Goal: Task Accomplishment & Management: Complete application form

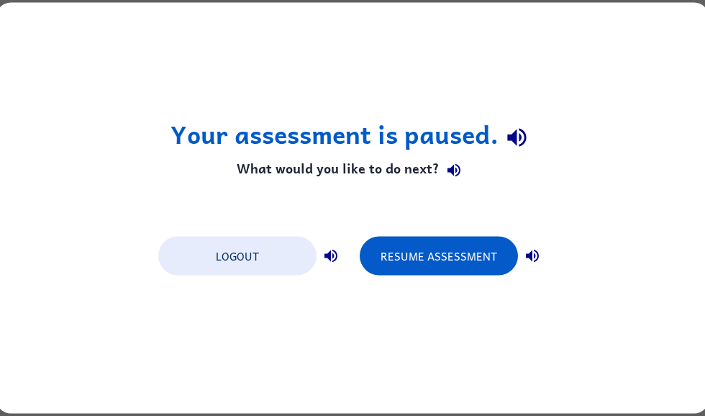
click at [177, 256] on button "Logout" at bounding box center [237, 256] width 158 height 39
click at [501, 260] on button "Resume Assessment" at bounding box center [439, 256] width 158 height 39
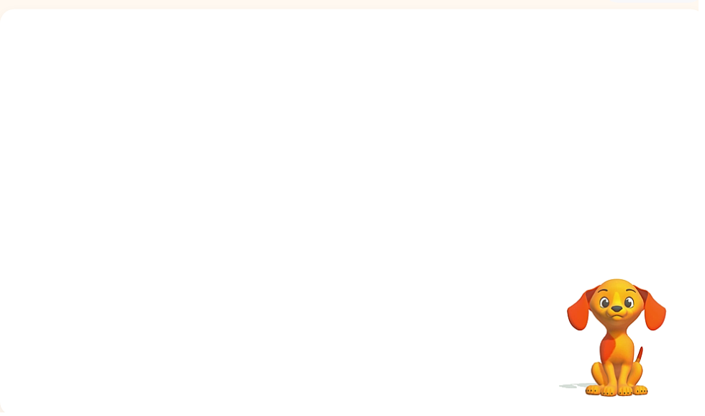
scroll to position [86, 0]
click at [319, 137] on video "Your browser must support playing .mp4 files to use Literably. Please try using…" at bounding box center [356, 130] width 712 height 242
click at [321, 135] on video "Your browser must support playing .mp4 files to use Literably. Please try using…" at bounding box center [356, 130] width 712 height 242
click at [310, 134] on video "Your browser must support playing .mp4 files to use Literably. Please try using…" at bounding box center [356, 130] width 712 height 242
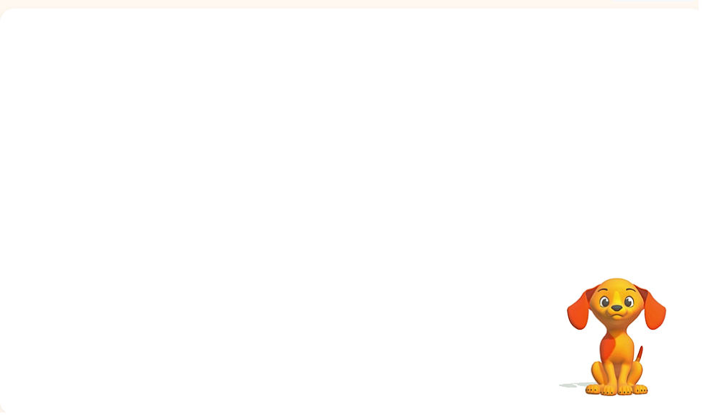
click at [320, 136] on video "Your browser must support playing .mp4 files to use Literably. Please try using…" at bounding box center [356, 130] width 712 height 242
click at [368, 222] on div at bounding box center [356, 221] width 92 height 53
click at [371, 229] on div at bounding box center [356, 221] width 92 height 53
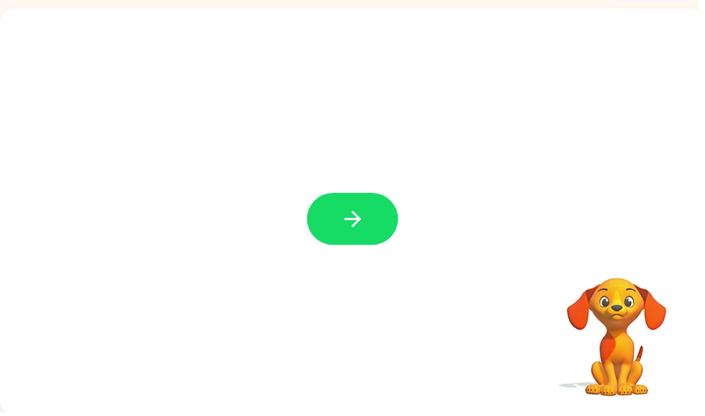
click at [371, 225] on button "button" at bounding box center [356, 221] width 92 height 53
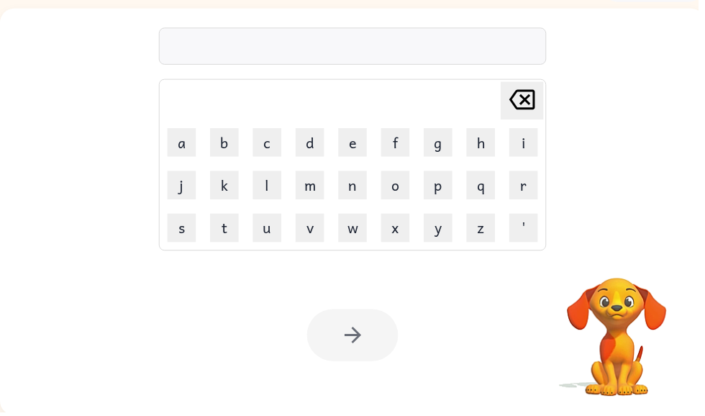
click at [194, 231] on button "s" at bounding box center [183, 230] width 29 height 29
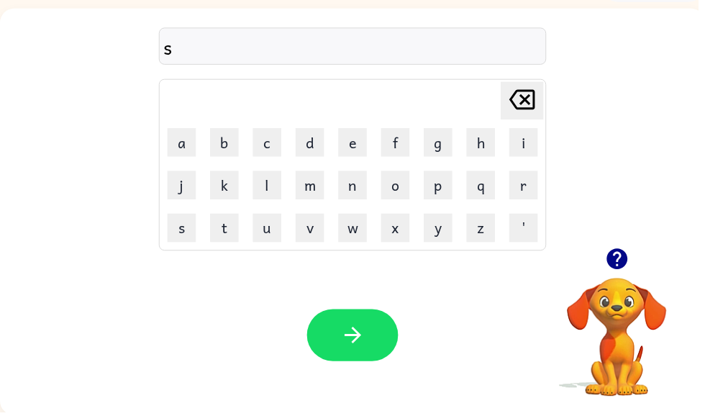
click at [536, 184] on button "r" at bounding box center [528, 187] width 29 height 29
click at [316, 137] on button "d" at bounding box center [313, 143] width 29 height 29
click at [437, 226] on button "y" at bounding box center [442, 230] width 29 height 29
click at [360, 348] on icon "button" at bounding box center [356, 338] width 25 height 25
click at [183, 242] on button "s" at bounding box center [183, 230] width 29 height 29
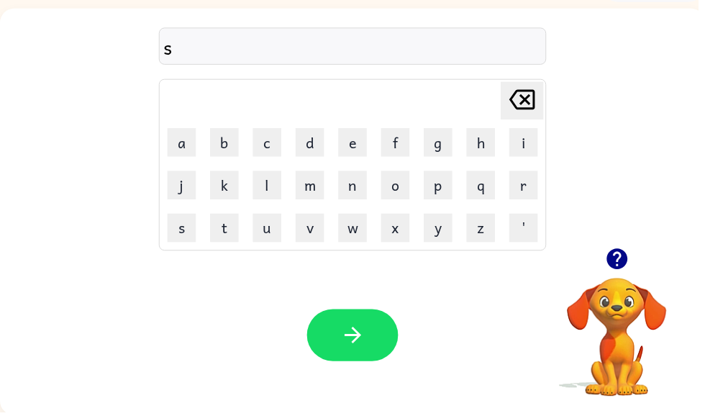
click at [525, 188] on button "r" at bounding box center [528, 187] width 29 height 29
click at [186, 143] on button "a" at bounding box center [183, 143] width 29 height 29
click at [523, 183] on button "r" at bounding box center [528, 187] width 29 height 29
click at [520, 100] on icon "Delete Delete last character input" at bounding box center [527, 100] width 35 height 35
click at [519, 111] on icon "Delete Delete last character input" at bounding box center [527, 100] width 35 height 35
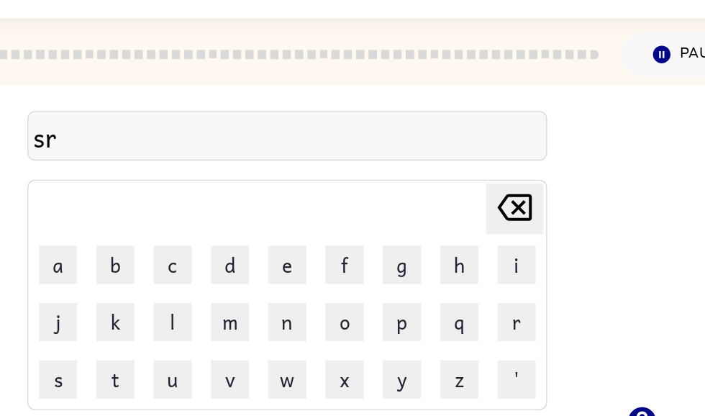
scroll to position [0, 0]
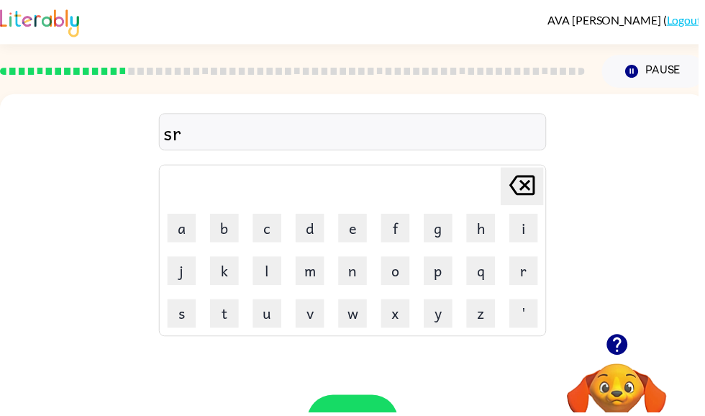
click at [537, 183] on icon "Delete Delete last character input" at bounding box center [527, 187] width 35 height 35
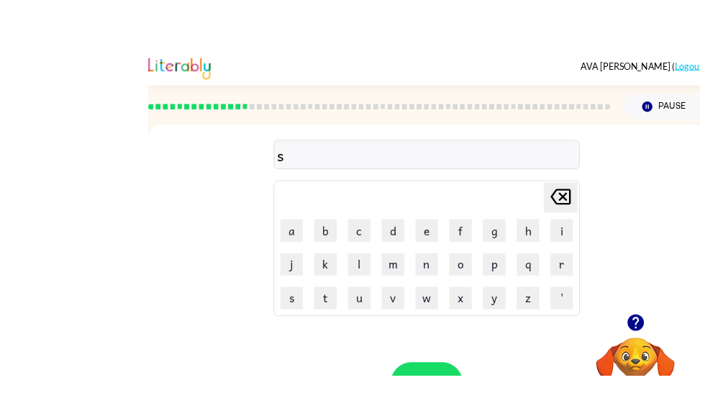
scroll to position [24, 0]
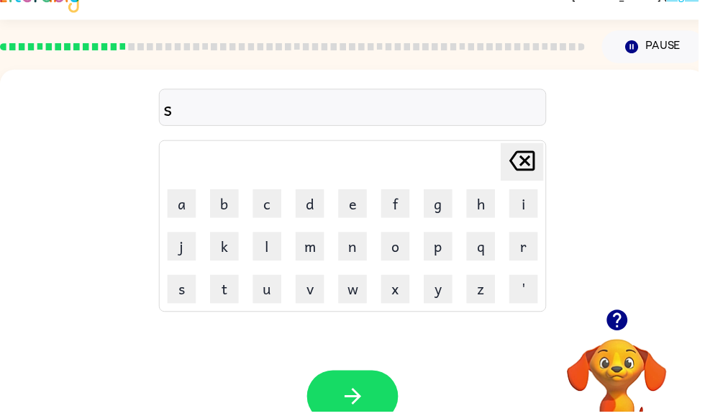
click at [704, 192] on div "AVA ELLIOTT ( Logout ) Pause Pause s Delete Delete last character input a b c d…" at bounding box center [356, 229] width 712 height 506
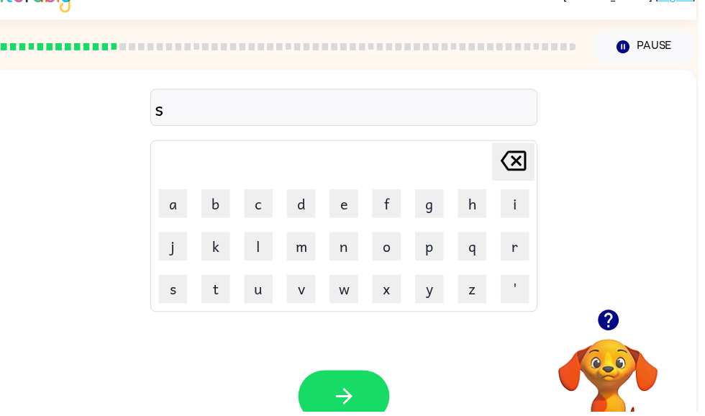
scroll to position [0, 9]
click at [511, 166] on icon "Delete Delete last character input" at bounding box center [518, 162] width 35 height 35
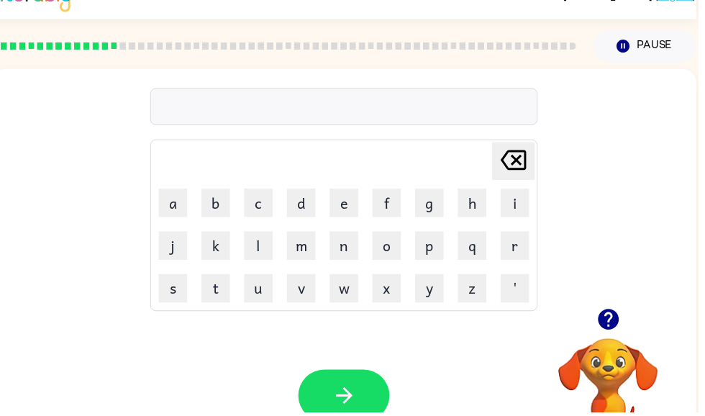
click at [506, 170] on icon "Delete Delete last character input" at bounding box center [518, 162] width 35 height 35
click at [192, 276] on td "s" at bounding box center [175, 291] width 42 height 42
click at [184, 284] on button "s" at bounding box center [174, 291] width 29 height 29
click at [183, 200] on button "a" at bounding box center [174, 205] width 29 height 29
click at [515, 165] on icon "Delete Delete last character input" at bounding box center [518, 162] width 35 height 35
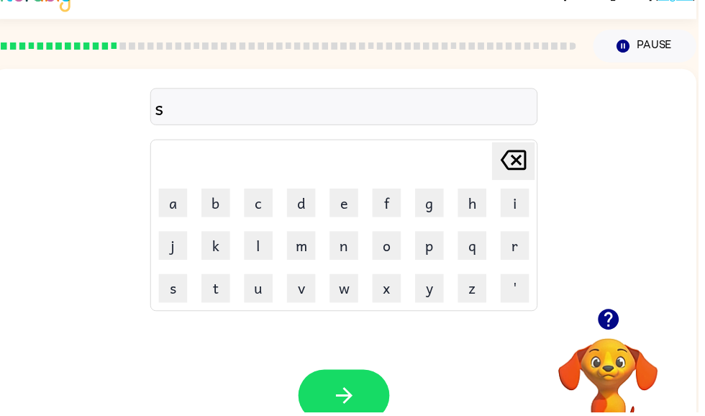
click at [224, 286] on button "t" at bounding box center [218, 291] width 29 height 29
click at [181, 206] on button "a" at bounding box center [174, 205] width 29 height 29
click at [524, 253] on button "r" at bounding box center [520, 248] width 29 height 29
click at [353, 396] on icon "button" at bounding box center [347, 399] width 25 height 25
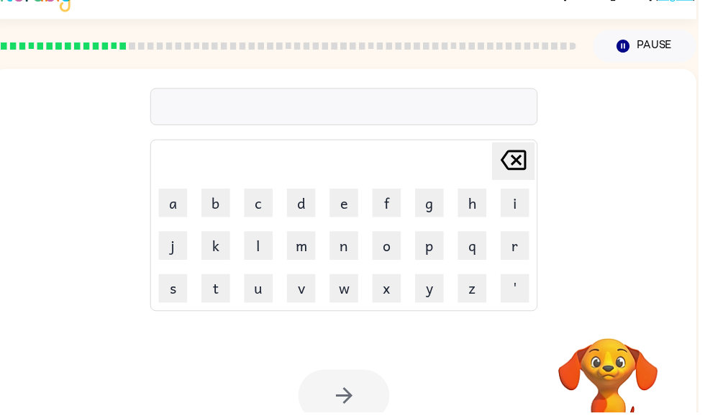
click at [181, 300] on button "s" at bounding box center [174, 291] width 29 height 29
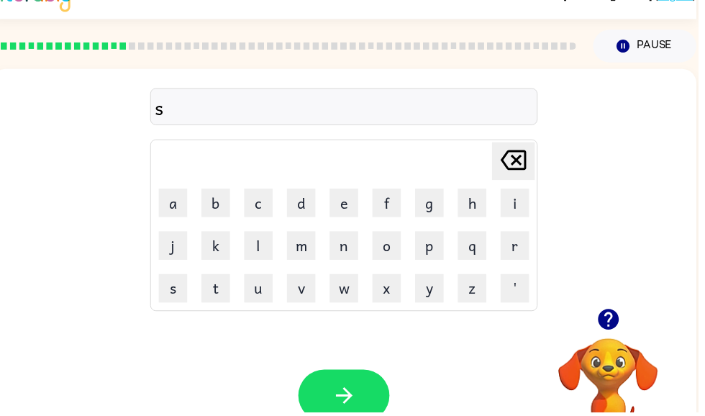
click at [527, 249] on button "r" at bounding box center [520, 248] width 29 height 29
click at [351, 219] on button "e" at bounding box center [347, 205] width 29 height 29
click at [353, 206] on button "e" at bounding box center [347, 205] width 29 height 29
click at [226, 291] on button "t" at bounding box center [218, 291] width 29 height 29
click at [437, 250] on button "p" at bounding box center [433, 248] width 29 height 29
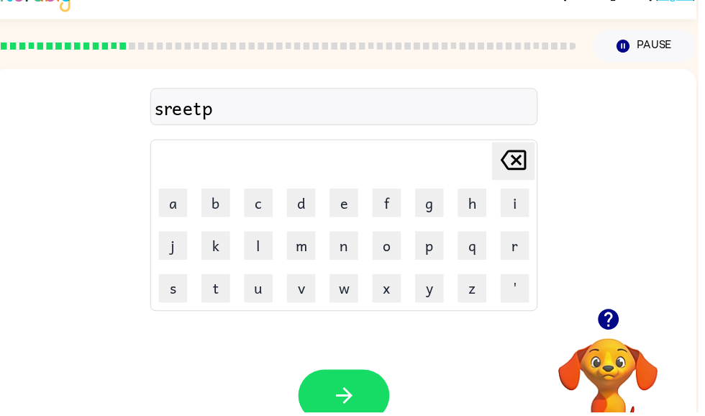
click at [183, 205] on button "a" at bounding box center [174, 205] width 29 height 29
click at [523, 258] on button "r" at bounding box center [520, 248] width 29 height 29
click at [227, 246] on button "k" at bounding box center [218, 248] width 29 height 29
click at [358, 394] on icon "button" at bounding box center [347, 399] width 25 height 25
click at [173, 296] on button "s" at bounding box center [174, 291] width 29 height 29
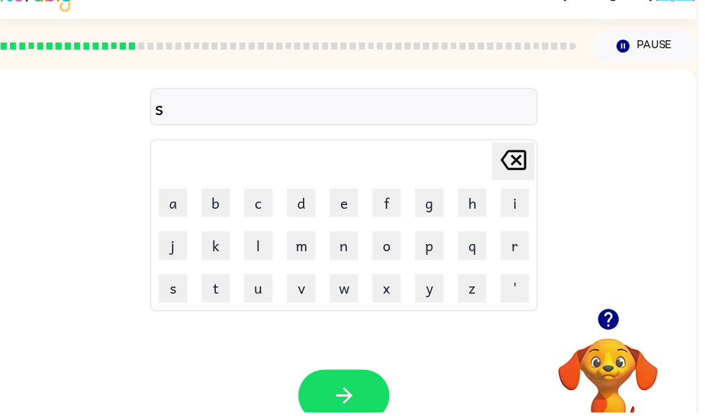
click at [303, 253] on button "m" at bounding box center [304, 248] width 29 height 29
click at [386, 250] on button "o" at bounding box center [390, 248] width 29 height 29
click at [520, 247] on button "r" at bounding box center [520, 248] width 29 height 29
click at [345, 387] on button "button" at bounding box center [347, 399] width 92 height 53
click at [228, 201] on button "b" at bounding box center [218, 205] width 29 height 29
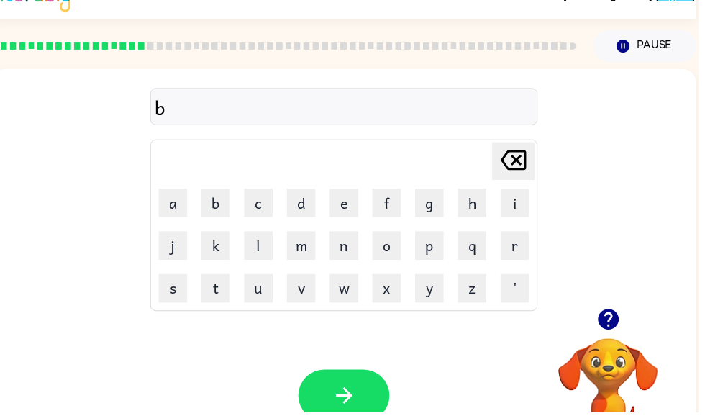
click at [394, 246] on button "o" at bounding box center [390, 248] width 29 height 29
click at [346, 297] on button "w" at bounding box center [347, 291] width 29 height 29
click at [443, 205] on button "g" at bounding box center [433, 205] width 29 height 29
click at [519, 250] on button "r" at bounding box center [520, 248] width 29 height 29
click at [429, 291] on button "y" at bounding box center [433, 291] width 29 height 29
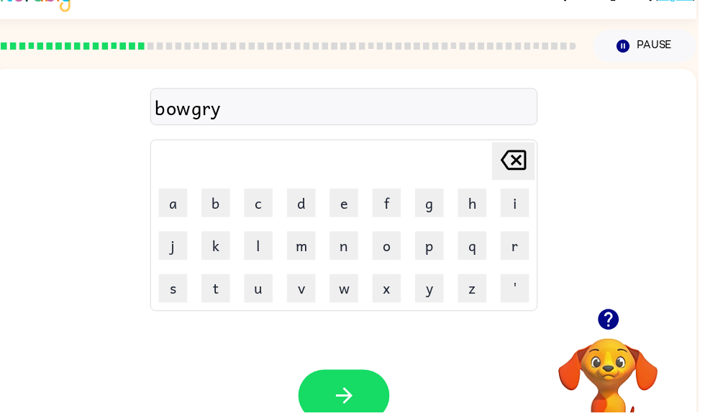
click at [350, 391] on icon "button" at bounding box center [347, 399] width 25 height 25
click at [217, 199] on button "b" at bounding box center [218, 205] width 29 height 29
click at [391, 241] on button "o" at bounding box center [390, 248] width 29 height 29
click at [527, 235] on button "r" at bounding box center [520, 248] width 29 height 29
click at [222, 200] on button "b" at bounding box center [218, 205] width 29 height 29
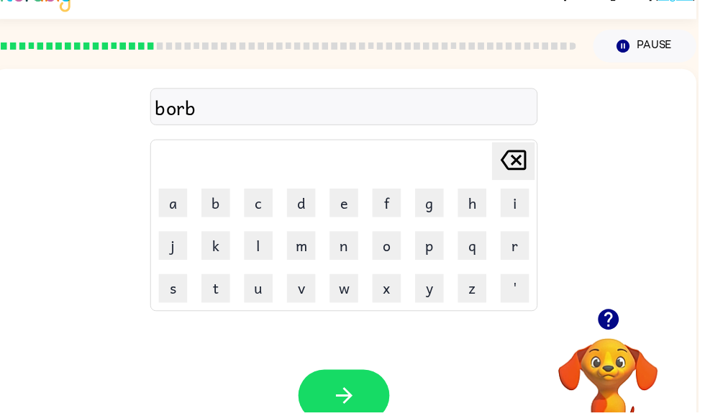
click at [519, 163] on icon "Delete Delete last character input" at bounding box center [518, 162] width 35 height 35
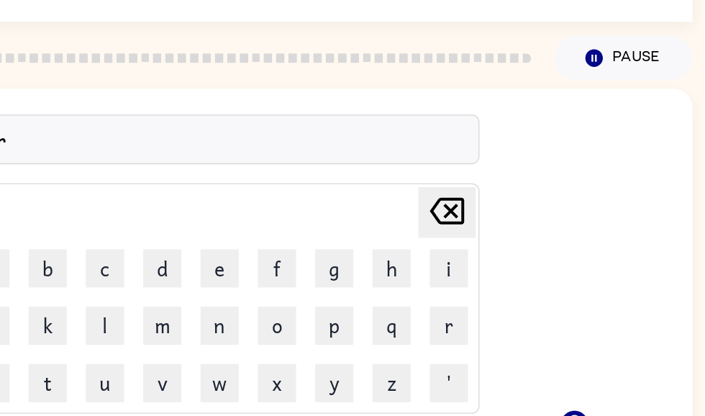
scroll to position [0, 0]
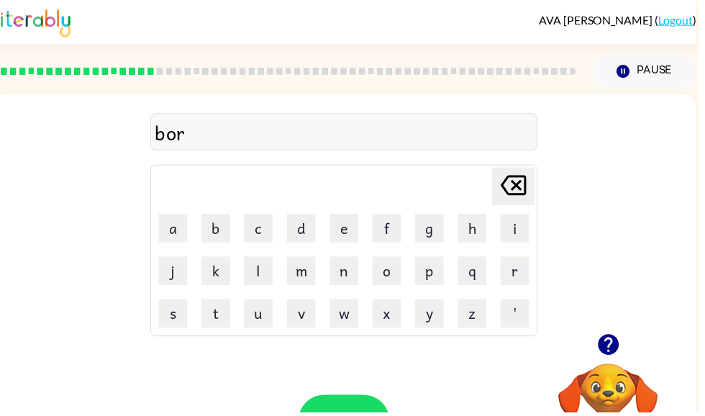
click at [514, 191] on icon "Delete Delete last character input" at bounding box center [518, 187] width 35 height 35
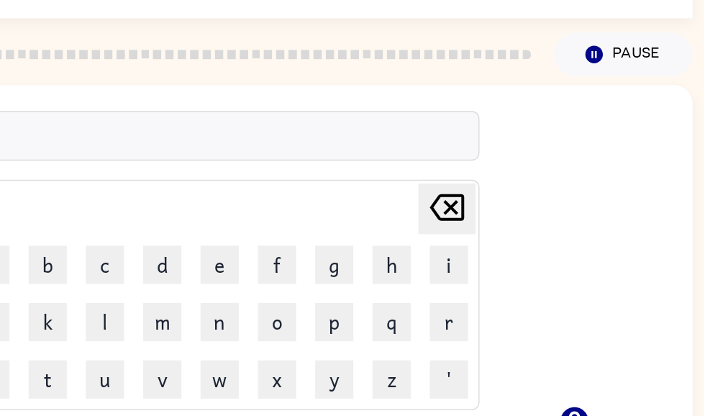
click at [494, 170] on icon "Delete Delete last character input" at bounding box center [511, 187] width 35 height 35
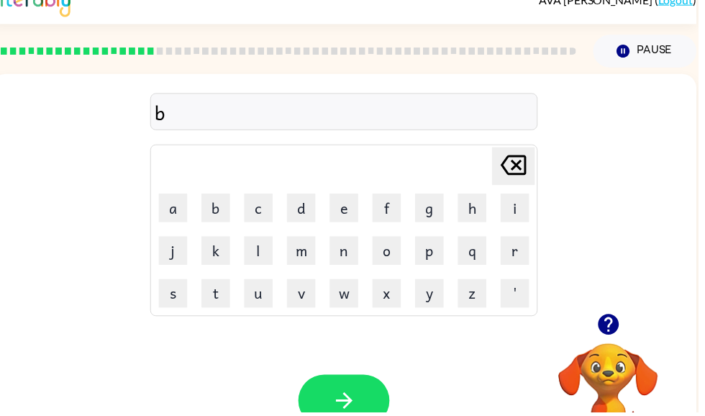
click at [511, 164] on icon "Delete Delete last character input" at bounding box center [518, 167] width 35 height 35
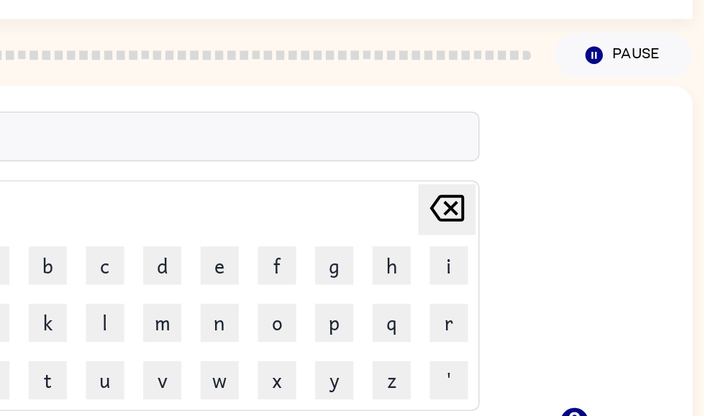
scroll to position [0, 0]
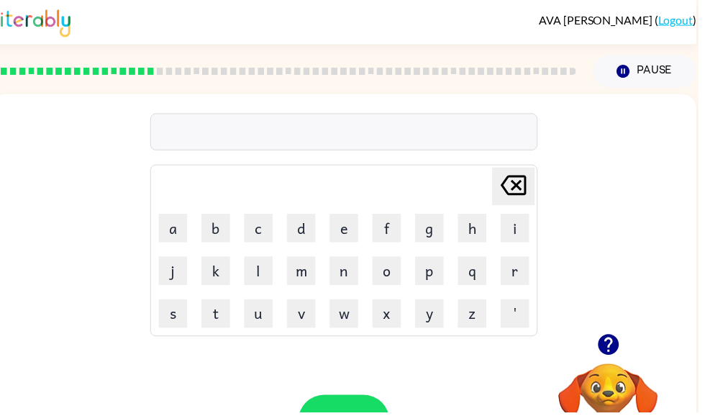
click at [221, 227] on button "b" at bounding box center [218, 230] width 29 height 29
click at [386, 269] on button "o" at bounding box center [390, 273] width 29 height 29
click at [522, 268] on button "r" at bounding box center [520, 273] width 29 height 29
click at [304, 242] on button "d" at bounding box center [304, 230] width 29 height 29
click at [515, 273] on button "r" at bounding box center [520, 273] width 29 height 29
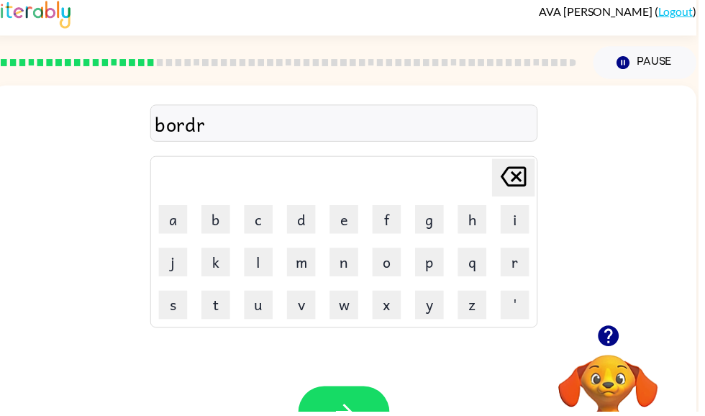
scroll to position [9, 0]
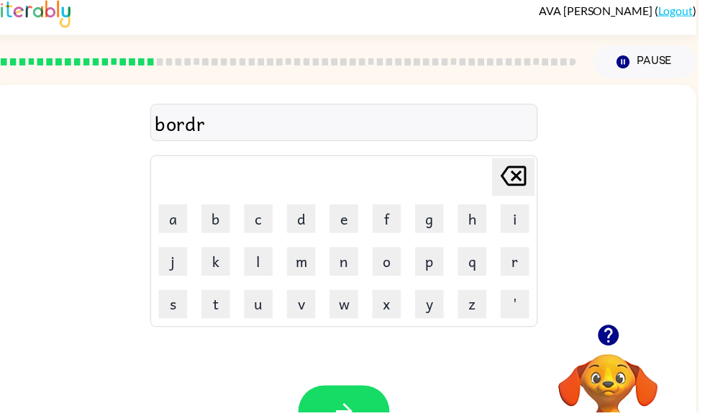
click at [362, 404] on button "button" at bounding box center [347, 415] width 92 height 53
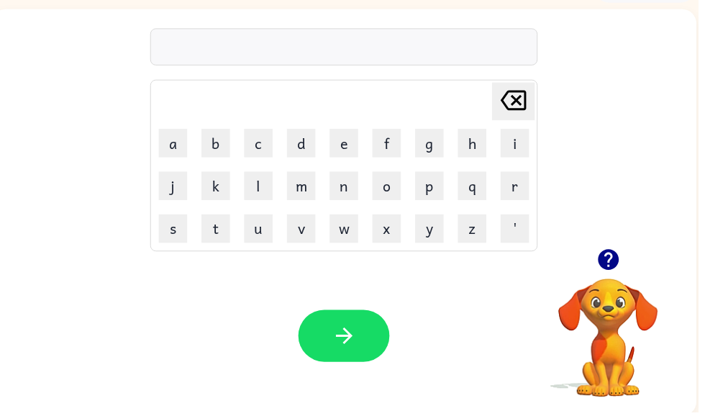
scroll to position [86, 0]
click at [222, 144] on button "b" at bounding box center [218, 143] width 29 height 29
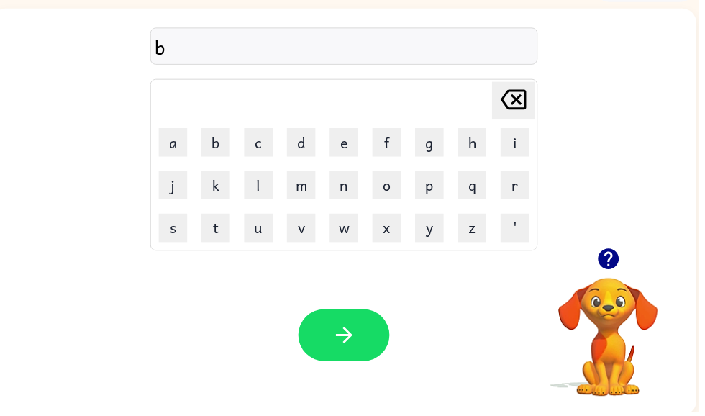
click at [391, 191] on button "o" at bounding box center [390, 187] width 29 height 29
click at [520, 186] on button "r" at bounding box center [520, 187] width 29 height 29
click at [299, 155] on button "d" at bounding box center [304, 143] width 29 height 29
click at [261, 233] on button "u" at bounding box center [261, 230] width 29 height 29
click at [309, 196] on button "m" at bounding box center [304, 187] width 29 height 29
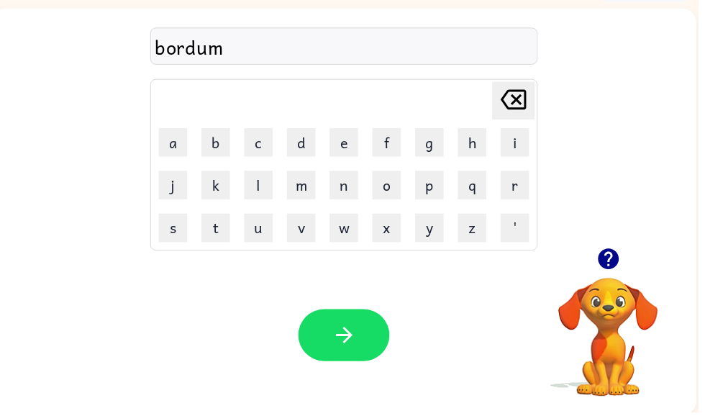
click at [333, 335] on button "button" at bounding box center [347, 338] width 92 height 53
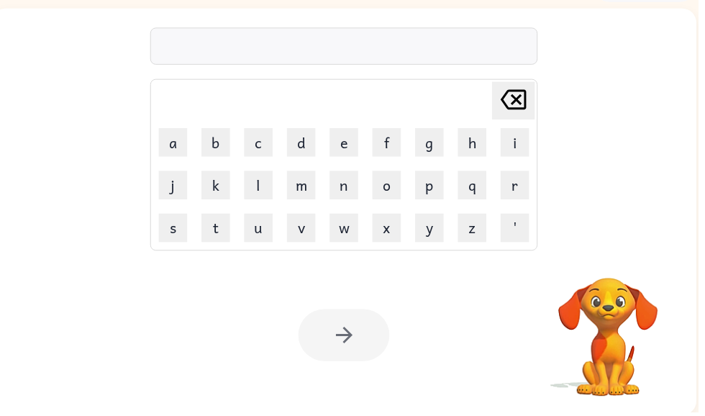
click at [230, 144] on button "b" at bounding box center [218, 143] width 29 height 29
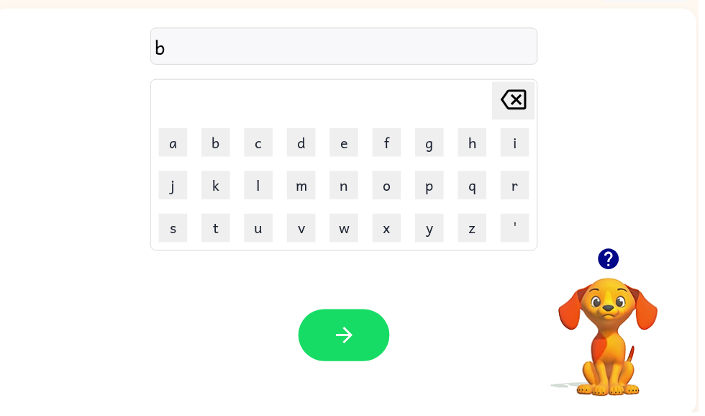
click at [260, 232] on button "u" at bounding box center [261, 230] width 29 height 29
click at [534, 180] on button "r" at bounding box center [520, 187] width 29 height 29
click at [306, 145] on button "d" at bounding box center [304, 143] width 29 height 29
click at [338, 324] on button "button" at bounding box center [347, 338] width 92 height 53
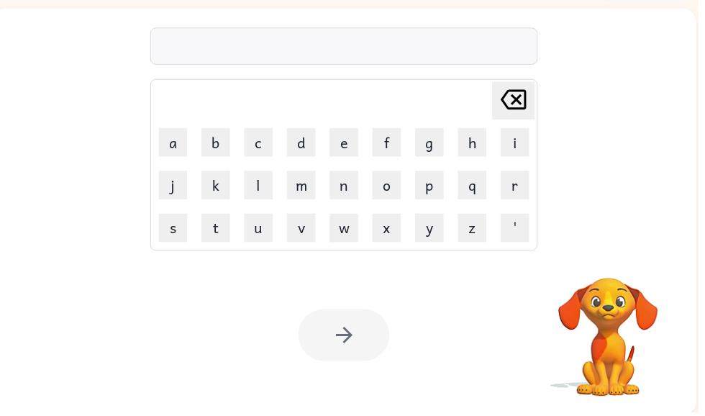
click at [220, 140] on button "b" at bounding box center [218, 143] width 29 height 29
click at [166, 142] on button "a" at bounding box center [174, 143] width 29 height 29
click at [513, 186] on button "r" at bounding box center [520, 187] width 29 height 29
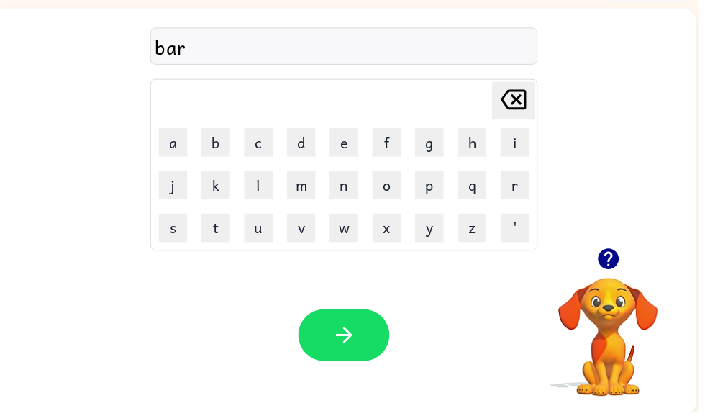
click at [225, 173] on button "k" at bounding box center [218, 187] width 29 height 29
click at [335, 335] on icon "button" at bounding box center [347, 338] width 25 height 25
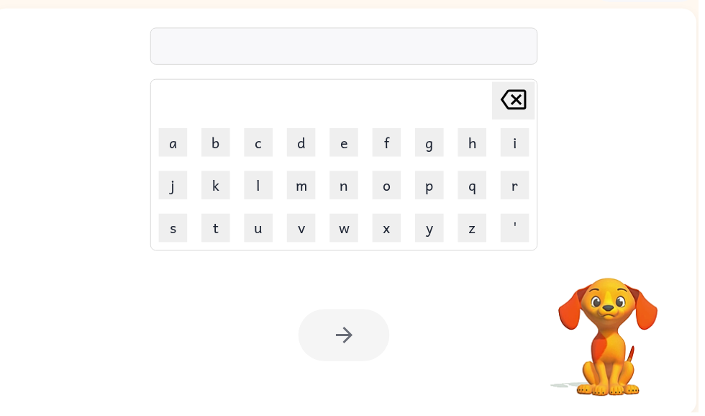
click at [272, 142] on button "c" at bounding box center [261, 143] width 29 height 29
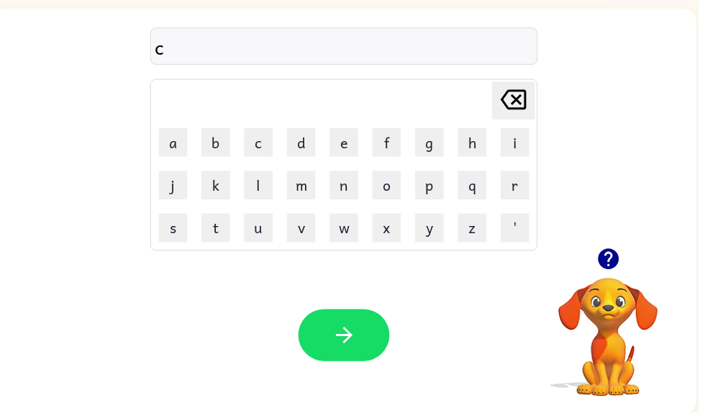
click at [513, 183] on button "r" at bounding box center [520, 187] width 29 height 29
click at [313, 141] on button "d" at bounding box center [304, 143] width 29 height 29
click at [526, 105] on icon at bounding box center [519, 101] width 26 height 20
click at [517, 105] on icon at bounding box center [519, 101] width 26 height 20
click at [511, 108] on icon at bounding box center [519, 101] width 26 height 20
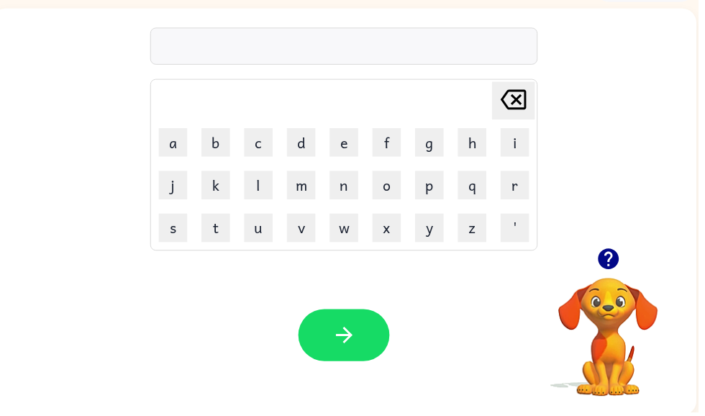
click at [275, 138] on button "c" at bounding box center [261, 143] width 29 height 29
click at [388, 191] on button "o" at bounding box center [390, 187] width 29 height 29
click at [519, 190] on button "r" at bounding box center [520, 187] width 29 height 29
click at [304, 147] on button "d" at bounding box center [304, 143] width 29 height 29
click at [339, 335] on icon "button" at bounding box center [347, 338] width 25 height 25
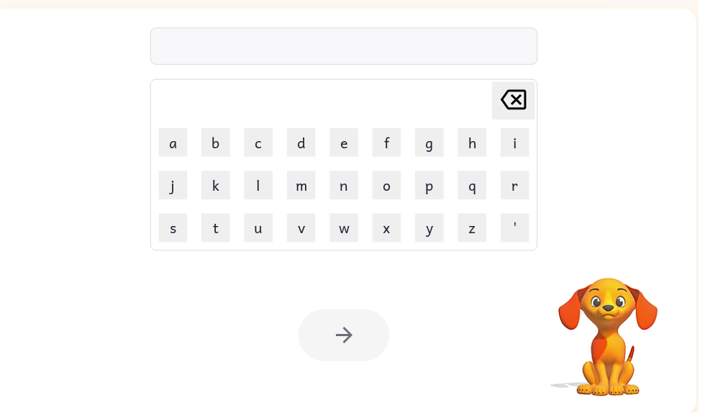
click at [264, 142] on button "c" at bounding box center [261, 143] width 29 height 29
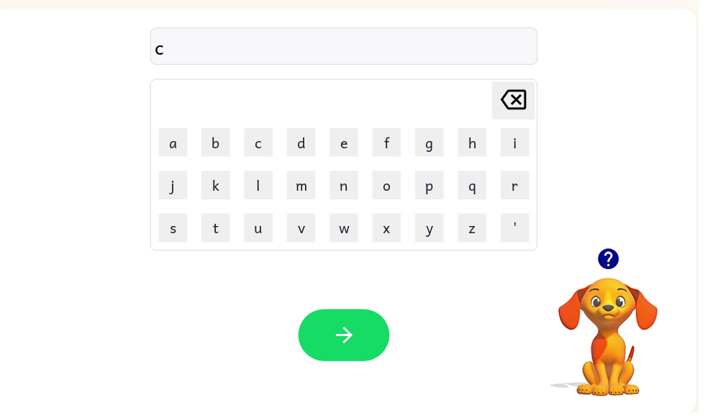
click at [391, 189] on button "o" at bounding box center [390, 187] width 29 height 29
click at [518, 192] on button "r" at bounding box center [520, 187] width 29 height 29
click at [344, 185] on button "n" at bounding box center [347, 187] width 29 height 29
click at [351, 147] on button "e" at bounding box center [347, 143] width 29 height 29
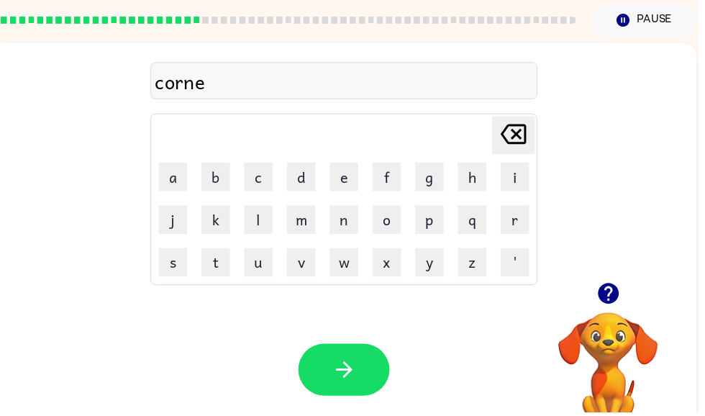
click at [521, 222] on button "r" at bounding box center [520, 221] width 29 height 29
click at [343, 368] on icon "button" at bounding box center [347, 372] width 25 height 25
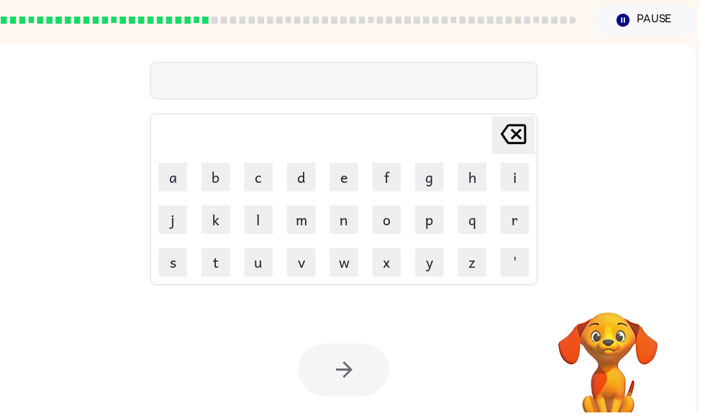
click at [261, 192] on button "c" at bounding box center [261, 178] width 29 height 29
click at [280, 168] on td "c" at bounding box center [261, 179] width 42 height 42
click at [170, 174] on button "a" at bounding box center [174, 178] width 29 height 29
click at [524, 227] on button "r" at bounding box center [520, 221] width 29 height 29
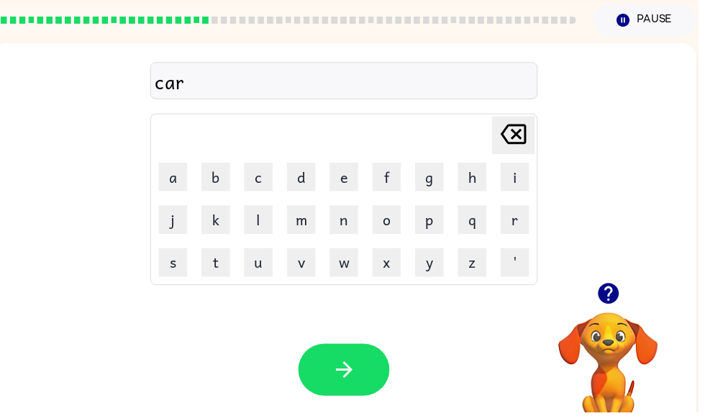
click at [438, 176] on button "g" at bounding box center [433, 178] width 29 height 29
click at [392, 229] on button "o" at bounding box center [390, 221] width 29 height 29
click at [346, 381] on icon "button" at bounding box center [347, 372] width 25 height 25
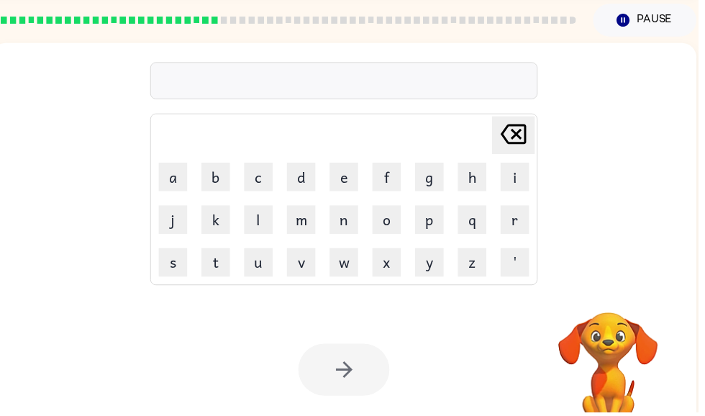
click at [260, 182] on button "c" at bounding box center [261, 178] width 29 height 29
click at [195, 160] on td "a" at bounding box center [175, 179] width 42 height 42
click at [518, 214] on button "r" at bounding box center [520, 221] width 29 height 29
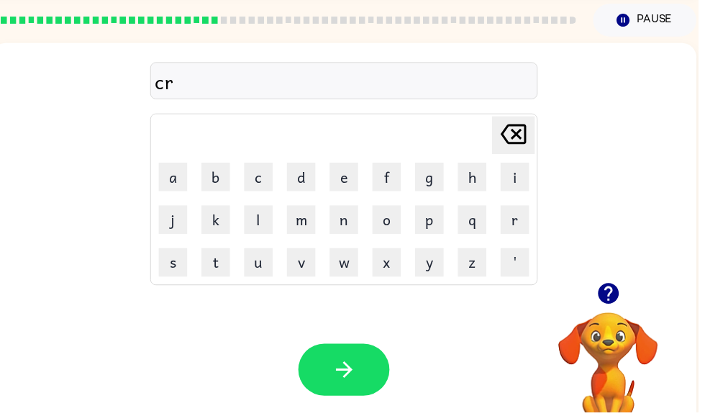
click at [178, 170] on button "a" at bounding box center [174, 178] width 29 height 29
click at [521, 135] on icon at bounding box center [519, 135] width 26 height 20
click at [517, 146] on icon "Delete Delete last character input" at bounding box center [518, 135] width 35 height 35
click at [176, 173] on button "a" at bounding box center [174, 178] width 29 height 29
click at [523, 223] on button "r" at bounding box center [520, 221] width 29 height 29
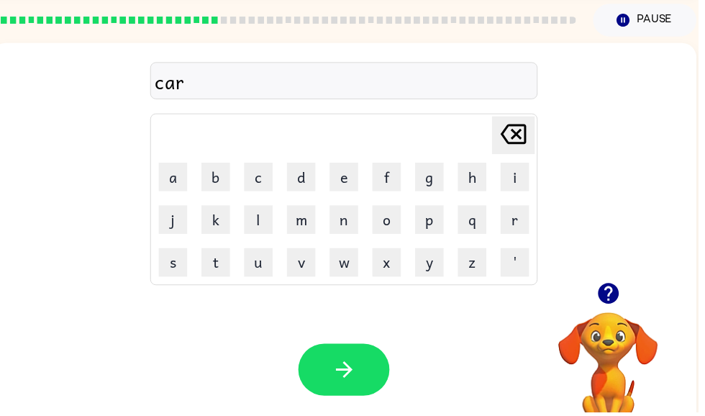
click at [202, 280] on td "t" at bounding box center [218, 265] width 42 height 42
click at [214, 269] on button "t" at bounding box center [218, 264] width 29 height 29
click at [350, 270] on button "w" at bounding box center [347, 264] width 29 height 29
click at [471, 174] on button "h" at bounding box center [477, 178] width 29 height 29
click at [349, 181] on button "e" at bounding box center [347, 178] width 29 height 29
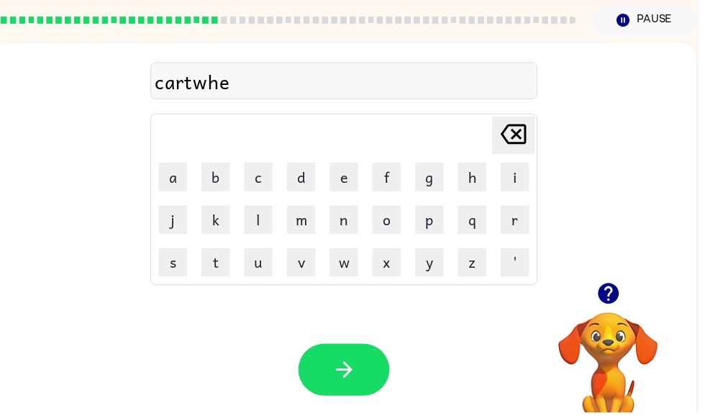
click at [342, 184] on button "e" at bounding box center [347, 178] width 29 height 29
click at [263, 224] on button "l" at bounding box center [261, 221] width 29 height 29
click at [332, 371] on button "button" at bounding box center [347, 373] width 92 height 53
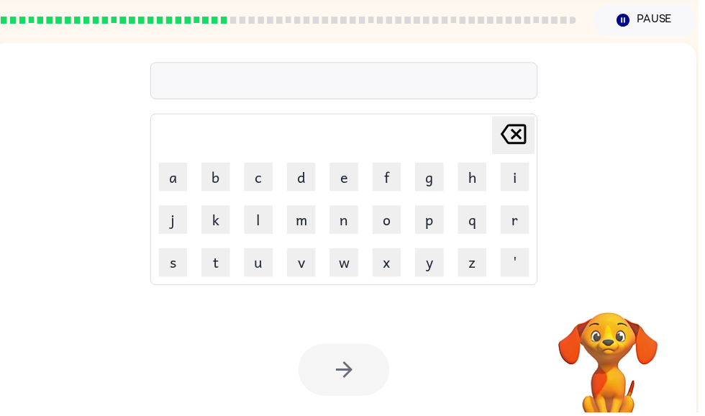
click at [524, 139] on icon at bounding box center [519, 135] width 26 height 20
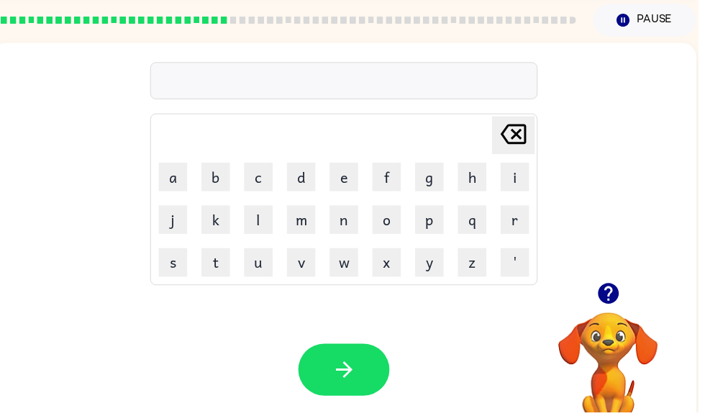
click at [180, 178] on button "a" at bounding box center [174, 178] width 29 height 29
click at [527, 133] on icon "Delete Delete last character input" at bounding box center [518, 135] width 35 height 35
click at [265, 181] on button "c" at bounding box center [261, 178] width 29 height 29
click at [183, 182] on button "a" at bounding box center [174, 178] width 29 height 29
click at [527, 222] on button "r" at bounding box center [520, 221] width 29 height 29
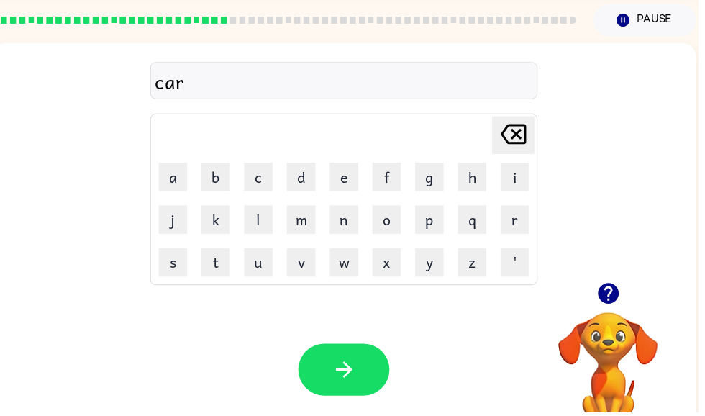
click at [338, 368] on icon "button" at bounding box center [347, 372] width 25 height 25
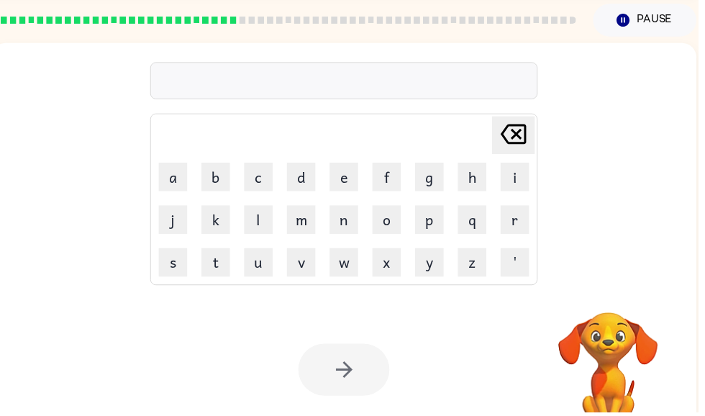
click at [260, 171] on button "c" at bounding box center [261, 178] width 29 height 29
click at [394, 228] on button "o" at bounding box center [390, 221] width 29 height 29
click at [519, 226] on button "r" at bounding box center [520, 221] width 29 height 29
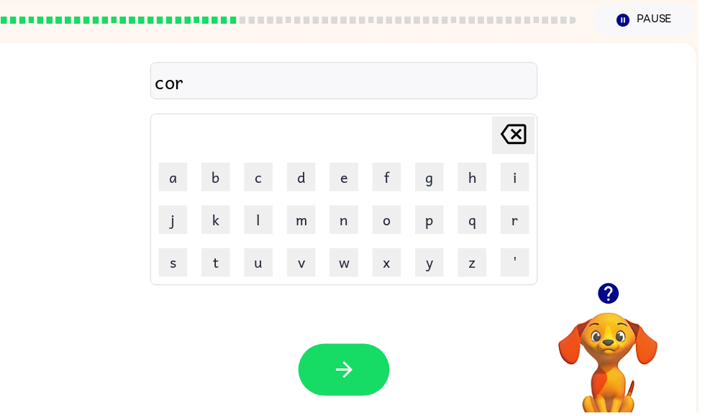
click at [343, 222] on button "n" at bounding box center [347, 221] width 29 height 29
click at [347, 168] on button "e" at bounding box center [347, 178] width 29 height 29
click at [524, 212] on button "r" at bounding box center [520, 221] width 29 height 29
click at [347, 372] on icon "button" at bounding box center [347, 372] width 25 height 25
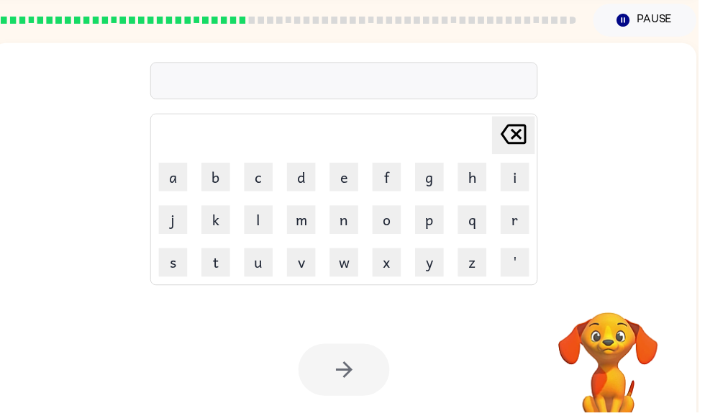
click at [172, 186] on button "a" at bounding box center [174, 178] width 29 height 29
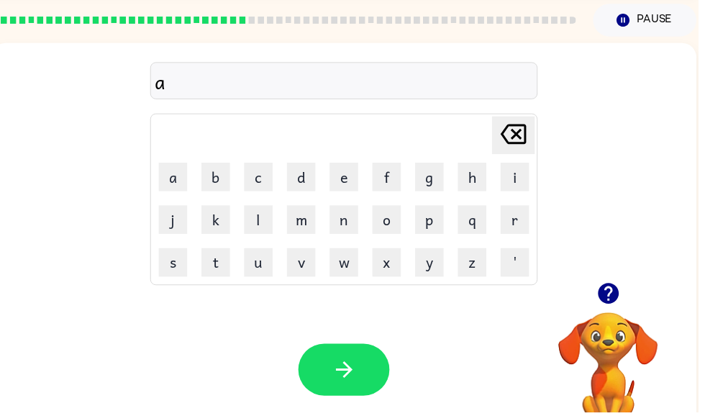
click at [432, 219] on button "p" at bounding box center [433, 221] width 29 height 29
click at [225, 271] on button "t" at bounding box center [218, 264] width 29 height 29
click at [342, 383] on icon "button" at bounding box center [347, 372] width 25 height 25
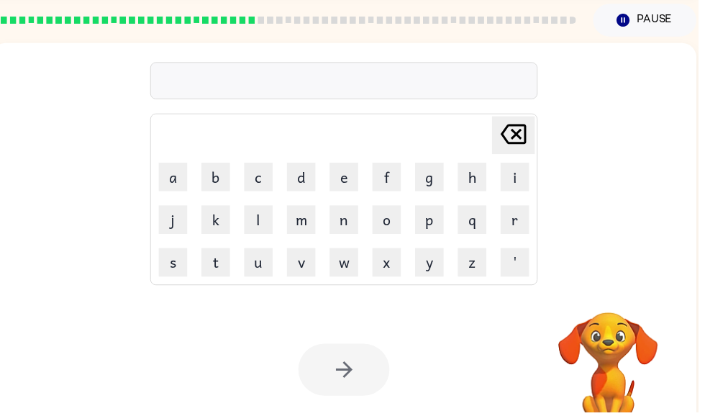
click at [313, 179] on button "d" at bounding box center [304, 178] width 29 height 29
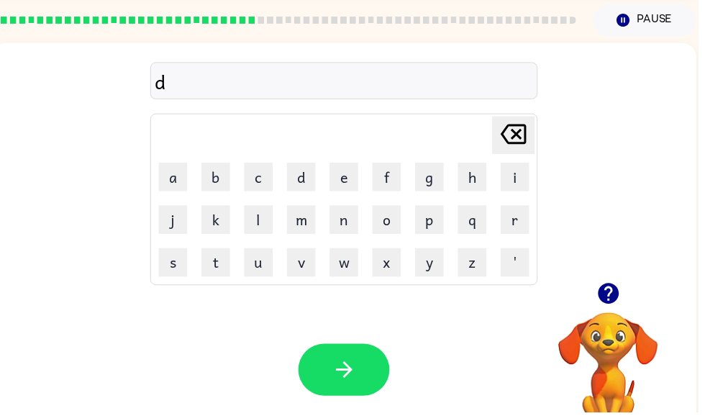
click at [261, 220] on button "l" at bounding box center [261, 221] width 29 height 29
click at [517, 113] on div "dl Delete Delete last character input a b c d e f g h i j k l m n o p q r s t u…" at bounding box center [347, 164] width 391 height 247
click at [505, 151] on icon "Delete Delete last character input" at bounding box center [518, 135] width 35 height 35
click at [519, 130] on icon "Delete Delete last character input" at bounding box center [518, 135] width 35 height 35
click at [300, 183] on button "d" at bounding box center [304, 178] width 29 height 29
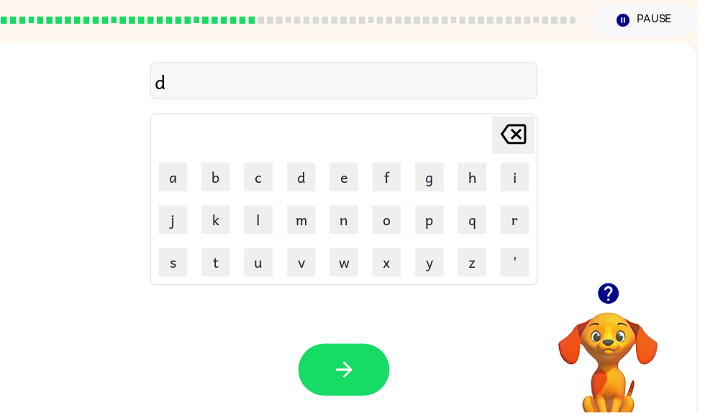
click at [515, 186] on button "i" at bounding box center [520, 178] width 29 height 29
click at [183, 264] on button "s" at bounding box center [174, 264] width 29 height 29
click at [219, 268] on button "t" at bounding box center [218, 264] width 29 height 29
click at [401, 214] on button "o" at bounding box center [390, 221] width 29 height 29
click at [528, 228] on button "r" at bounding box center [520, 221] width 29 height 29
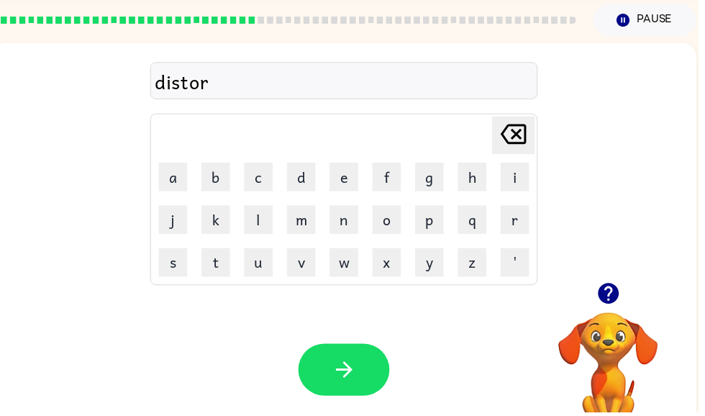
click at [219, 256] on button "t" at bounding box center [218, 264] width 29 height 29
click at [339, 359] on button "button" at bounding box center [347, 373] width 92 height 53
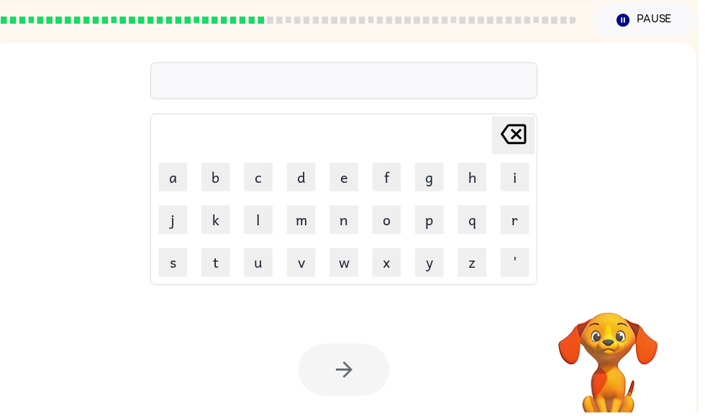
click at [310, 173] on button "d" at bounding box center [304, 178] width 29 height 29
click at [531, 177] on button "i" at bounding box center [520, 178] width 29 height 29
click at [177, 269] on button "s" at bounding box center [174, 264] width 29 height 29
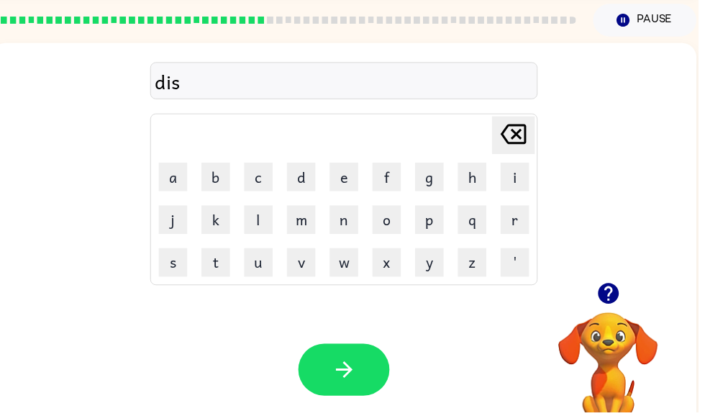
click at [386, 222] on button "o" at bounding box center [390, 221] width 29 height 29
click at [514, 217] on button "r" at bounding box center [520, 221] width 29 height 29
click at [309, 177] on button "d" at bounding box center [304, 178] width 29 height 29
click at [347, 186] on button "e" at bounding box center [347, 178] width 29 height 29
click at [514, 227] on button "r" at bounding box center [520, 221] width 29 height 29
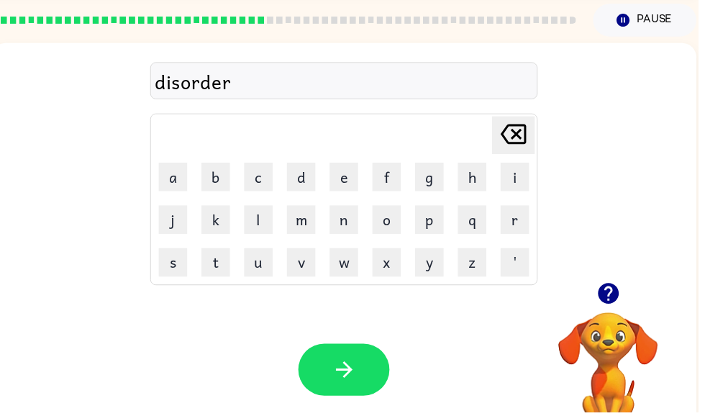
click at [347, 381] on icon "button" at bounding box center [347, 372] width 25 height 25
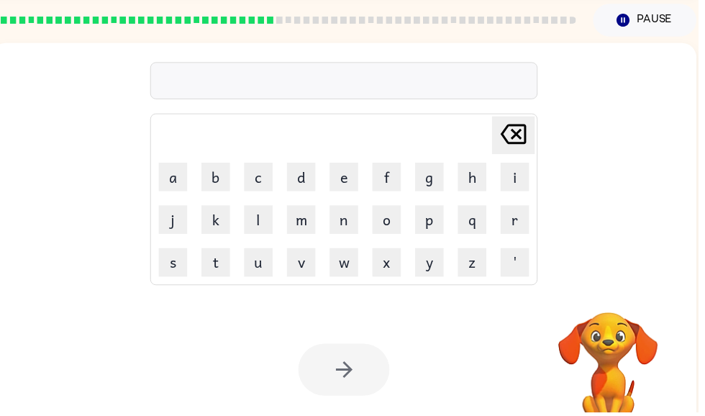
click at [309, 179] on button "d" at bounding box center [304, 178] width 29 height 29
click at [390, 222] on button "o" at bounding box center [390, 221] width 29 height 29
click at [396, 225] on button "o" at bounding box center [390, 221] width 29 height 29
click at [523, 225] on button "r" at bounding box center [520, 221] width 29 height 29
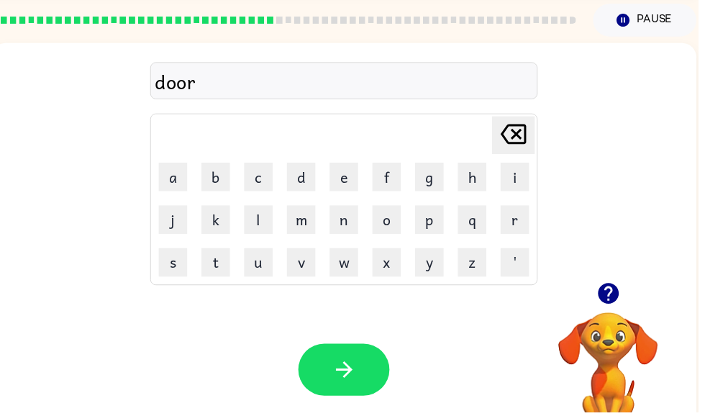
click at [362, 380] on button "button" at bounding box center [347, 373] width 92 height 53
click at [394, 178] on button "f" at bounding box center [390, 178] width 29 height 29
click at [390, 217] on button "o" at bounding box center [390, 221] width 29 height 29
click at [521, 226] on button "r" at bounding box center [520, 221] width 29 height 29
click at [355, 261] on button "w" at bounding box center [347, 264] width 29 height 29
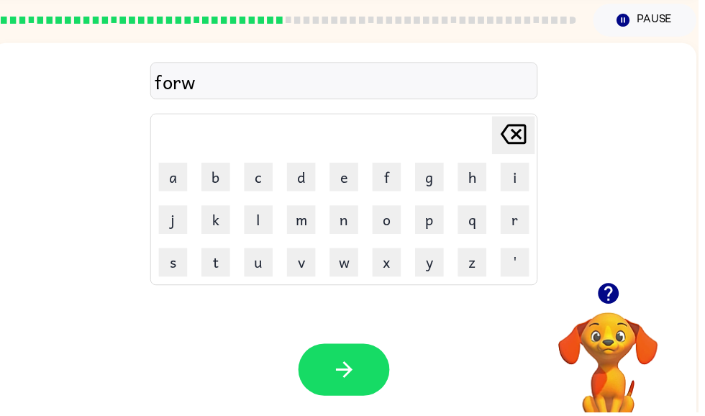
click at [521, 226] on button "r" at bounding box center [520, 221] width 29 height 29
click at [397, 222] on button "o" at bounding box center [390, 221] width 29 height 29
click at [301, 180] on button "d" at bounding box center [304, 178] width 29 height 29
click at [341, 372] on icon "button" at bounding box center [347, 372] width 25 height 25
click at [393, 179] on button "f" at bounding box center [390, 178] width 29 height 29
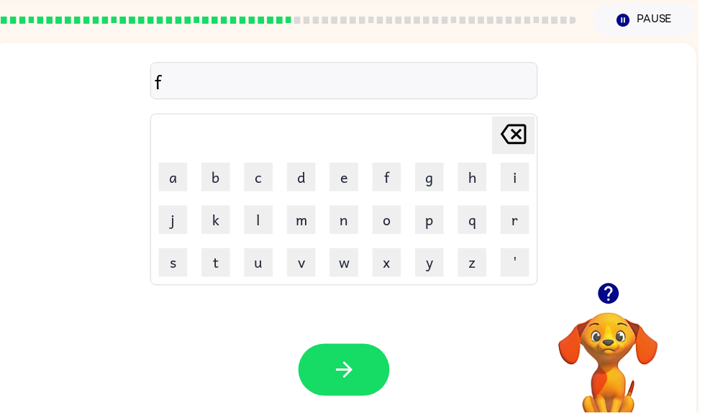
click at [373, 222] on td "o" at bounding box center [391, 222] width 42 height 42
click at [395, 227] on button "o" at bounding box center [390, 221] width 29 height 29
click at [519, 230] on button "r" at bounding box center [520, 221] width 29 height 29
click at [258, 179] on button "c" at bounding box center [261, 178] width 29 height 29
click at [480, 173] on button "h" at bounding box center [477, 178] width 29 height 29
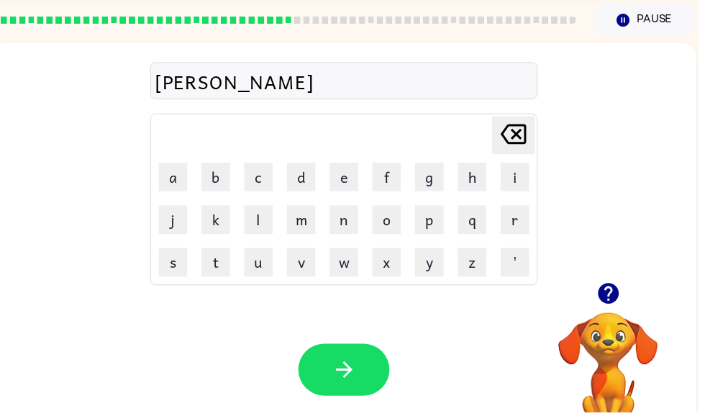
click at [520, 183] on button "i" at bounding box center [520, 178] width 29 height 29
click at [348, 217] on button "n" at bounding box center [347, 221] width 29 height 29
click at [345, 371] on icon "button" at bounding box center [347, 372] width 25 height 25
click at [509, 218] on button "r" at bounding box center [520, 221] width 29 height 29
click at [396, 231] on button "o" at bounding box center [390, 221] width 29 height 29
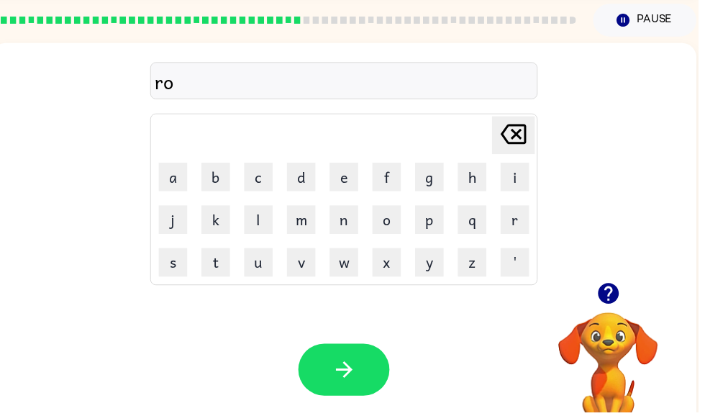
click at [527, 208] on button "r" at bounding box center [520, 221] width 29 height 29
click at [321, 392] on button "button" at bounding box center [347, 373] width 92 height 53
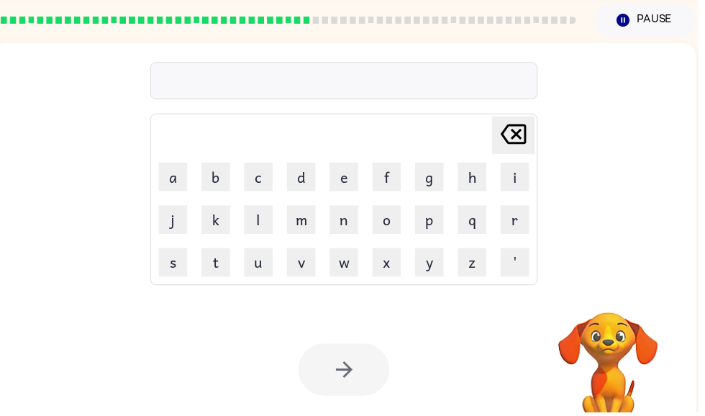
click at [394, 175] on button "f" at bounding box center [390, 178] width 29 height 29
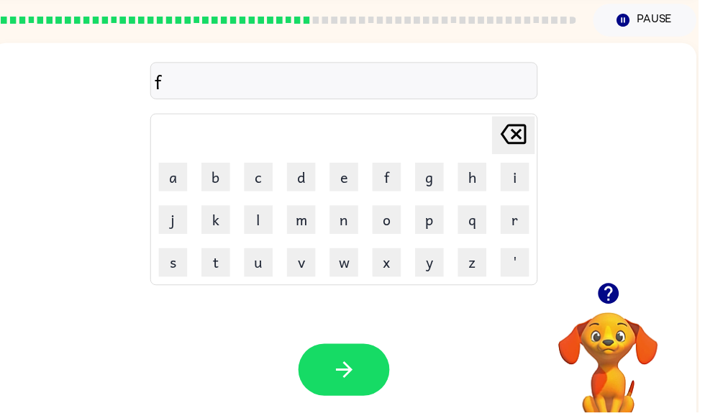
click at [188, 185] on button "a" at bounding box center [174, 178] width 29 height 29
click at [524, 223] on button "r" at bounding box center [520, 221] width 29 height 29
click at [355, 370] on icon "button" at bounding box center [347, 372] width 25 height 25
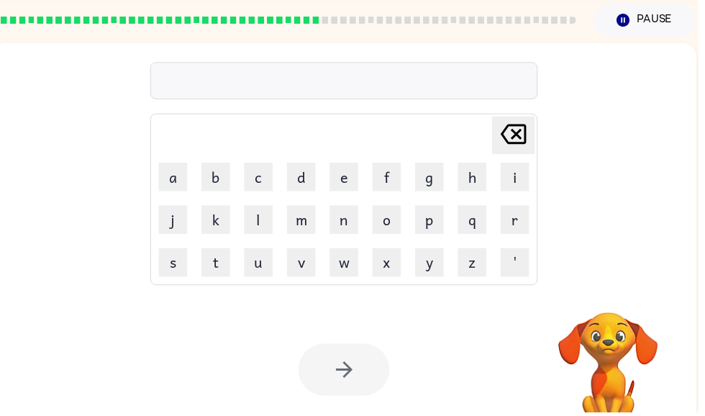
click at [398, 179] on button "f" at bounding box center [390, 178] width 29 height 29
click at [395, 222] on button "o" at bounding box center [390, 221] width 29 height 29
click at [523, 235] on button "r" at bounding box center [520, 221] width 29 height 29
click at [311, 222] on button "m" at bounding box center [304, 221] width 29 height 29
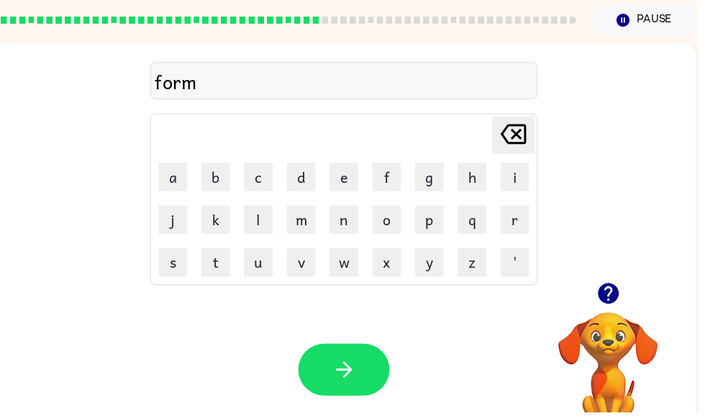
click at [355, 169] on button "e" at bounding box center [347, 178] width 29 height 29
click at [264, 222] on button "l" at bounding box center [261, 221] width 29 height 29
click at [182, 173] on button "a" at bounding box center [174, 178] width 29 height 29
click at [343, 378] on icon "button" at bounding box center [347, 372] width 25 height 25
click at [438, 173] on button "g" at bounding box center [433, 178] width 29 height 29
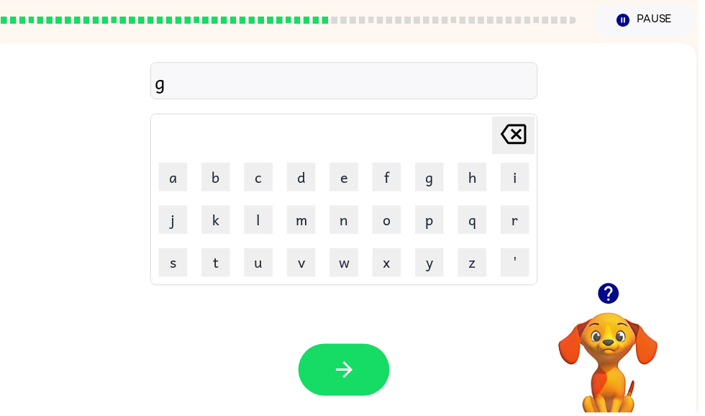
click at [187, 182] on button "a" at bounding box center [174, 178] width 29 height 29
click at [524, 230] on button "r" at bounding box center [520, 221] width 29 height 29
click at [262, 222] on button "l" at bounding box center [261, 221] width 29 height 29
click at [521, 184] on button "i" at bounding box center [520, 178] width 29 height 29
click at [263, 185] on button "c" at bounding box center [261, 178] width 29 height 29
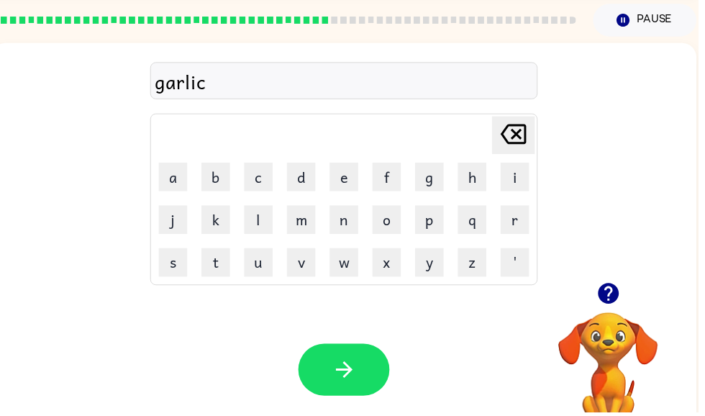
click at [337, 363] on icon "button" at bounding box center [347, 372] width 25 height 25
click at [480, 185] on button "h" at bounding box center [477, 178] width 29 height 29
click at [183, 169] on button "a" at bounding box center [174, 178] width 29 height 29
click at [525, 211] on button "r" at bounding box center [520, 221] width 29 height 29
click at [299, 181] on button "d" at bounding box center [304, 178] width 29 height 29
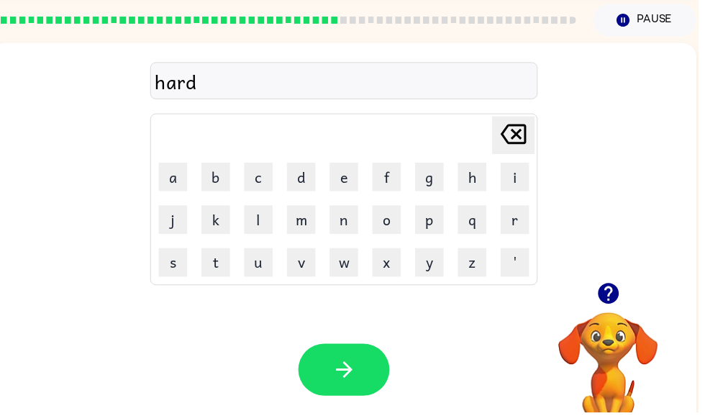
click at [521, 170] on button "i" at bounding box center [520, 178] width 29 height 29
click at [178, 262] on button "s" at bounding box center [174, 264] width 29 height 29
click at [327, 384] on button "button" at bounding box center [347, 373] width 92 height 53
click at [482, 177] on button "h" at bounding box center [477, 178] width 29 height 29
click at [181, 180] on button "a" at bounding box center [174, 178] width 29 height 29
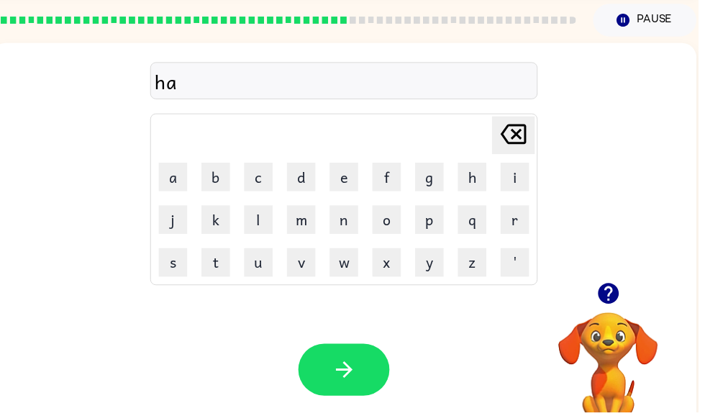
click at [523, 222] on button "r" at bounding box center [520, 221] width 29 height 29
click at [187, 263] on button "s" at bounding box center [174, 264] width 29 height 29
click at [174, 180] on button "a" at bounding box center [174, 178] width 29 height 29
click at [179, 274] on button "s" at bounding box center [174, 264] width 29 height 29
click at [476, 184] on button "h" at bounding box center [477, 178] width 29 height 29
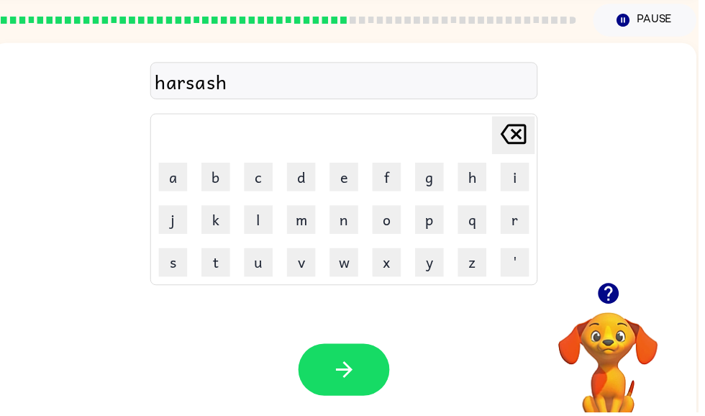
click at [326, 379] on button "button" at bounding box center [347, 373] width 92 height 53
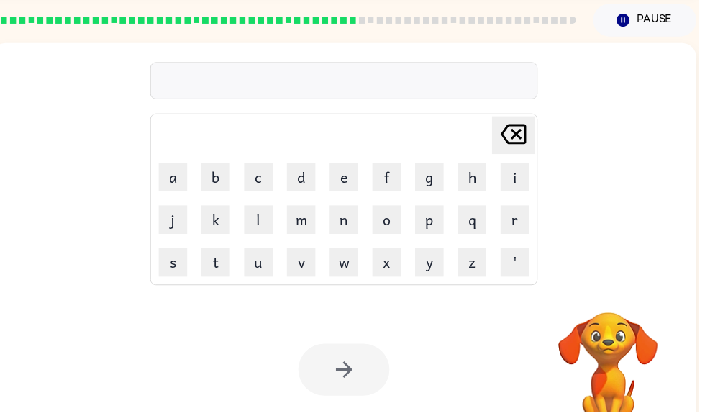
click at [476, 183] on button "h" at bounding box center [477, 178] width 29 height 29
click at [179, 177] on button "a" at bounding box center [174, 178] width 29 height 29
click at [522, 226] on button "r" at bounding box center [520, 221] width 29 height 29
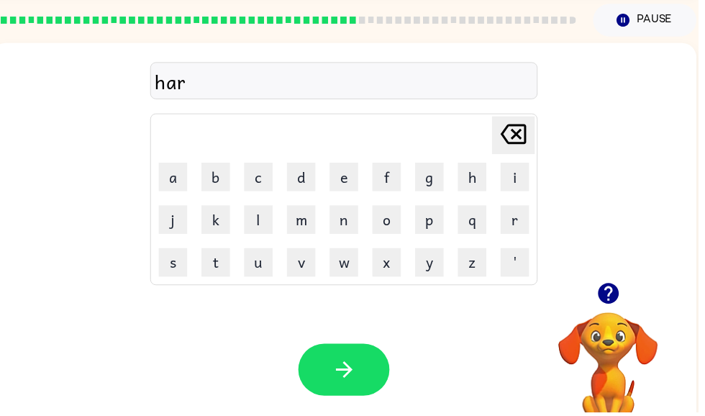
click at [304, 182] on button "d" at bounding box center [304, 178] width 29 height 29
click at [351, 372] on icon "button" at bounding box center [347, 372] width 25 height 25
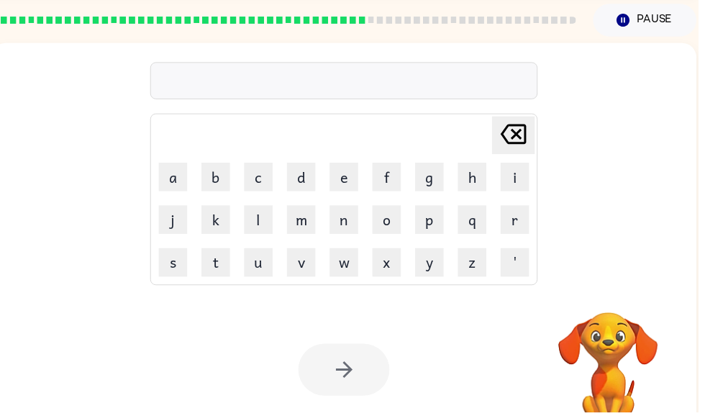
click at [172, 222] on button "j" at bounding box center [174, 221] width 29 height 29
click at [176, 178] on button "a" at bounding box center [174, 178] width 29 height 29
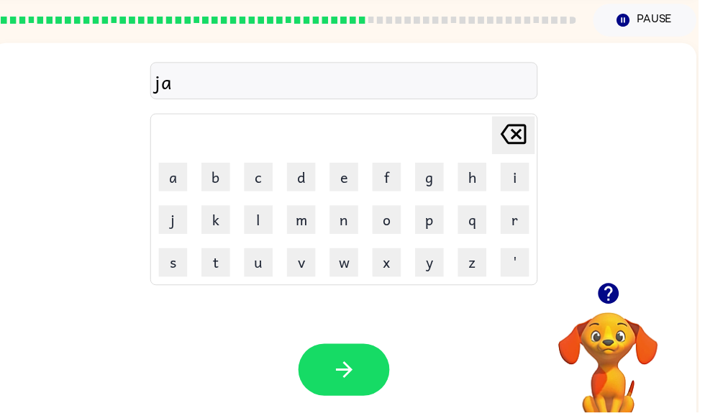
click at [525, 212] on button "r" at bounding box center [520, 221] width 29 height 29
click at [346, 374] on icon "button" at bounding box center [347, 373] width 17 height 17
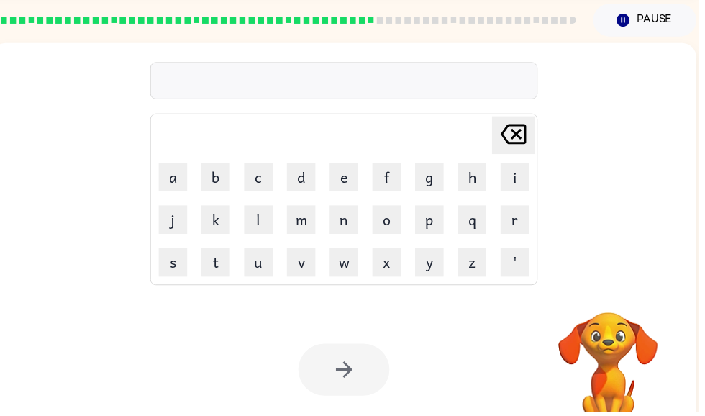
click at [268, 215] on button "l" at bounding box center [261, 221] width 29 height 29
click at [527, 186] on button "i" at bounding box center [520, 178] width 29 height 29
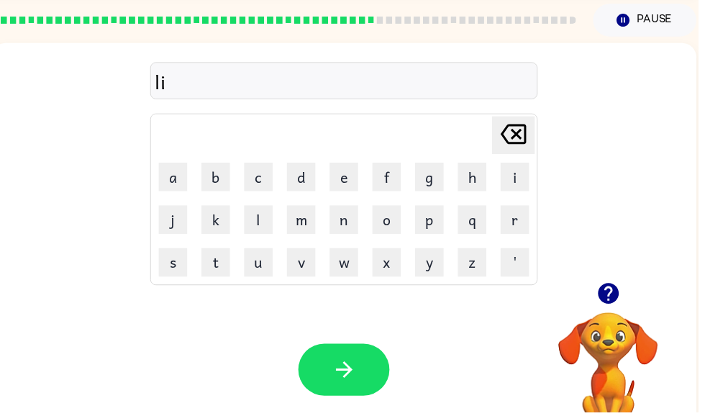
click at [216, 276] on button "t" at bounding box center [218, 264] width 29 height 29
click at [345, 180] on button "e" at bounding box center [347, 178] width 29 height 29
click at [532, 227] on button "r" at bounding box center [520, 221] width 29 height 29
click at [355, 270] on button "w" at bounding box center [347, 264] width 29 height 29
click at [185, 180] on button "a" at bounding box center [174, 178] width 29 height 29
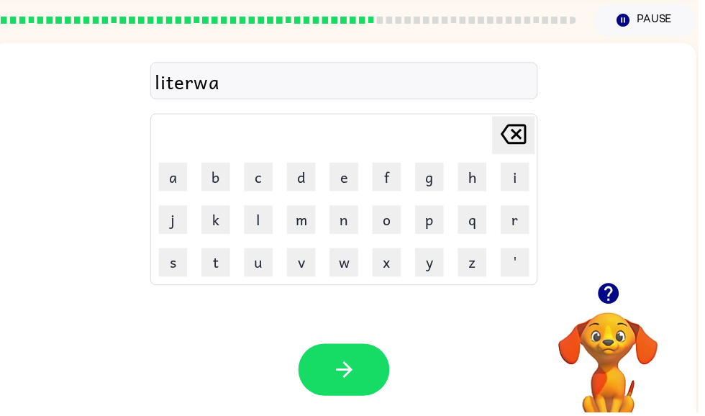
click at [530, 222] on button "r" at bounding box center [520, 221] width 29 height 29
click at [369, 181] on table "Delete Delete last character input a b c d e f g h i j k l m n o p q r s t u v …" at bounding box center [348, 201] width 390 height 172
click at [364, 178] on td "e" at bounding box center [348, 179] width 42 height 42
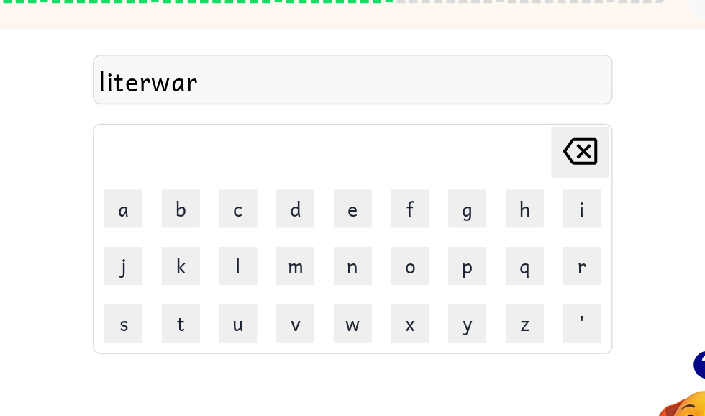
click at [333, 164] on button "e" at bounding box center [347, 178] width 29 height 29
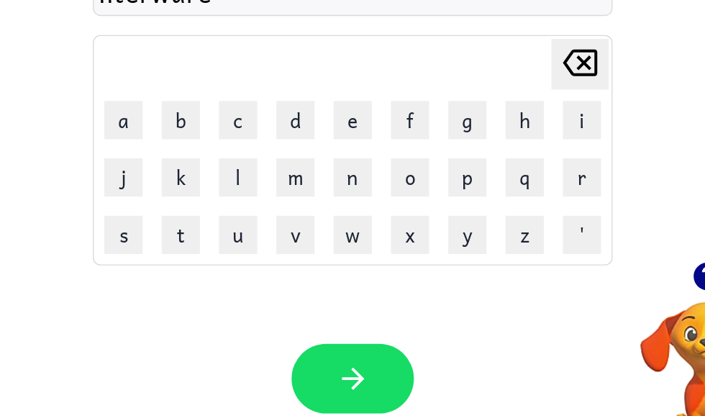
scroll to position [73, 0]
click at [335, 339] on icon "button" at bounding box center [347, 351] width 25 height 25
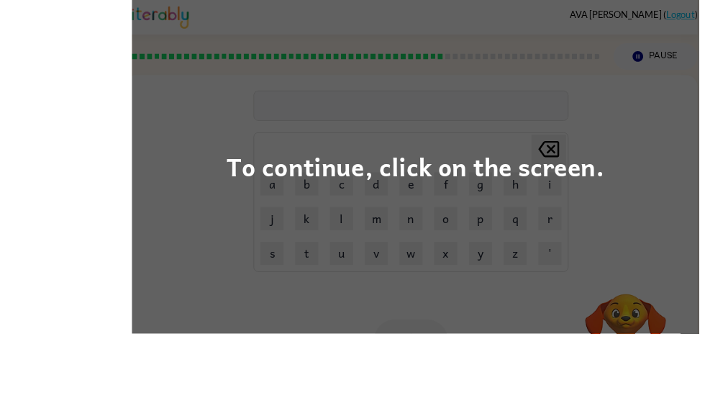
scroll to position [86, 0]
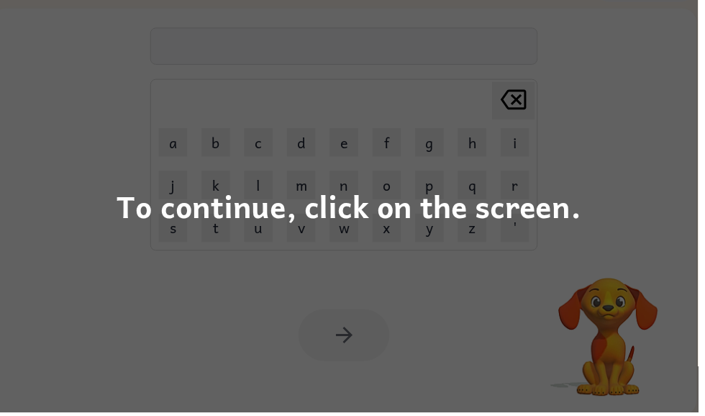
click at [617, 153] on div "To continue, click on the screen." at bounding box center [352, 208] width 705 height 416
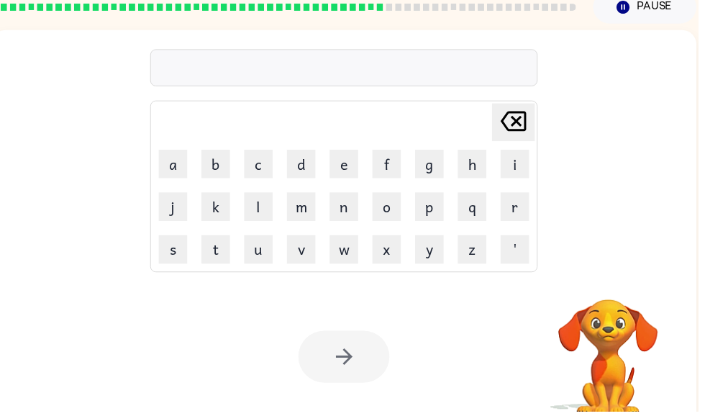
scroll to position [66, 0]
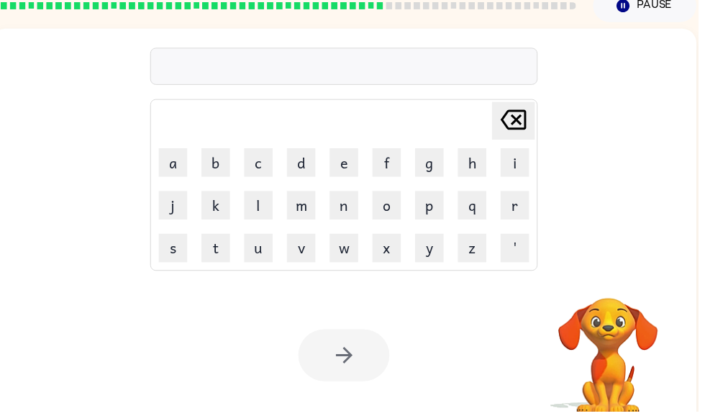
click at [304, 213] on button "m" at bounding box center [304, 207] width 29 height 29
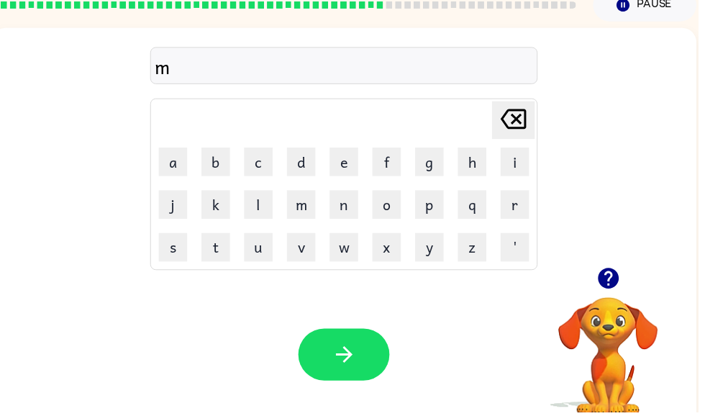
click at [308, 169] on button "d" at bounding box center [304, 163] width 29 height 29
click at [523, 124] on icon "Delete Delete last character input" at bounding box center [518, 120] width 35 height 35
click at [522, 165] on button "i" at bounding box center [520, 163] width 29 height 29
click at [316, 162] on button "d" at bounding box center [304, 163] width 29 height 29
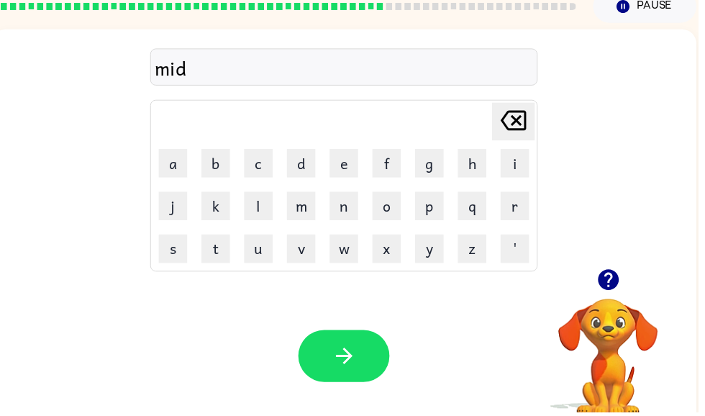
click at [305, 201] on button "m" at bounding box center [304, 208] width 29 height 29
click at [388, 209] on button "o" at bounding box center [390, 208] width 29 height 29
click at [529, 210] on button "r" at bounding box center [520, 208] width 29 height 29
click at [347, 206] on button "n" at bounding box center [347, 208] width 29 height 29
click at [530, 160] on button "i" at bounding box center [520, 164] width 29 height 29
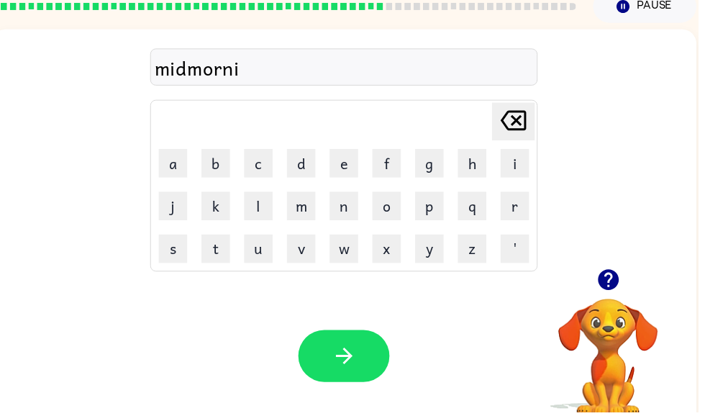
click at [431, 167] on button "g" at bounding box center [433, 164] width 29 height 29
click at [347, 346] on button "button" at bounding box center [347, 359] width 92 height 53
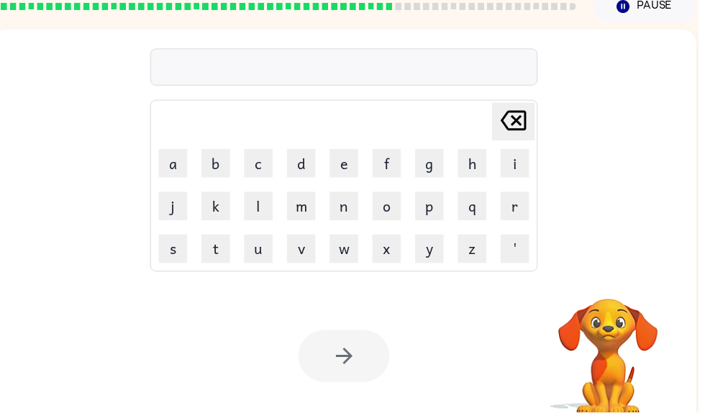
click at [313, 210] on button "m" at bounding box center [304, 208] width 29 height 29
click at [186, 170] on button "a" at bounding box center [174, 164] width 29 height 29
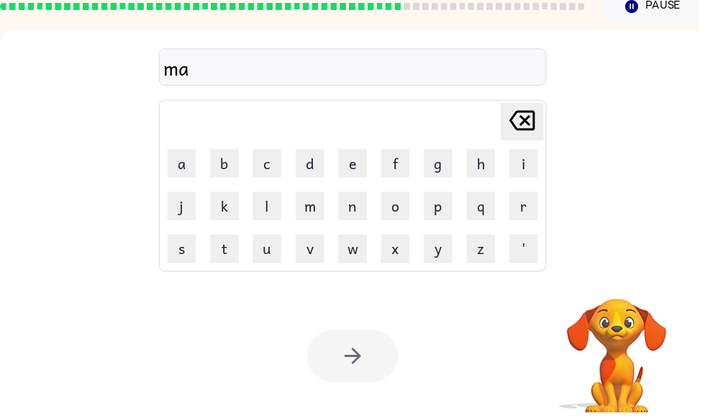
scroll to position [0, 0]
click at [529, 206] on button "r" at bounding box center [528, 208] width 29 height 29
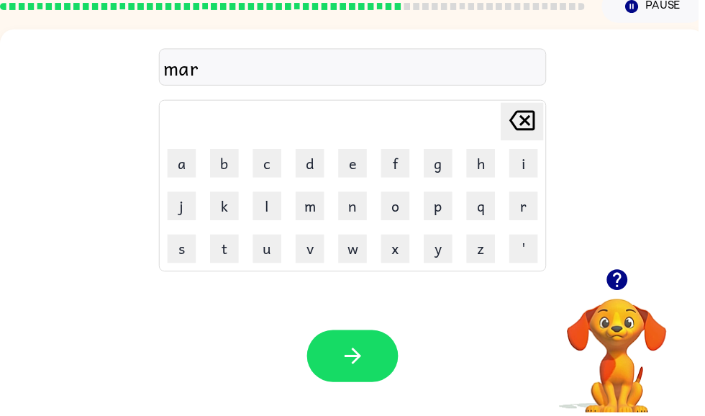
click at [228, 159] on button "b" at bounding box center [226, 164] width 29 height 29
click at [527, 163] on button "i" at bounding box center [528, 164] width 29 height 29
click at [531, 214] on button "r" at bounding box center [528, 208] width 29 height 29
click at [259, 204] on button "l" at bounding box center [269, 208] width 29 height 29
click at [373, 340] on button "button" at bounding box center [356, 359] width 92 height 53
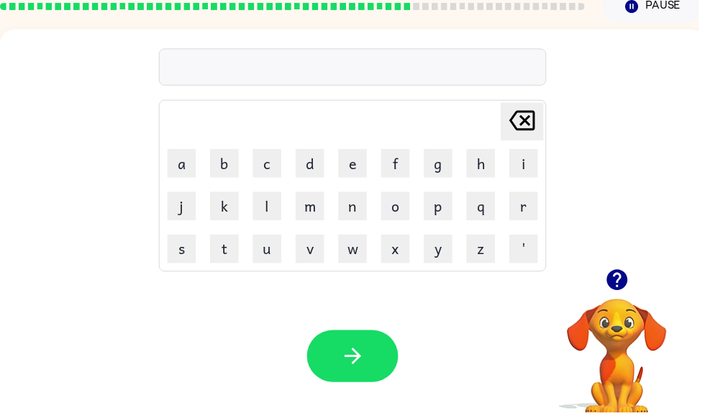
click at [318, 194] on button "m" at bounding box center [313, 208] width 29 height 29
click at [404, 201] on button "o" at bounding box center [399, 208] width 29 height 29
click at [532, 210] on button "r" at bounding box center [528, 208] width 29 height 29
click at [224, 253] on button "t" at bounding box center [226, 251] width 29 height 29
click at [346, 358] on icon "button" at bounding box center [356, 359] width 25 height 25
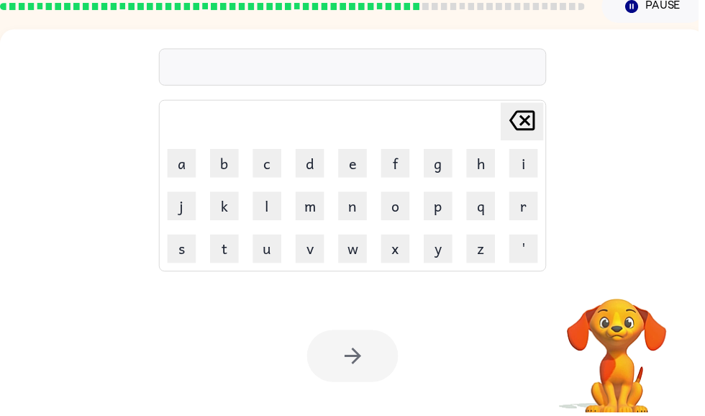
click at [350, 223] on td "n" at bounding box center [356, 208] width 42 height 42
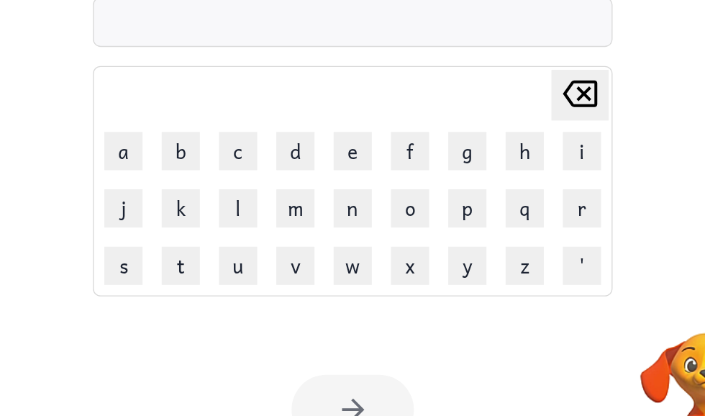
click at [342, 194] on button "n" at bounding box center [356, 208] width 29 height 29
click at [255, 237] on button "u" at bounding box center [269, 251] width 29 height 29
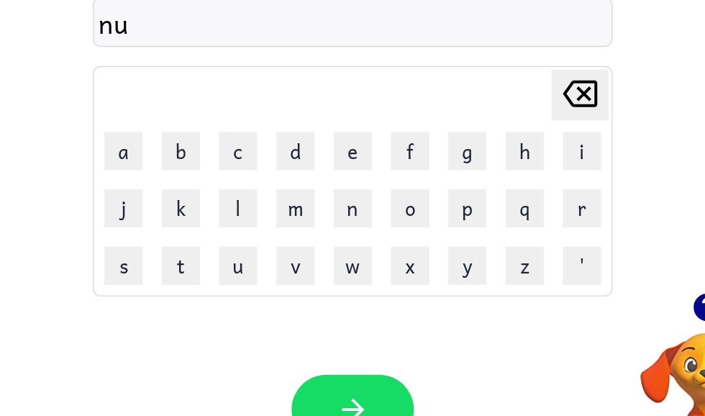
click at [514, 194] on button "r" at bounding box center [528, 208] width 29 height 29
click at [169, 237] on button "s" at bounding box center [183, 251] width 29 height 29
click at [310, 333] on button "button" at bounding box center [356, 359] width 92 height 53
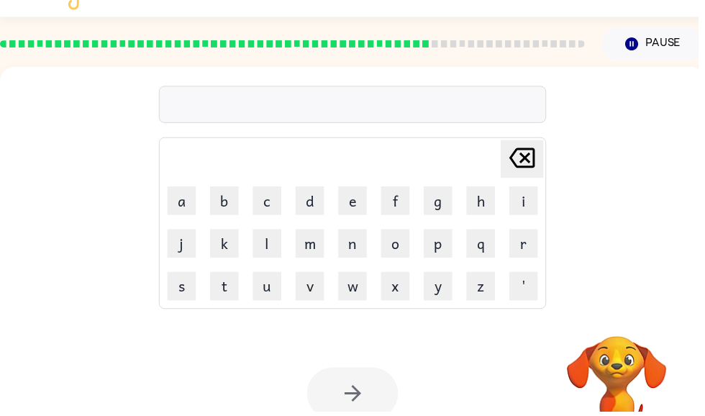
scroll to position [28, 0]
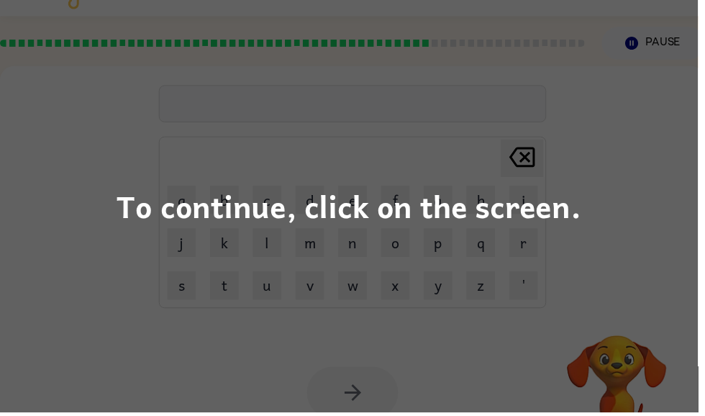
click at [633, 168] on div "To continue, click on the screen." at bounding box center [352, 208] width 705 height 416
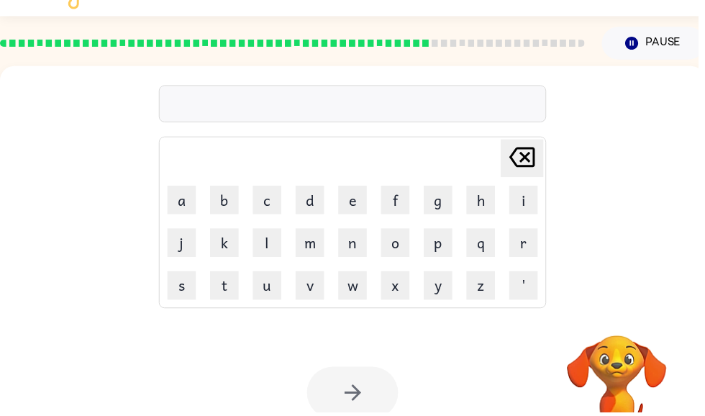
click at [359, 248] on button "n" at bounding box center [356, 245] width 29 height 29
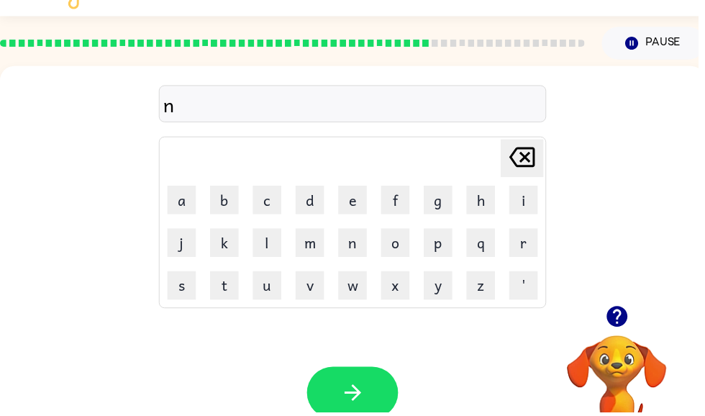
click at [273, 294] on button "u" at bounding box center [269, 288] width 29 height 29
click at [313, 206] on button "d" at bounding box center [313, 202] width 29 height 29
click at [538, 163] on icon at bounding box center [527, 159] width 26 height 20
click at [533, 238] on button "r" at bounding box center [528, 245] width 29 height 29
click at [314, 206] on button "d" at bounding box center [313, 202] width 29 height 29
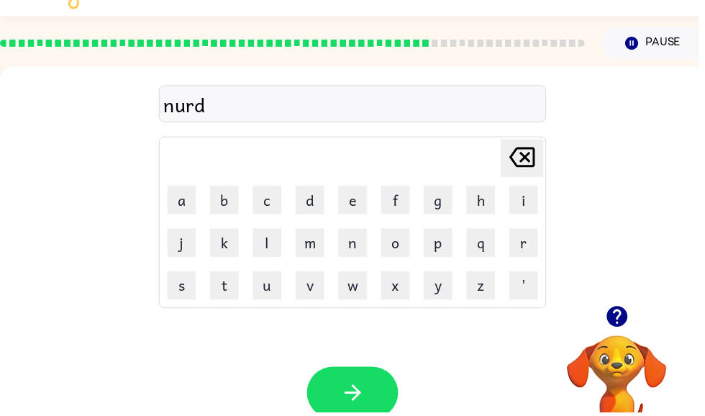
click at [192, 193] on button "a" at bounding box center [183, 202] width 29 height 29
click at [531, 237] on button "r" at bounding box center [528, 245] width 29 height 29
click at [191, 210] on button "a" at bounding box center [183, 202] width 29 height 29
click at [275, 251] on button "l" at bounding box center [269, 245] width 29 height 29
click at [529, 204] on button "i" at bounding box center [528, 202] width 29 height 29
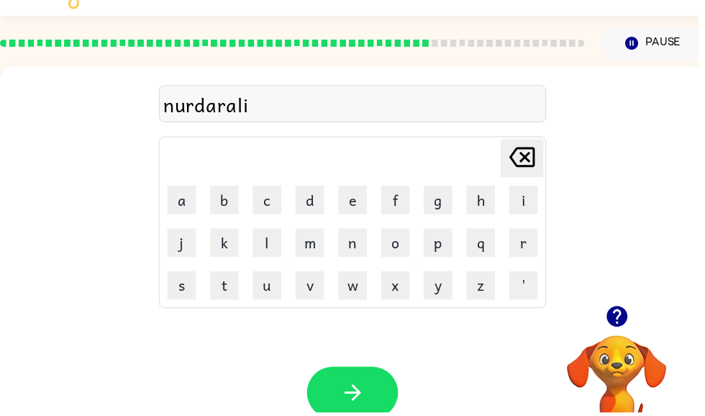
click at [231, 291] on button "t" at bounding box center [226, 288] width 29 height 29
click at [455, 291] on button "y" at bounding box center [442, 288] width 29 height 29
click at [356, 387] on icon "button" at bounding box center [356, 396] width 25 height 25
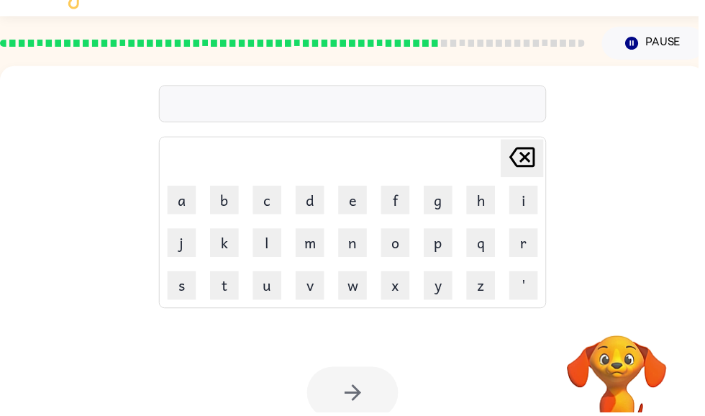
click at [442, 245] on button "p" at bounding box center [442, 245] width 29 height 29
click at [536, 194] on button "i" at bounding box center [528, 202] width 29 height 29
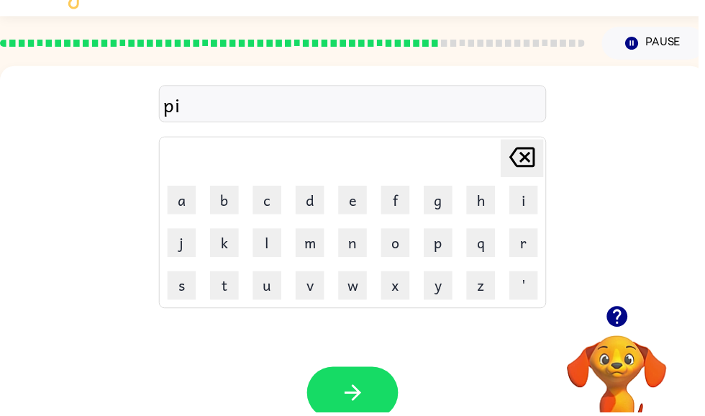
click at [530, 249] on button "r" at bounding box center [528, 245] width 29 height 29
click at [192, 293] on button "s" at bounding box center [183, 288] width 29 height 29
click at [399, 253] on button "o" at bounding box center [399, 245] width 29 height 29
click at [350, 394] on icon "button" at bounding box center [356, 396] width 25 height 25
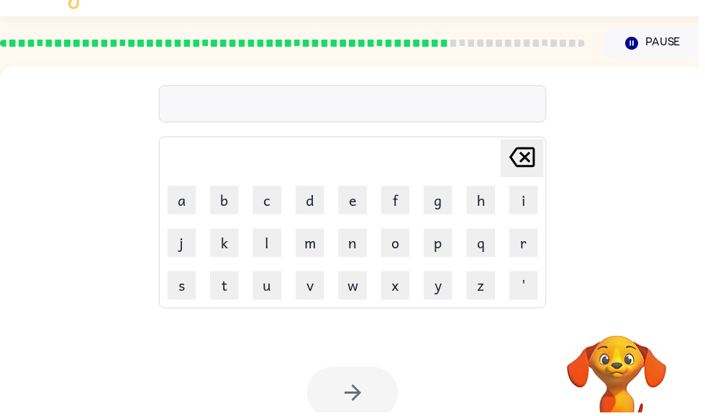
click at [498, 212] on button "h" at bounding box center [485, 202] width 29 height 29
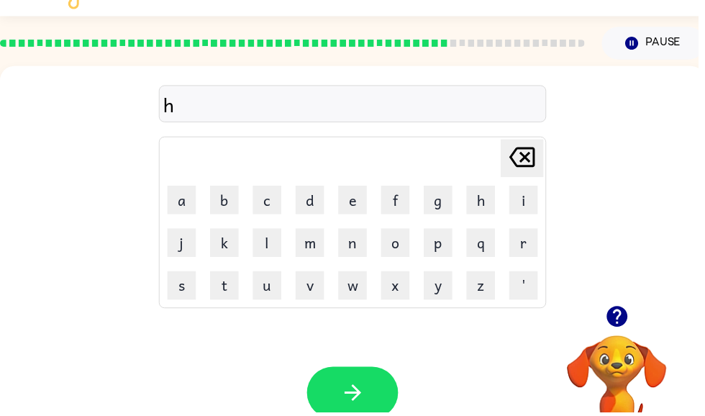
click at [529, 248] on button "r" at bounding box center [528, 245] width 29 height 29
click at [528, 165] on icon "Delete Delete last character input" at bounding box center [527, 159] width 35 height 35
click at [190, 188] on button "a" at bounding box center [183, 202] width 29 height 29
click at [191, 204] on button "a" at bounding box center [183, 202] width 29 height 29
click at [536, 162] on icon "Delete Delete last character input" at bounding box center [527, 159] width 35 height 35
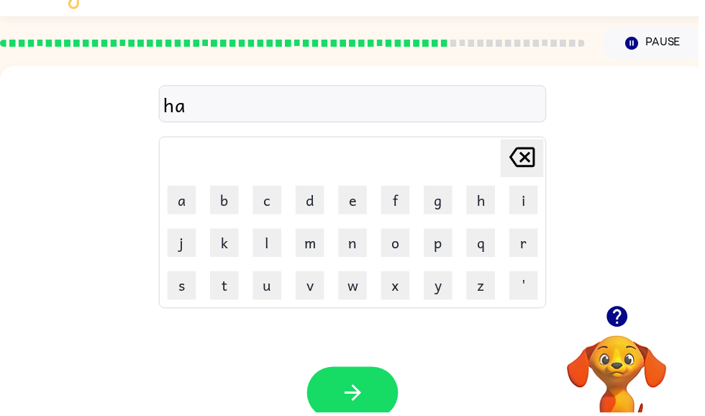
click at [530, 251] on button "r" at bounding box center [528, 245] width 29 height 29
click at [319, 196] on button "d" at bounding box center [313, 202] width 29 height 29
click at [522, 214] on button "i" at bounding box center [528, 202] width 29 height 29
click at [276, 197] on button "c" at bounding box center [269, 202] width 29 height 29
click at [273, 245] on button "l" at bounding box center [269, 245] width 29 height 29
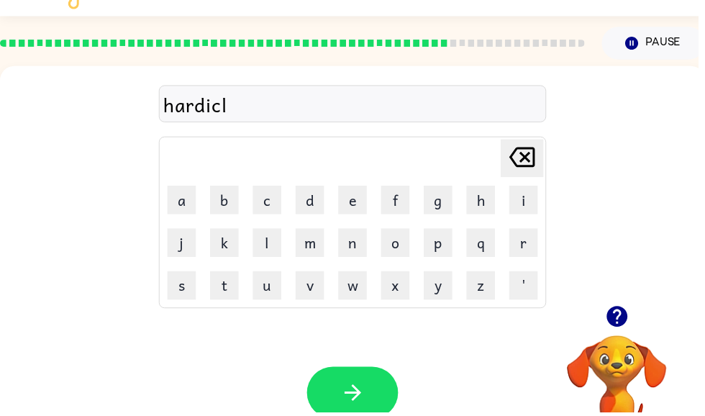
click at [360, 383] on button "button" at bounding box center [356, 396] width 92 height 53
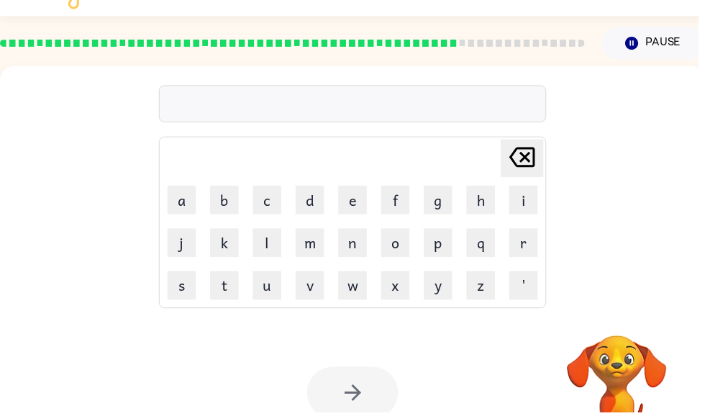
click at [440, 259] on button "p" at bounding box center [442, 245] width 29 height 29
click at [363, 199] on button "e" at bounding box center [356, 202] width 29 height 29
click at [535, 245] on button "r" at bounding box center [528, 245] width 29 height 29
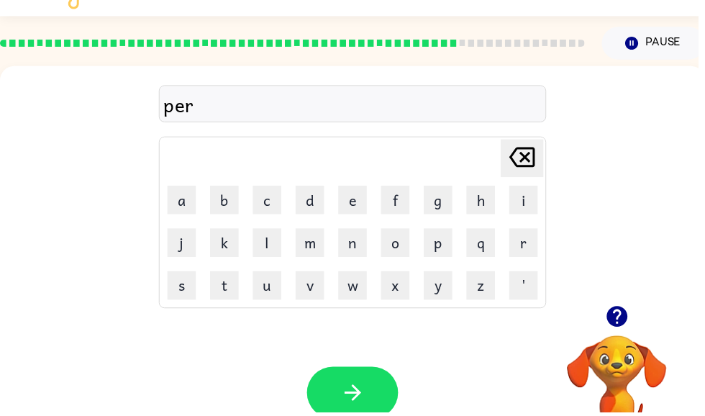
click at [407, 199] on button "f" at bounding box center [399, 202] width 29 height 29
click at [392, 237] on button "o" at bounding box center [399, 245] width 29 height 29
click at [529, 253] on button "r" at bounding box center [528, 245] width 29 height 29
click at [325, 235] on button "m" at bounding box center [313, 245] width 29 height 29
click at [519, 211] on button "i" at bounding box center [528, 202] width 29 height 29
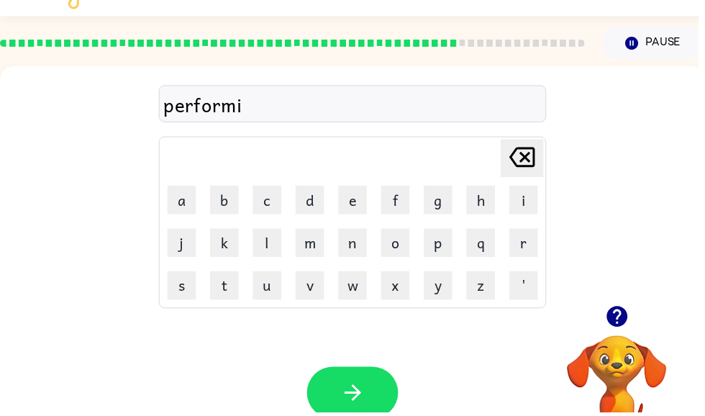
click at [359, 248] on button "n" at bounding box center [356, 245] width 29 height 29
click at [452, 199] on button "g" at bounding box center [442, 202] width 29 height 29
click at [373, 394] on button "button" at bounding box center [356, 396] width 92 height 53
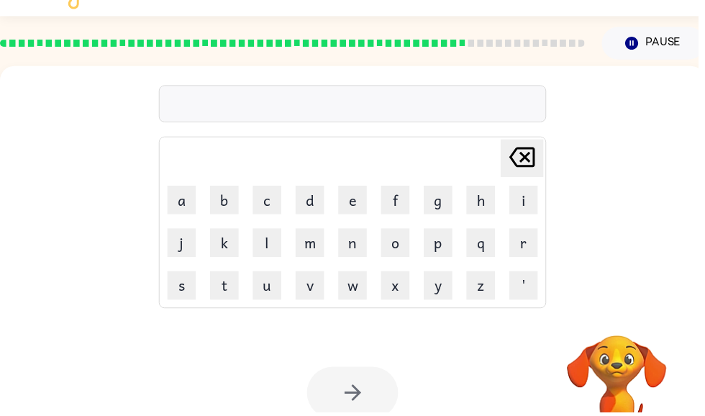
click at [446, 250] on button "p" at bounding box center [442, 245] width 29 height 29
click at [529, 249] on button "r" at bounding box center [528, 245] width 29 height 29
click at [537, 159] on icon "Delete Delete last character input" at bounding box center [527, 159] width 35 height 35
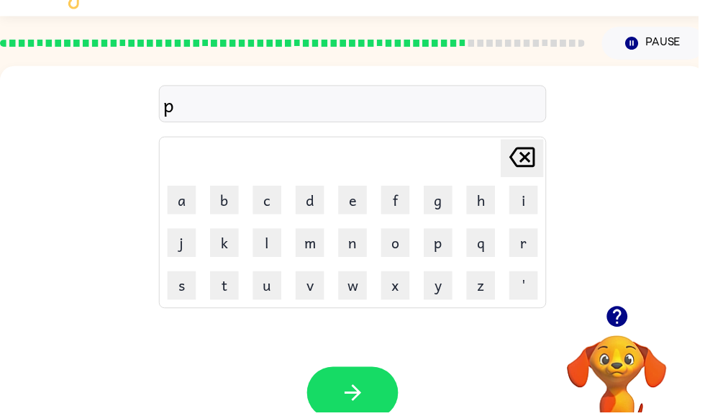
click at [408, 242] on button "o" at bounding box center [399, 245] width 29 height 29
click at [528, 247] on button "r" at bounding box center [528, 245] width 29 height 29
click at [268, 199] on button "c" at bounding box center [269, 202] width 29 height 29
click at [499, 204] on button "h" at bounding box center [485, 202] width 29 height 29
click at [535, 206] on button "i" at bounding box center [528, 202] width 29 height 29
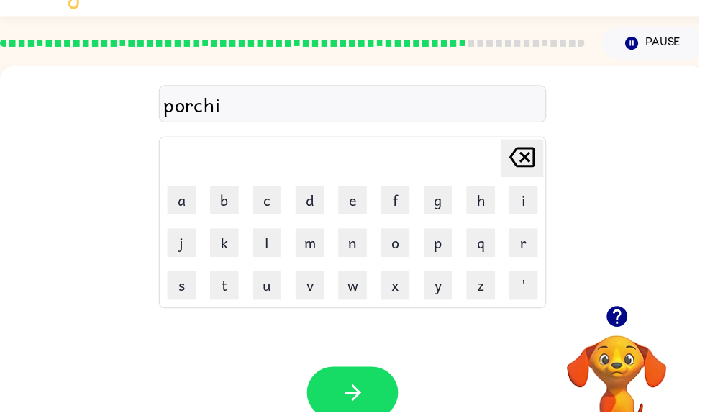
click at [188, 289] on button "s" at bounding box center [183, 288] width 29 height 29
click at [354, 389] on icon "button" at bounding box center [356, 396] width 25 height 25
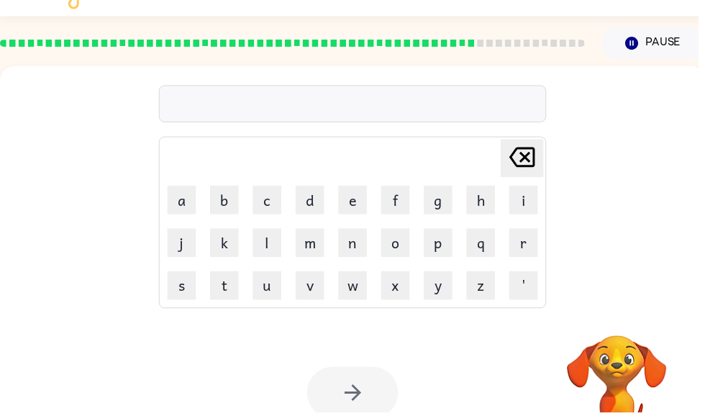
click at [445, 253] on button "p" at bounding box center [442, 245] width 29 height 29
click at [185, 197] on button "a" at bounding box center [183, 202] width 29 height 29
click at [523, 254] on button "r" at bounding box center [528, 245] width 29 height 29
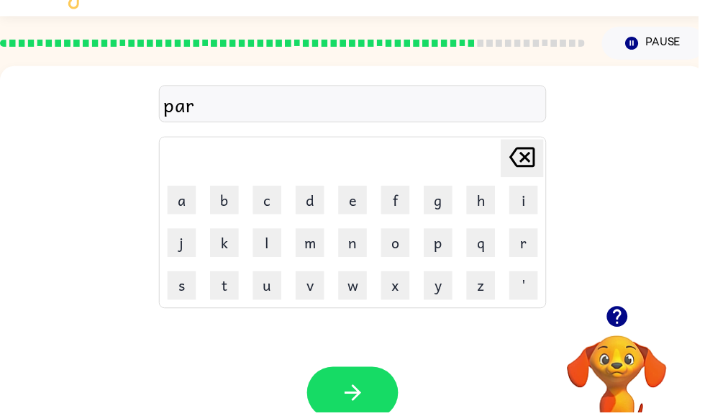
click at [227, 291] on button "t" at bounding box center [226, 288] width 29 height 29
click at [447, 288] on button "y" at bounding box center [442, 288] width 29 height 29
click at [186, 294] on button "s" at bounding box center [183, 288] width 29 height 29
click at [363, 378] on button "button" at bounding box center [356, 396] width 92 height 53
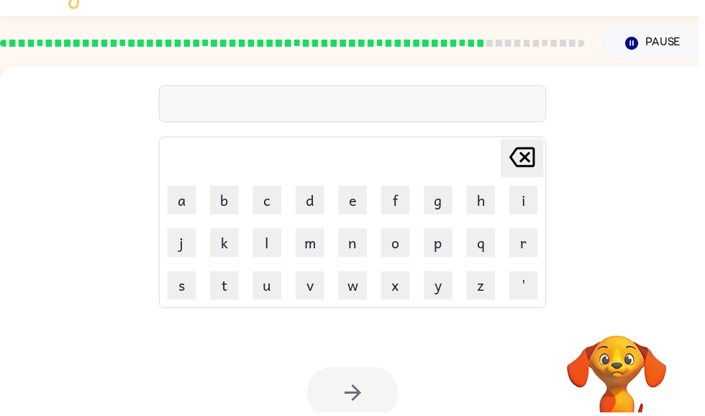
click at [440, 251] on button "p" at bounding box center [442, 245] width 29 height 29
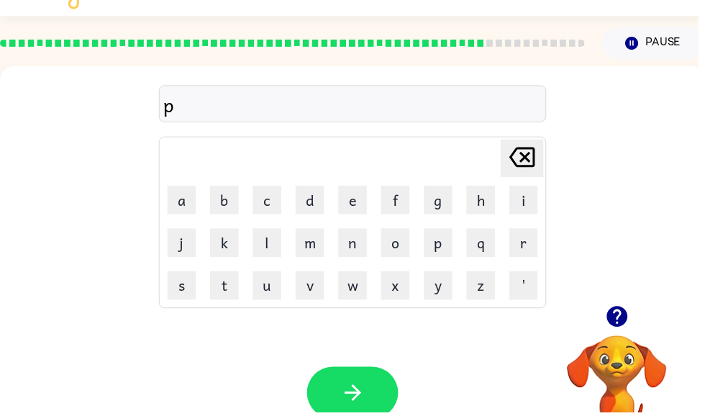
click at [530, 255] on button "r" at bounding box center [528, 245] width 29 height 29
click at [526, 167] on icon "Delete Delete last character input" at bounding box center [527, 159] width 35 height 35
click at [358, 214] on button "e" at bounding box center [356, 202] width 29 height 29
click at [535, 253] on button "r" at bounding box center [528, 245] width 29 height 29
click at [394, 206] on button "f" at bounding box center [399, 202] width 29 height 29
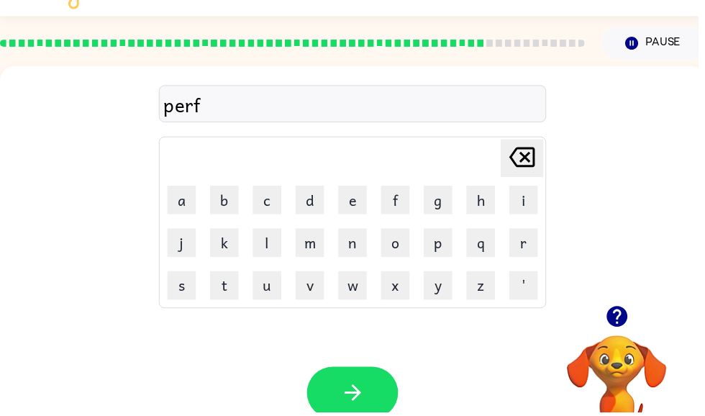
click at [407, 238] on button "o" at bounding box center [399, 245] width 29 height 29
click at [531, 245] on button "r" at bounding box center [528, 245] width 29 height 29
click at [314, 247] on button "m" at bounding box center [313, 245] width 29 height 29
click at [353, 386] on icon "button" at bounding box center [356, 396] width 25 height 25
click at [304, 249] on button "m" at bounding box center [313, 245] width 29 height 29
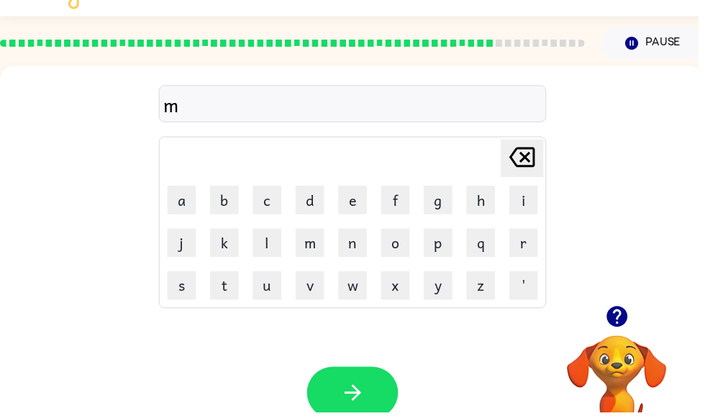
click at [399, 250] on button "o" at bounding box center [399, 245] width 29 height 29
click at [401, 244] on button "o" at bounding box center [399, 245] width 29 height 29
click at [311, 200] on button "d" at bounding box center [313, 202] width 29 height 29
click at [362, 390] on icon "button" at bounding box center [356, 396] width 25 height 25
click at [451, 286] on button "y" at bounding box center [442, 288] width 29 height 29
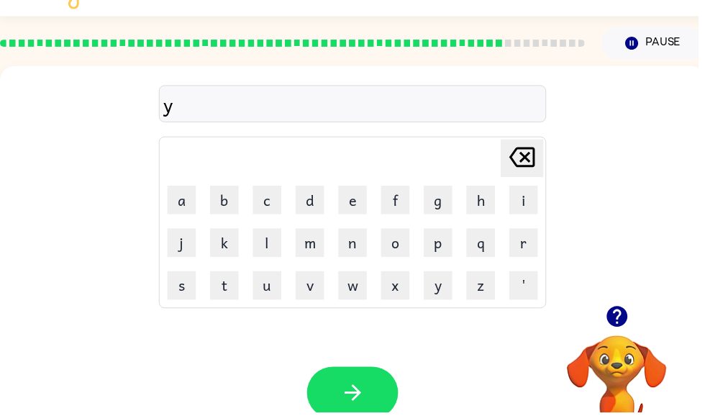
click at [360, 200] on button "e" at bounding box center [356, 202] width 29 height 29
click at [188, 286] on button "s" at bounding box center [183, 288] width 29 height 29
click at [352, 379] on button "button" at bounding box center [356, 396] width 92 height 53
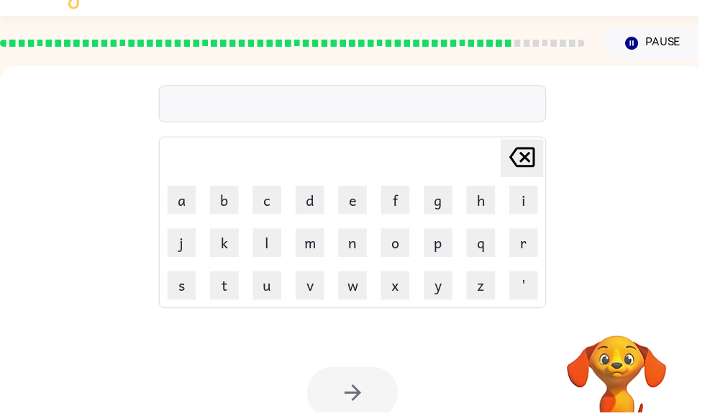
click at [186, 300] on button "s" at bounding box center [183, 288] width 29 height 29
click at [404, 240] on button "o" at bounding box center [399, 245] width 29 height 29
click at [537, 242] on button "r" at bounding box center [528, 245] width 29 height 29
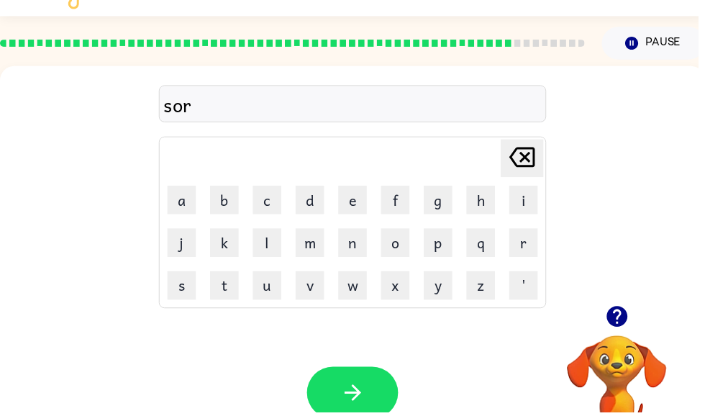
click at [369, 388] on button "button" at bounding box center [356, 396] width 92 height 53
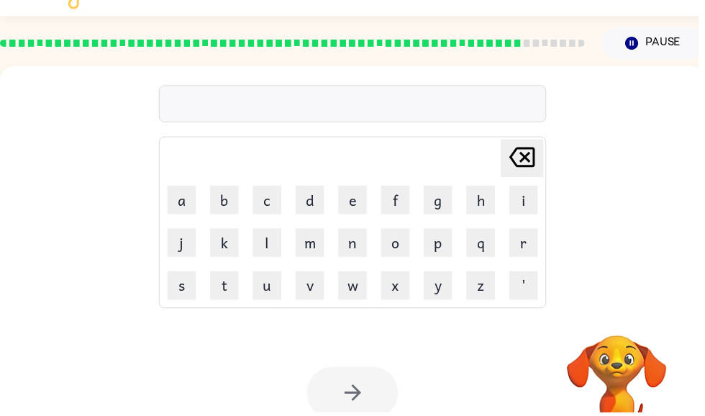
click at [195, 291] on button "s" at bounding box center [183, 288] width 29 height 29
click at [281, 193] on button "c" at bounding box center [269, 202] width 29 height 29
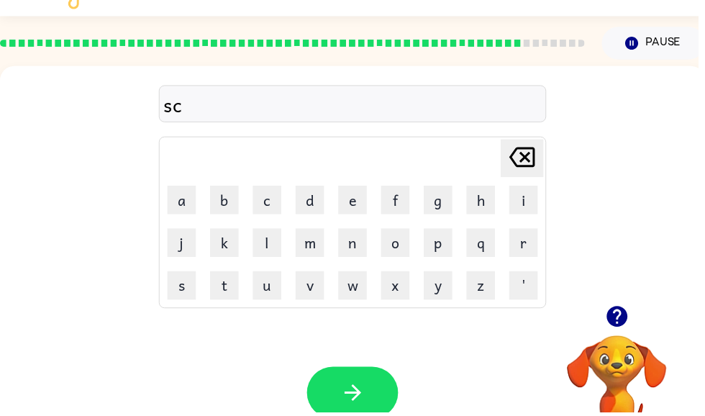
click at [528, 241] on button "r" at bounding box center [528, 245] width 29 height 29
click at [409, 199] on button "f" at bounding box center [399, 202] width 29 height 29
click at [344, 397] on icon "button" at bounding box center [356, 396] width 25 height 25
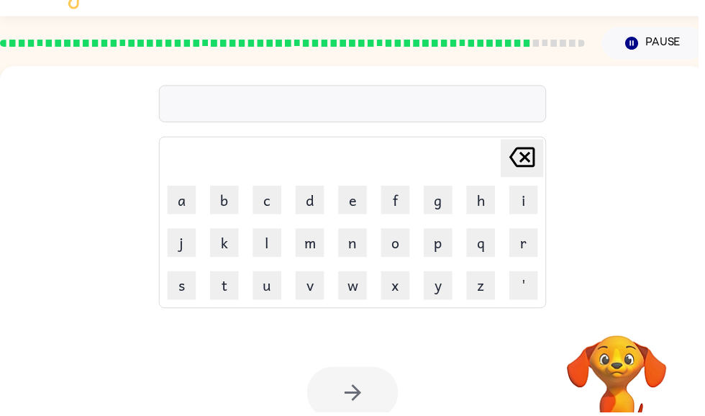
click at [192, 289] on button "s" at bounding box center [183, 288] width 29 height 29
click at [403, 250] on button "o" at bounding box center [399, 245] width 29 height 29
click at [534, 244] on button "r" at bounding box center [528, 245] width 29 height 29
click at [353, 246] on button "n" at bounding box center [356, 245] width 29 height 29
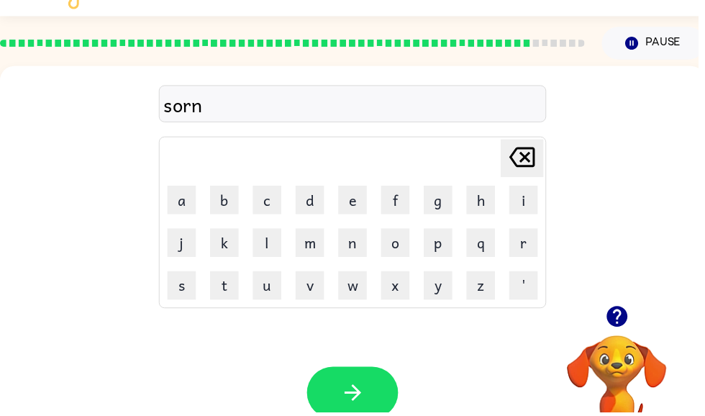
click at [192, 201] on button "a" at bounding box center [183, 202] width 29 height 29
click at [524, 246] on button "r" at bounding box center [528, 245] width 29 height 29
click at [347, 402] on icon "button" at bounding box center [356, 396] width 25 height 25
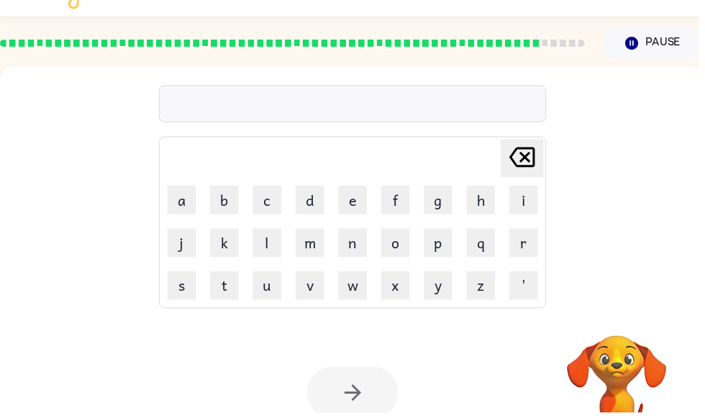
click at [189, 291] on button "s" at bounding box center [183, 288] width 29 height 29
click at [278, 201] on button "c" at bounding box center [269, 202] width 29 height 29
click at [191, 205] on button "a" at bounding box center [183, 202] width 29 height 29
click at [529, 235] on button "r" at bounding box center [528, 245] width 29 height 29
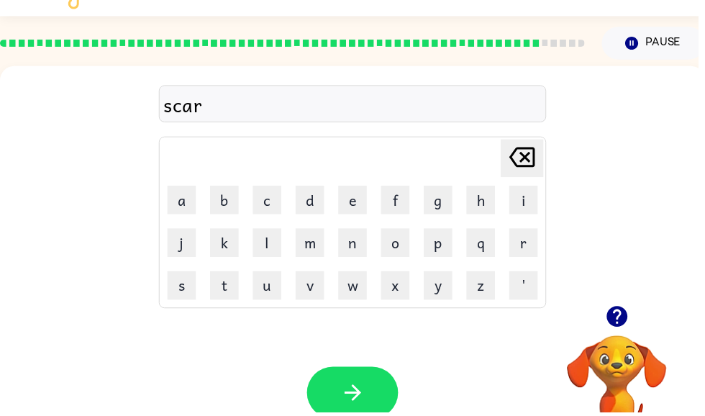
click at [360, 393] on icon "button" at bounding box center [356, 396] width 25 height 25
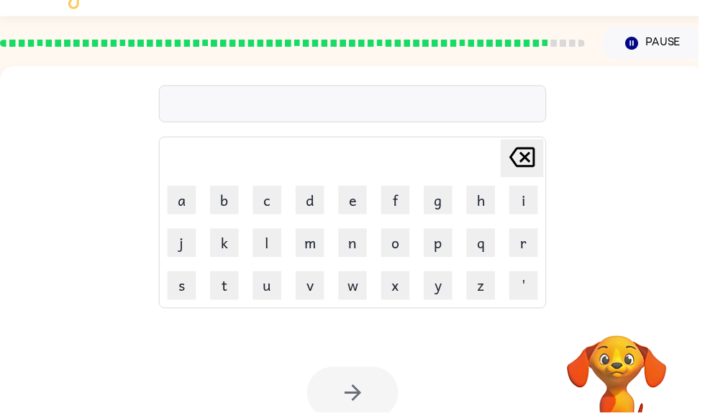
click at [352, 292] on button "w" at bounding box center [356, 288] width 29 height 29
click at [192, 215] on button "a" at bounding box center [183, 202] width 29 height 29
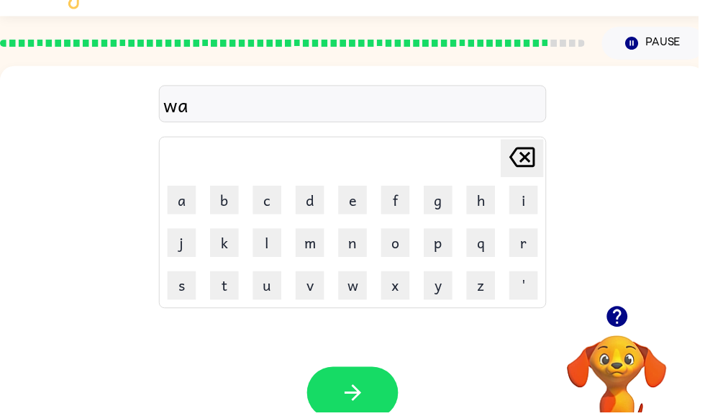
click at [532, 250] on button "r" at bounding box center [528, 245] width 29 height 29
click at [321, 240] on button "m" at bounding box center [313, 245] width 29 height 29
click at [362, 388] on icon "button" at bounding box center [356, 396] width 25 height 25
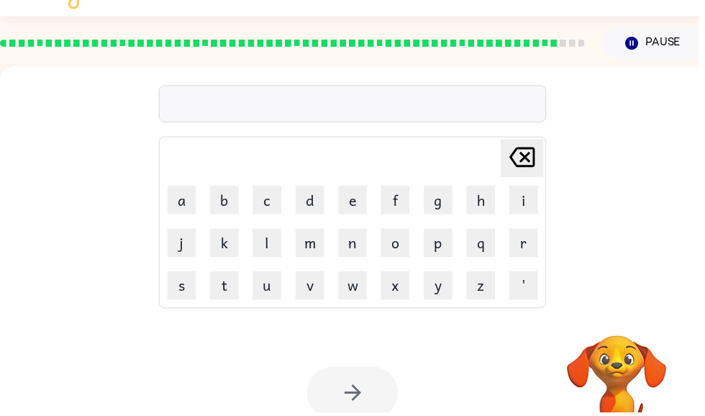
click at [358, 289] on button "w" at bounding box center [356, 288] width 29 height 29
click at [403, 250] on button "o" at bounding box center [399, 245] width 29 height 29
click at [530, 247] on button "r" at bounding box center [528, 245] width 29 height 29
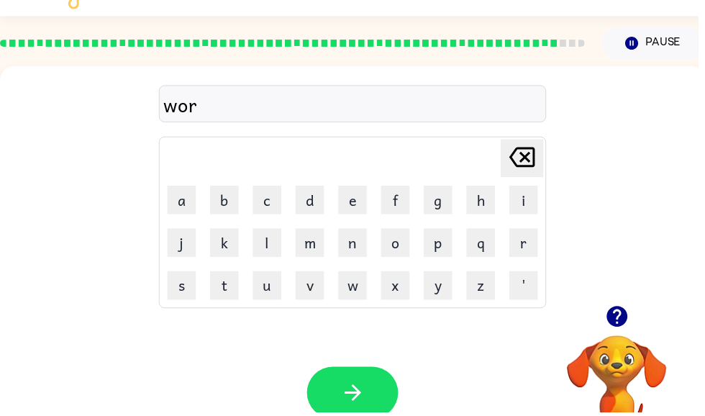
click at [277, 247] on button "l" at bounding box center [269, 245] width 29 height 29
click at [309, 206] on button "d" at bounding box center [313, 202] width 29 height 29
click at [340, 385] on button "button" at bounding box center [356, 396] width 92 height 53
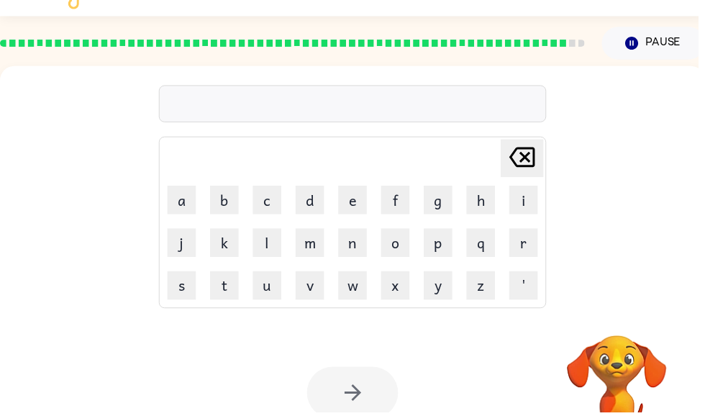
click at [187, 254] on button "j" at bounding box center [183, 245] width 29 height 29
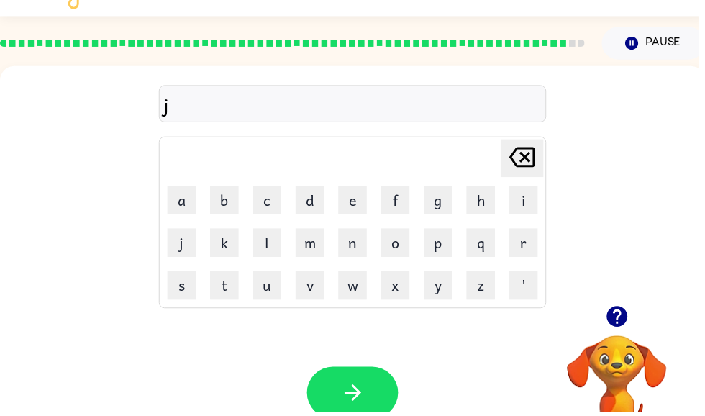
click at [196, 203] on button "a" at bounding box center [183, 202] width 29 height 29
click at [188, 205] on button "a" at bounding box center [183, 202] width 29 height 29
click at [537, 159] on icon "Delete Delete last character input" at bounding box center [527, 159] width 35 height 35
click at [539, 253] on button "r" at bounding box center [528, 245] width 29 height 29
click at [283, 202] on button "c" at bounding box center [269, 202] width 29 height 29
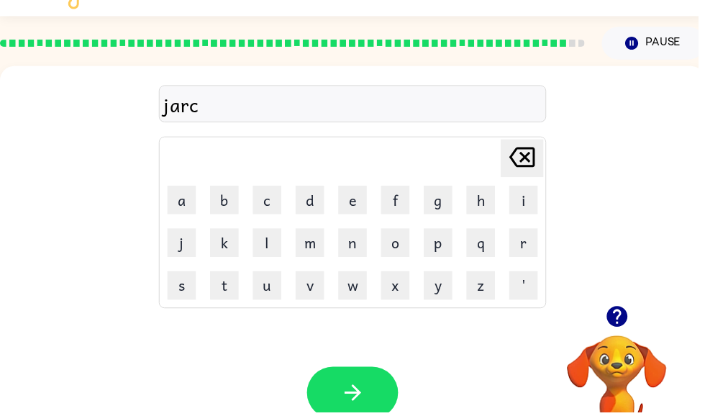
click at [487, 201] on button "h" at bounding box center [485, 202] width 29 height 29
click at [358, 397] on icon "button" at bounding box center [355, 396] width 17 height 17
click at [189, 250] on button "j" at bounding box center [183, 245] width 29 height 29
click at [408, 245] on button "o" at bounding box center [399, 245] width 29 height 29
click at [529, 245] on button "r" at bounding box center [528, 245] width 29 height 29
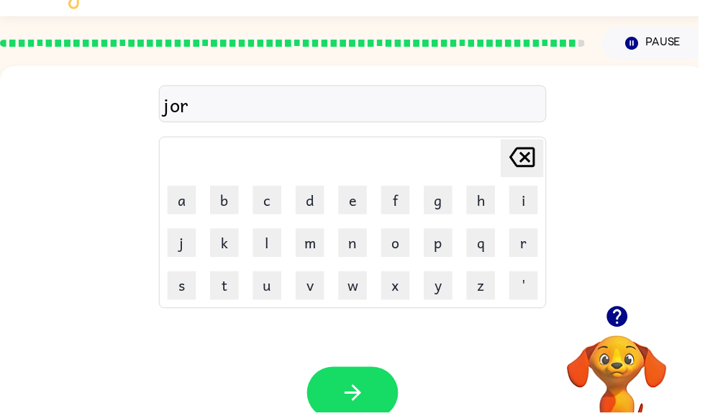
click at [362, 386] on icon "button" at bounding box center [356, 396] width 25 height 25
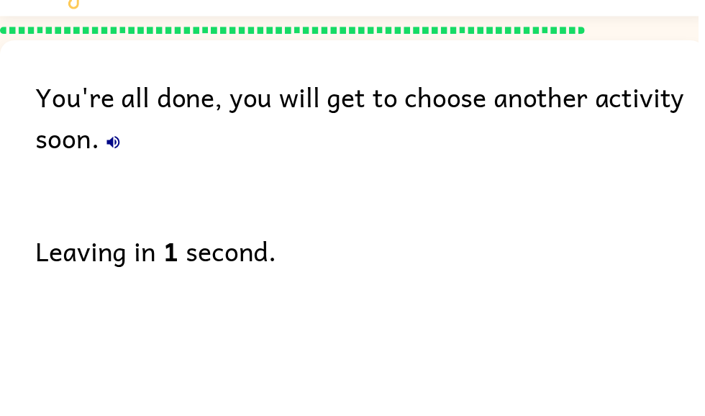
scroll to position [60, 0]
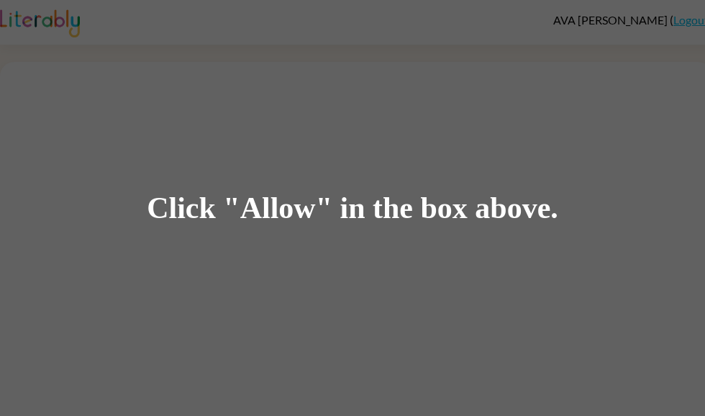
scroll to position [1, 0]
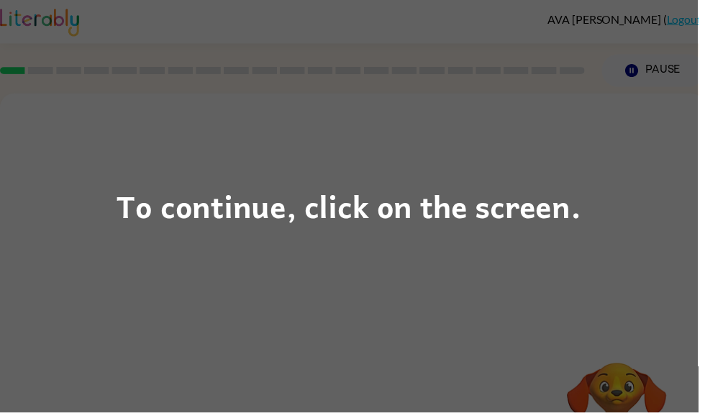
click at [122, 278] on div "To continue, click on the screen." at bounding box center [352, 208] width 705 height 416
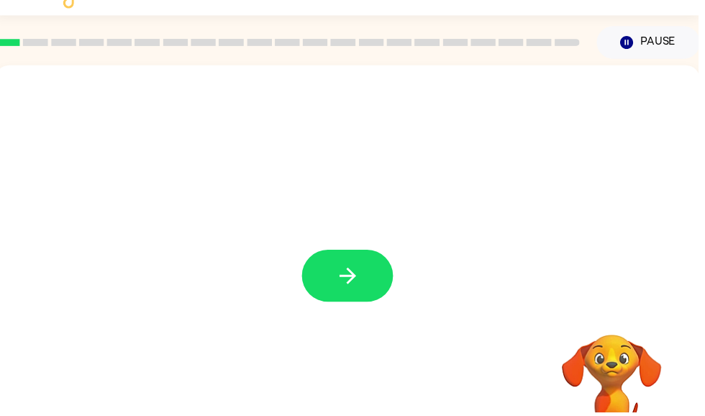
scroll to position [29, 0]
click at [374, 269] on button "button" at bounding box center [351, 278] width 92 height 53
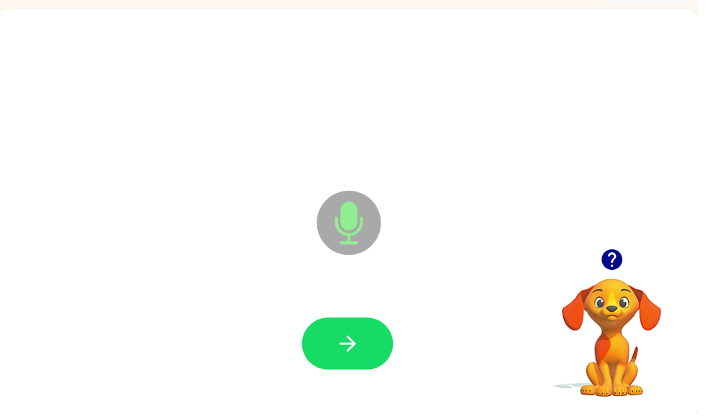
scroll to position [86, 0]
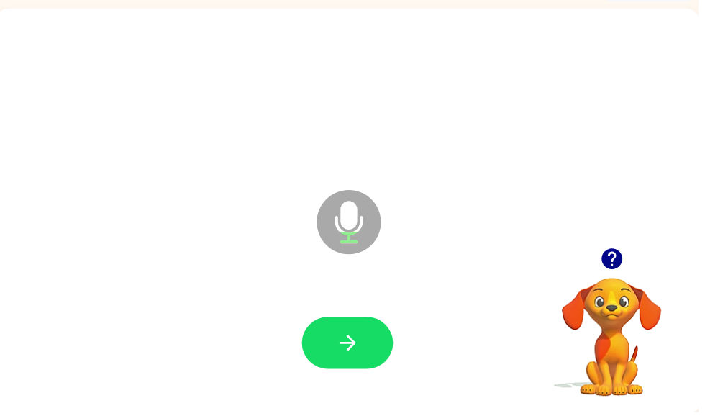
click at [354, 354] on icon "button" at bounding box center [351, 346] width 25 height 25
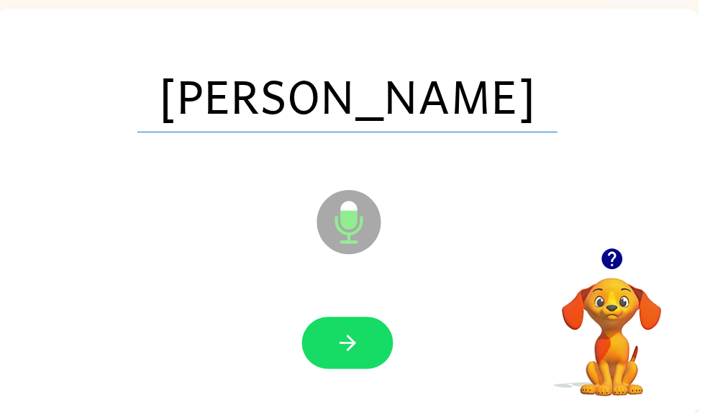
click at [341, 327] on button "button" at bounding box center [351, 346] width 92 height 53
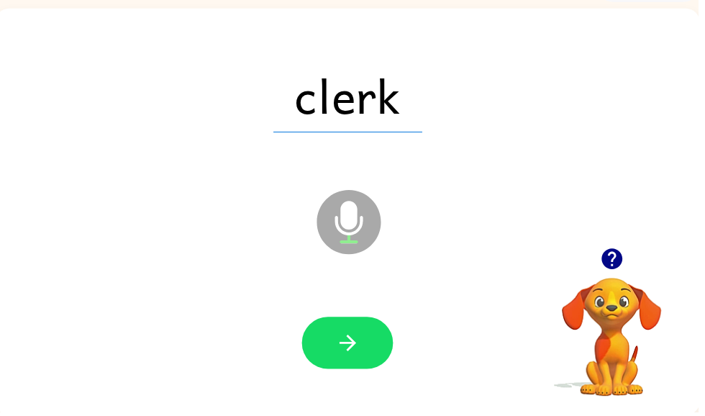
click at [351, 335] on icon "button" at bounding box center [351, 346] width 25 height 25
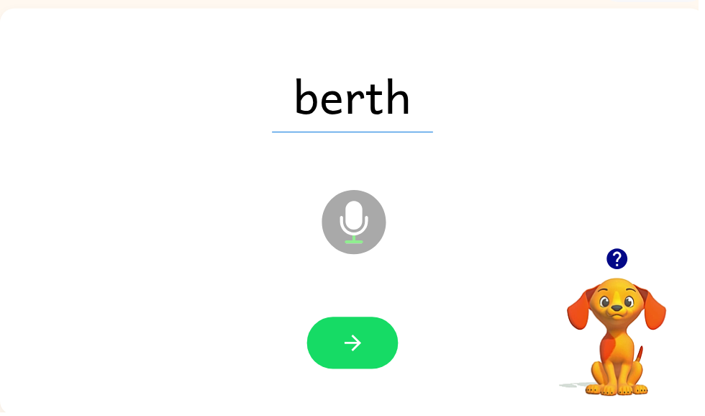
click at [345, 355] on icon "button" at bounding box center [356, 346] width 25 height 25
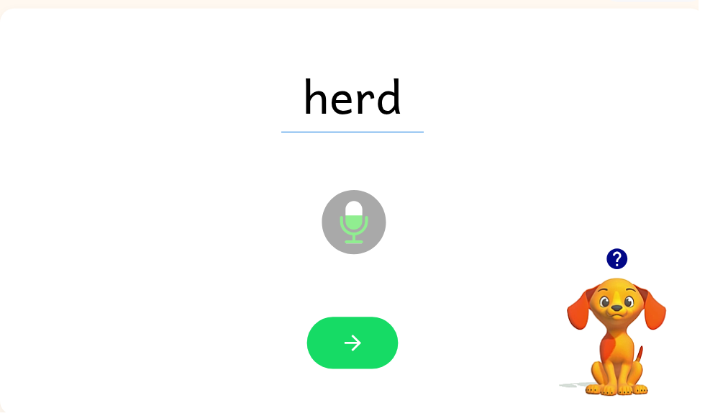
click at [358, 349] on icon "button" at bounding box center [356, 346] width 25 height 25
click at [353, 340] on icon "button" at bounding box center [356, 346] width 25 height 25
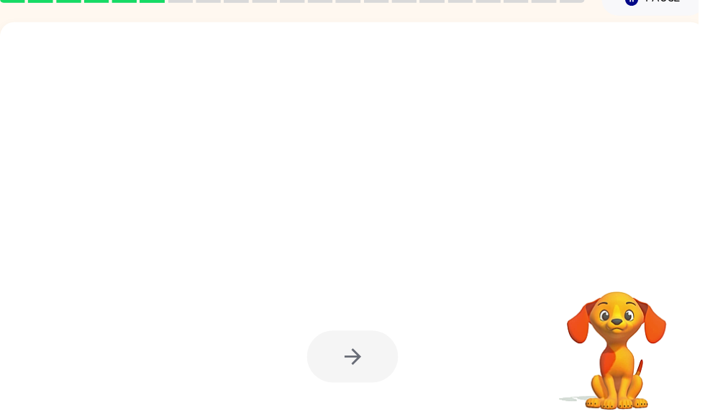
scroll to position [73, 0]
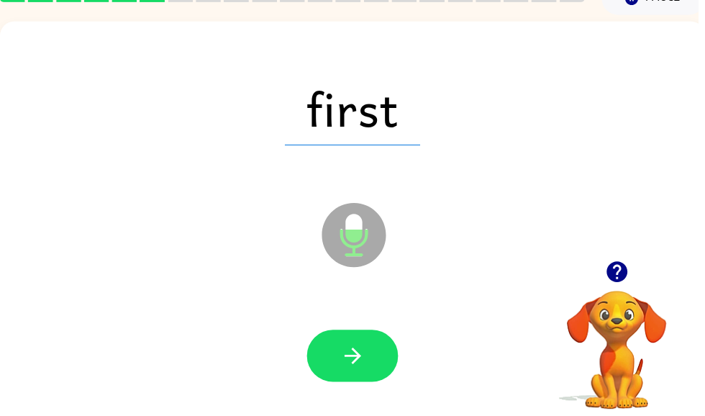
click at [355, 361] on icon "button" at bounding box center [356, 359] width 25 height 25
click at [360, 353] on icon "button" at bounding box center [356, 359] width 25 height 25
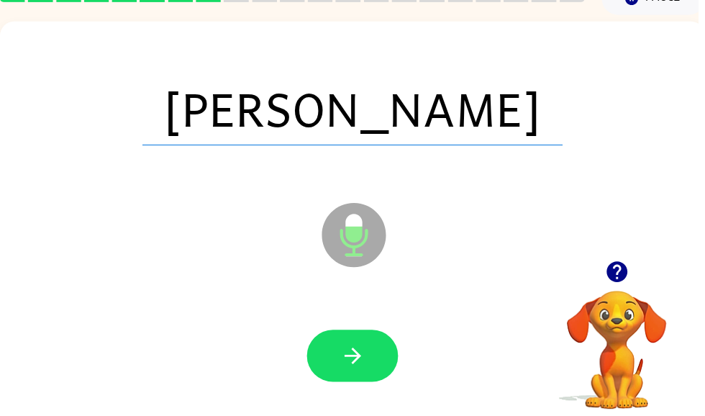
click at [360, 363] on icon "button" at bounding box center [355, 359] width 17 height 17
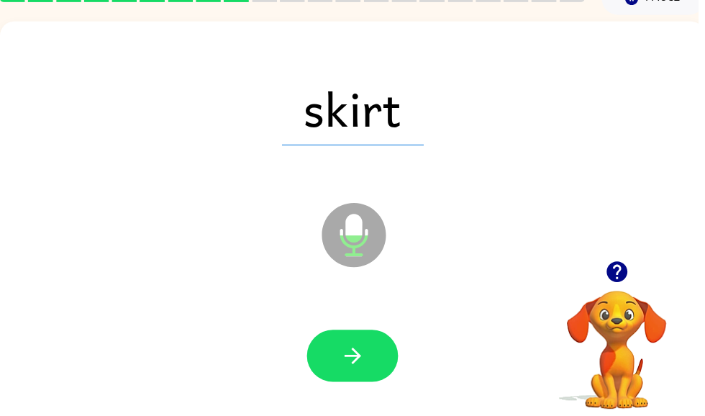
click at [365, 367] on icon "button" at bounding box center [356, 359] width 25 height 25
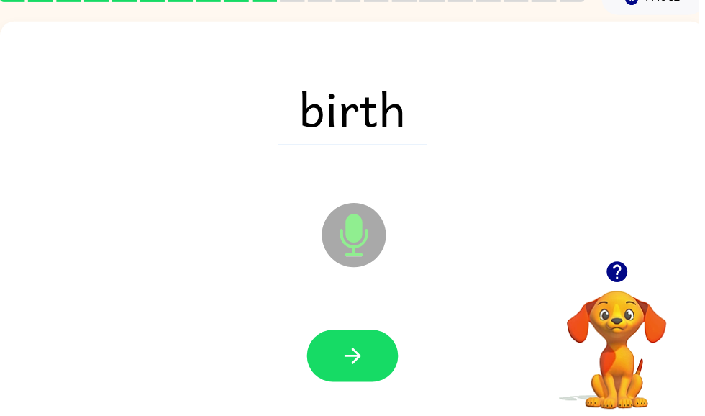
scroll to position [86, 0]
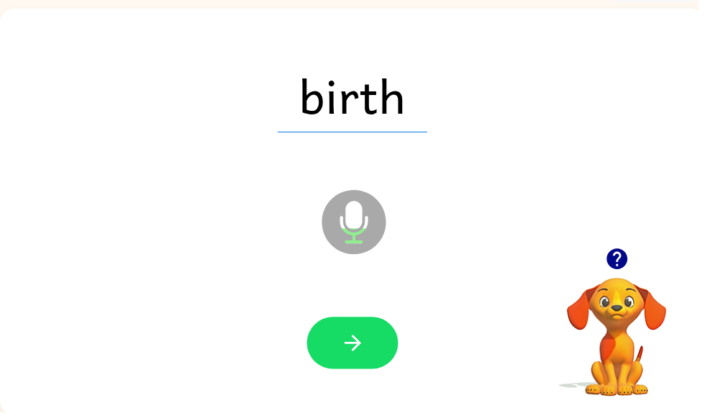
click at [371, 353] on button "button" at bounding box center [356, 346] width 92 height 53
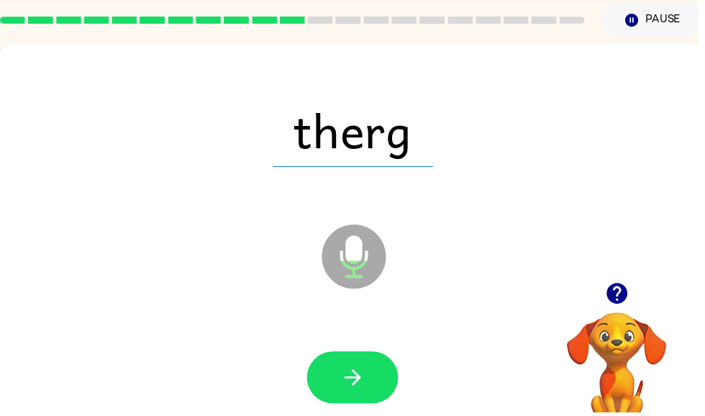
scroll to position [53, 0]
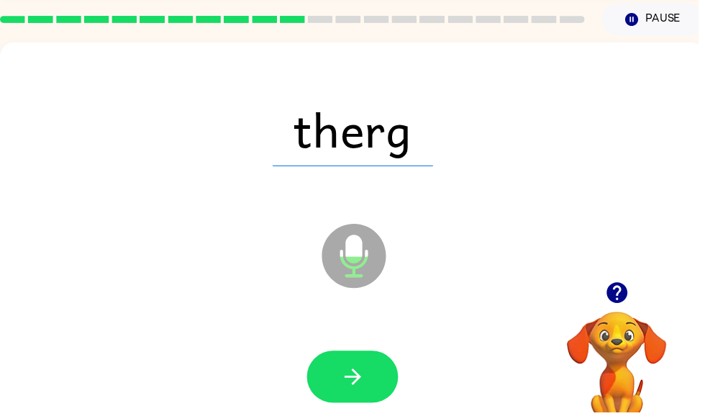
click at [364, 376] on icon "button" at bounding box center [356, 380] width 25 height 25
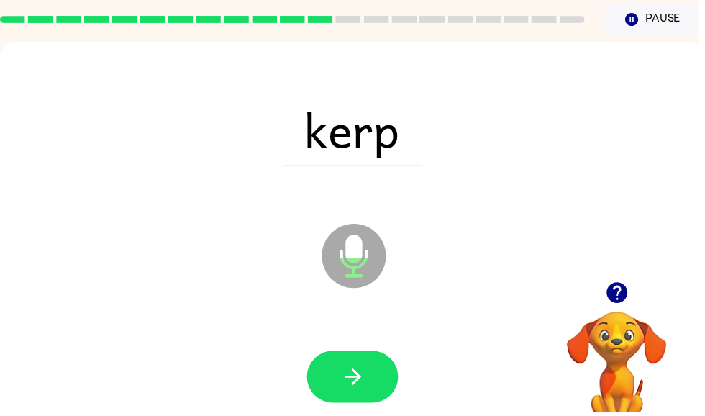
click at [363, 376] on icon "button" at bounding box center [356, 380] width 25 height 25
click at [365, 382] on icon "button" at bounding box center [356, 380] width 25 height 25
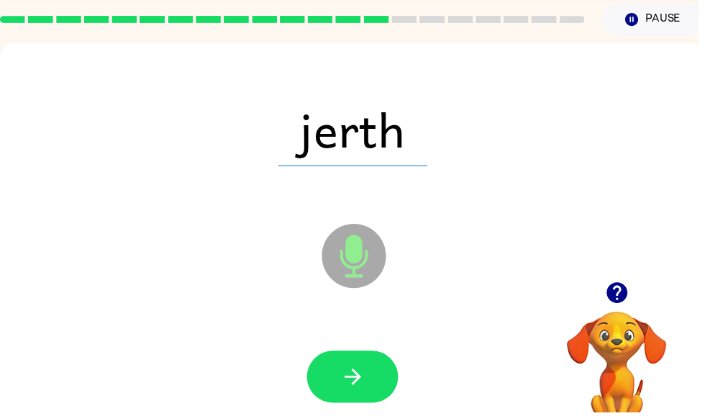
click at [369, 374] on button "button" at bounding box center [356, 380] width 92 height 53
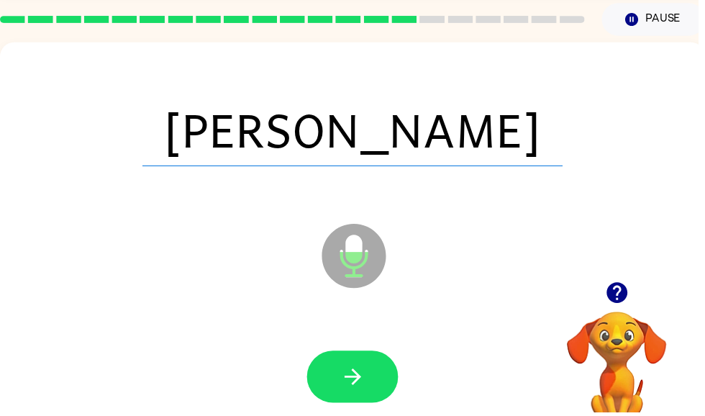
click at [373, 383] on button "button" at bounding box center [356, 380] width 92 height 53
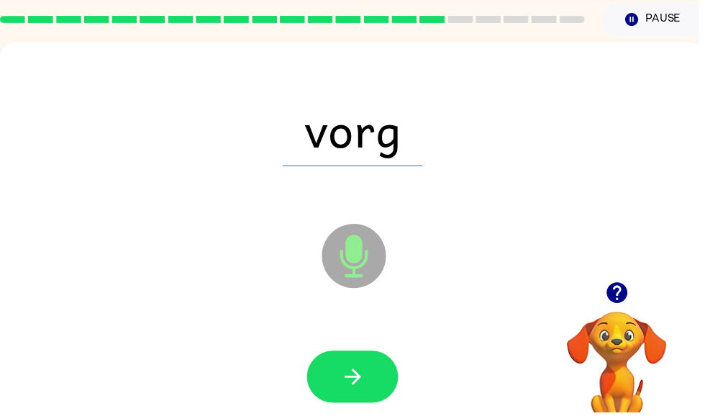
click at [361, 383] on icon "button" at bounding box center [355, 380] width 17 height 17
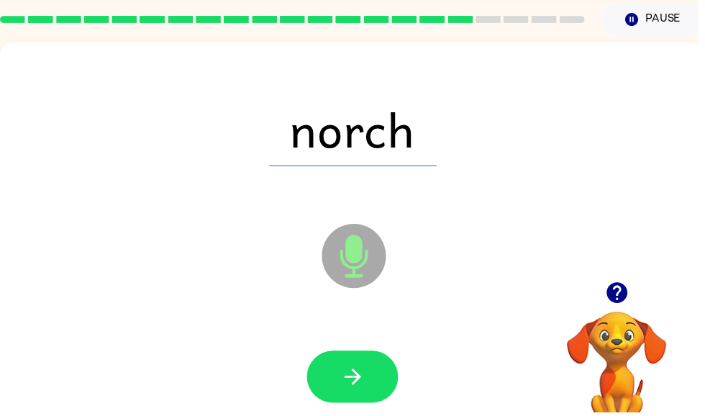
click at [359, 377] on icon "button" at bounding box center [355, 380] width 17 height 17
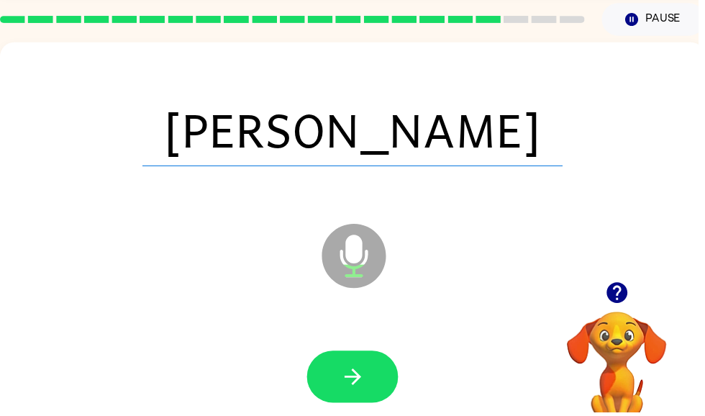
click at [370, 379] on button "button" at bounding box center [356, 380] width 92 height 53
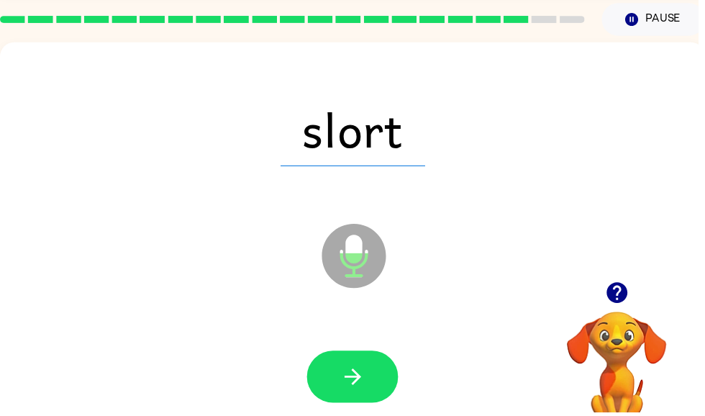
click at [370, 384] on button "button" at bounding box center [356, 380] width 92 height 53
click at [365, 380] on icon "button" at bounding box center [356, 380] width 25 height 25
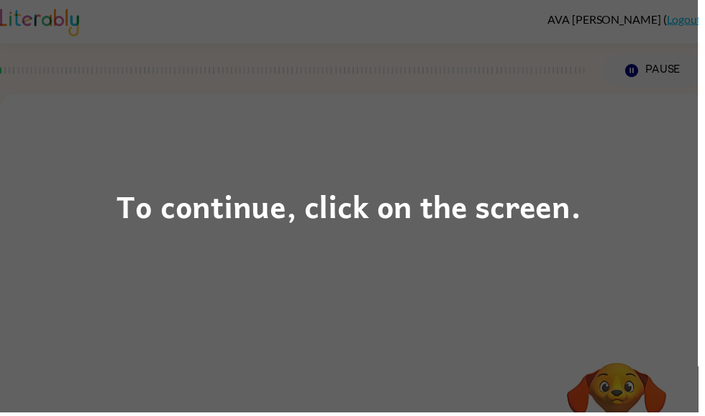
scroll to position [0, -1]
click at [509, 276] on div "To continue, click on the screen." at bounding box center [352, 208] width 705 height 416
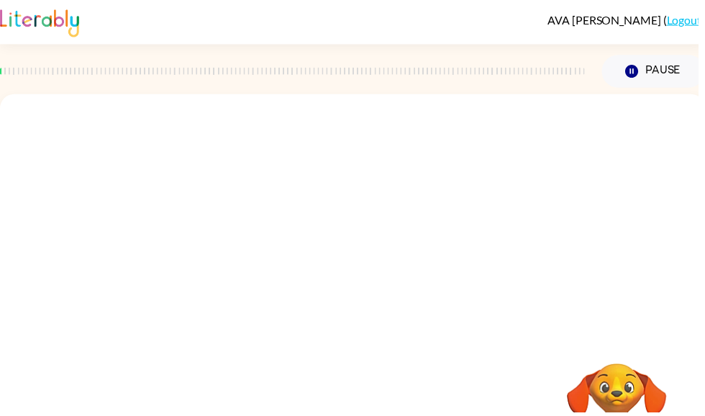
scroll to position [0, 0]
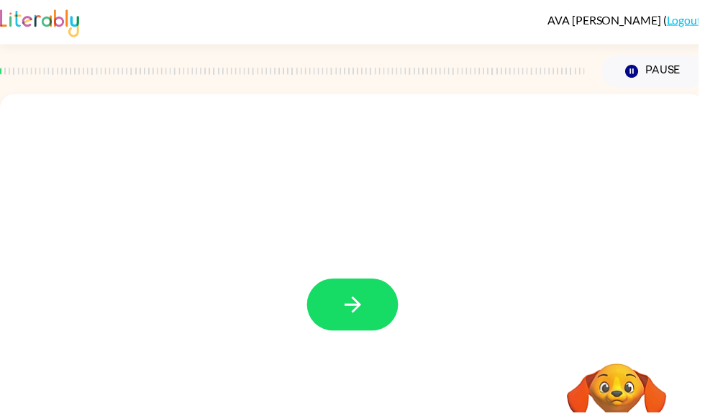
click at [332, 301] on button "button" at bounding box center [356, 307] width 92 height 53
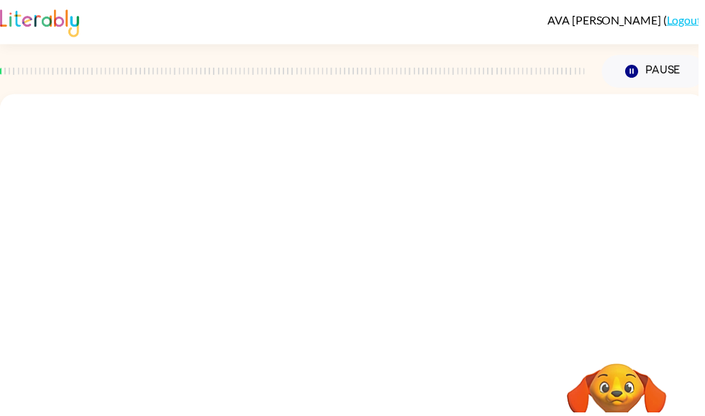
click at [636, 76] on icon "button" at bounding box center [638, 71] width 13 height 13
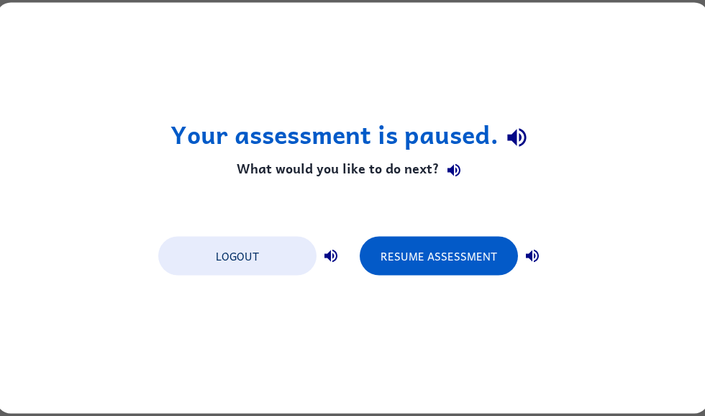
click at [461, 239] on button "Resume Assessment" at bounding box center [439, 256] width 158 height 39
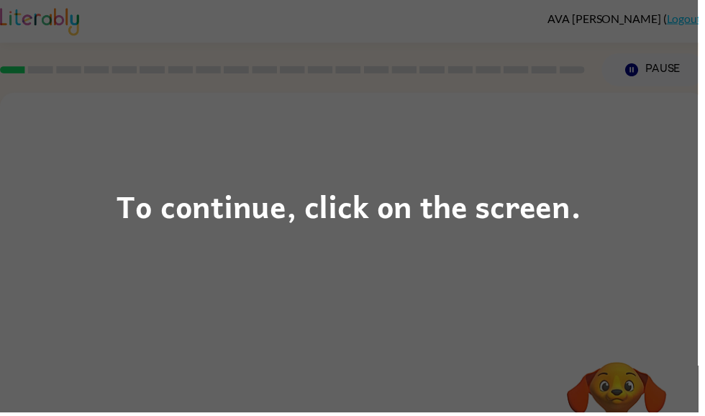
scroll to position [4, 0]
click at [573, 273] on div "To continue, click on the screen." at bounding box center [352, 208] width 705 height 416
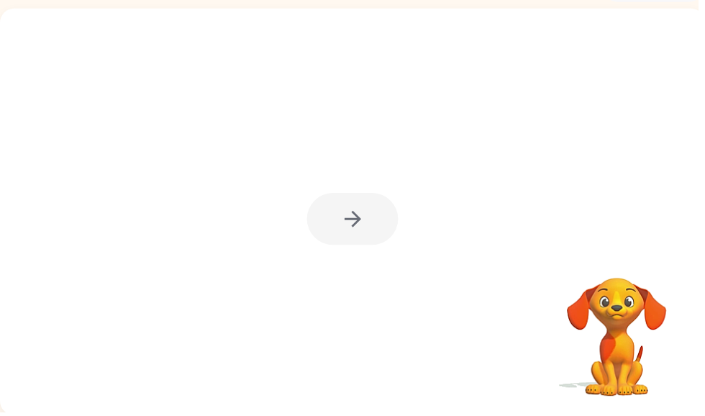
scroll to position [0, 0]
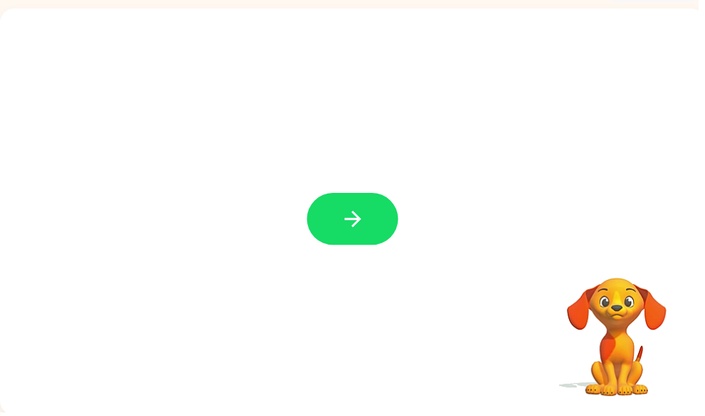
click at [378, 223] on button "button" at bounding box center [356, 221] width 92 height 53
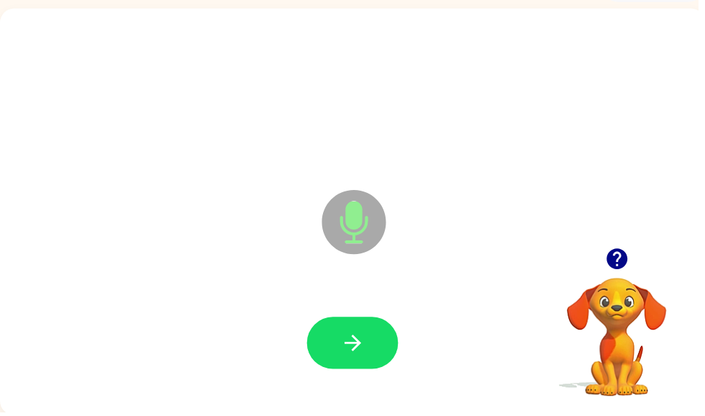
click at [371, 346] on button "button" at bounding box center [356, 346] width 92 height 53
click at [358, 342] on icon "button" at bounding box center [355, 346] width 17 height 17
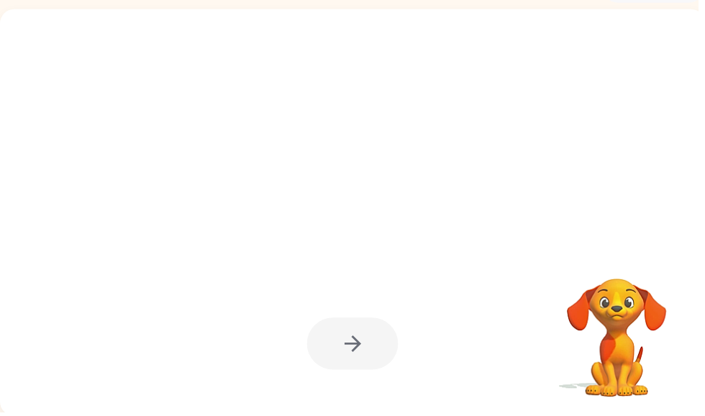
scroll to position [86, 0]
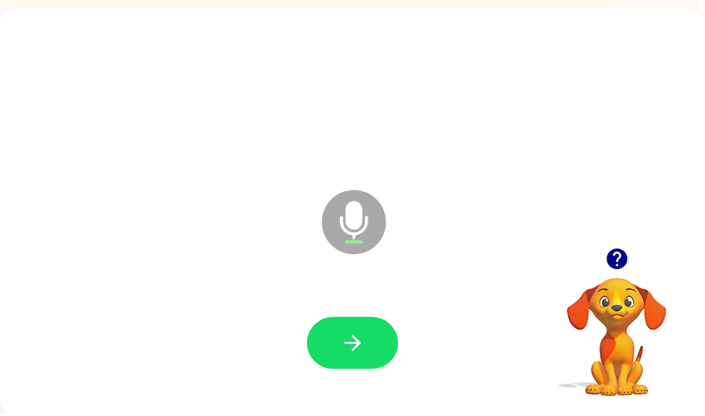
click at [375, 338] on button "button" at bounding box center [356, 346] width 92 height 53
click at [369, 350] on button "button" at bounding box center [356, 346] width 92 height 53
click at [365, 340] on icon "button" at bounding box center [356, 346] width 25 height 25
click at [346, 337] on icon "button" at bounding box center [356, 346] width 25 height 25
click at [357, 348] on icon "button" at bounding box center [356, 346] width 25 height 25
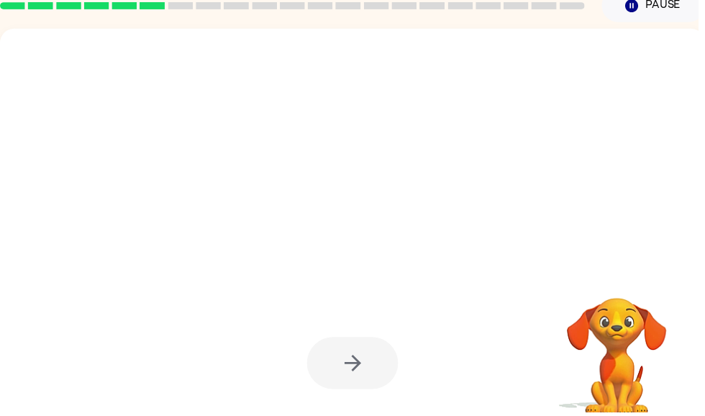
scroll to position [66, 0]
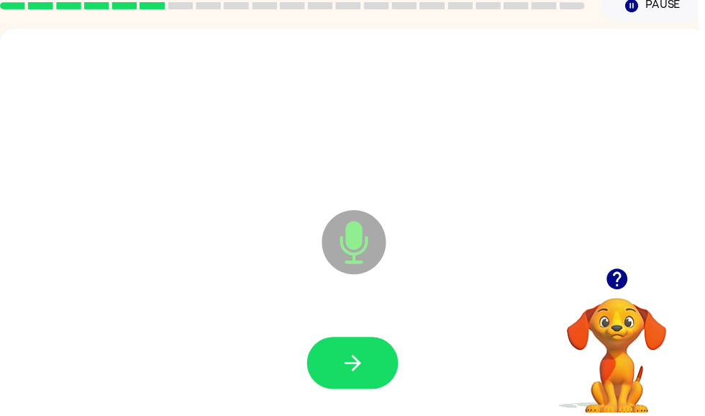
click at [344, 371] on icon "button" at bounding box center [356, 366] width 25 height 25
click at [340, 359] on button "button" at bounding box center [356, 366] width 92 height 53
click at [357, 346] on button "button" at bounding box center [356, 366] width 92 height 53
click at [341, 362] on button "button" at bounding box center [356, 366] width 92 height 53
click at [349, 355] on icon "button" at bounding box center [356, 366] width 25 height 25
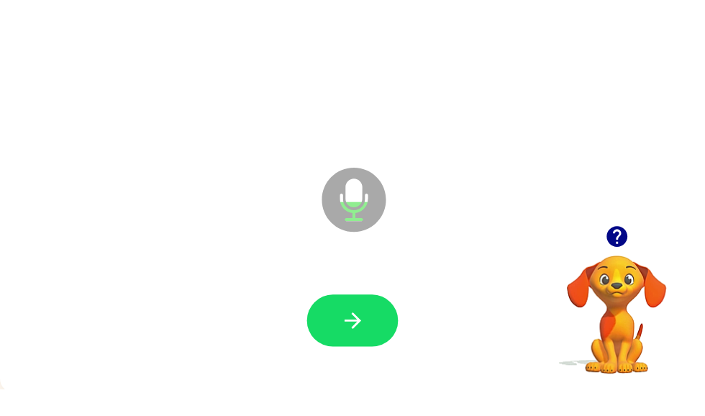
scroll to position [86, 0]
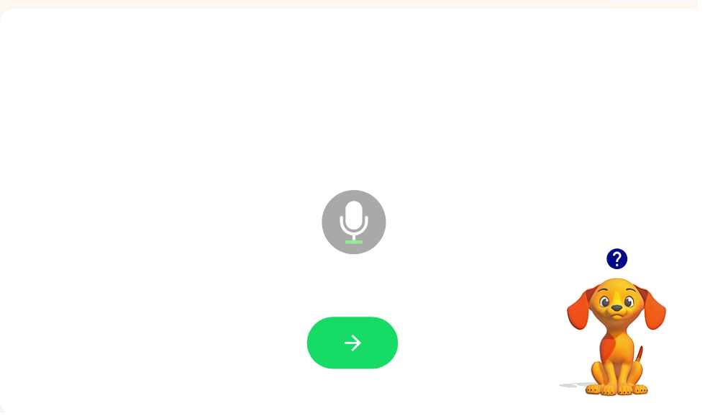
click at [369, 351] on button "button" at bounding box center [356, 346] width 92 height 53
click at [360, 320] on button "button" at bounding box center [356, 346] width 92 height 53
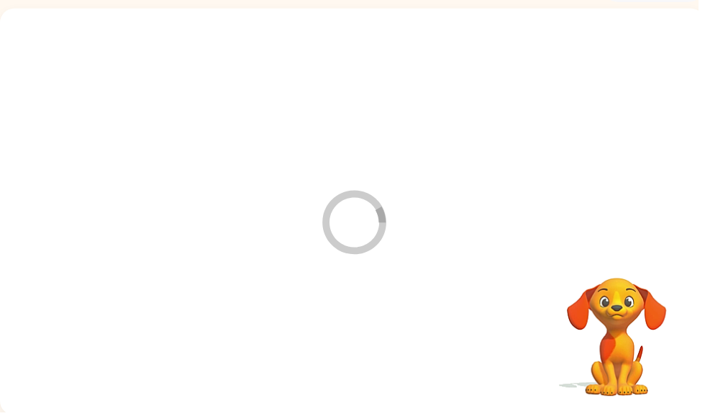
click at [354, 346] on div at bounding box center [355, 347] width 683 height 118
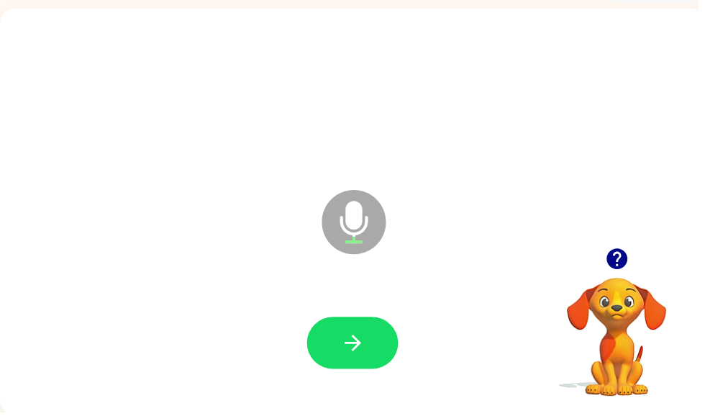
click at [350, 361] on button "button" at bounding box center [356, 346] width 92 height 53
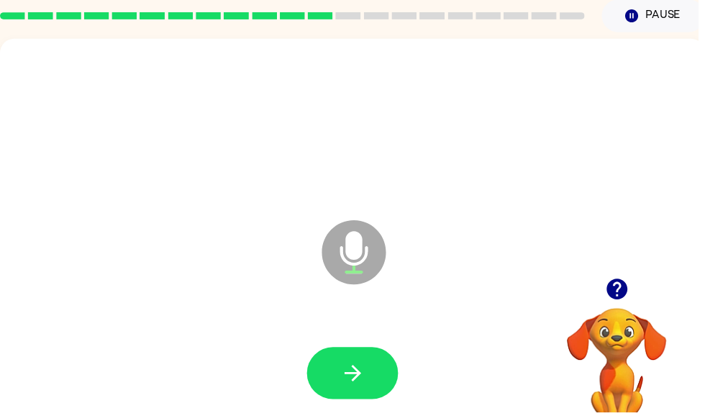
scroll to position [55, 0]
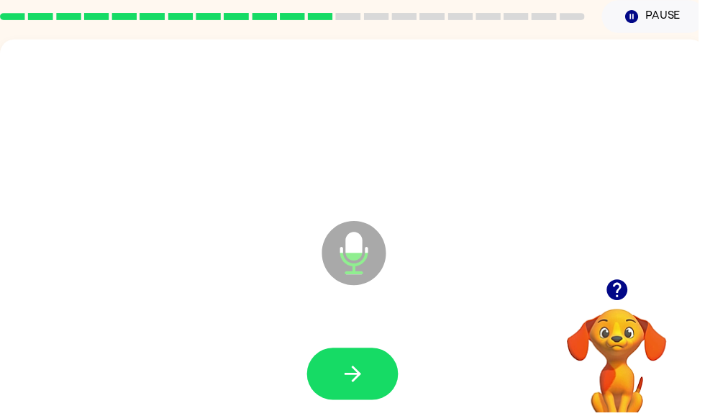
click at [344, 388] on icon "button" at bounding box center [356, 377] width 25 height 25
click at [363, 378] on icon "button" at bounding box center [355, 377] width 17 height 17
click at [360, 370] on icon "button" at bounding box center [356, 377] width 25 height 25
click at [362, 368] on icon "button" at bounding box center [356, 377] width 25 height 25
click at [353, 381] on icon "button" at bounding box center [356, 377] width 25 height 25
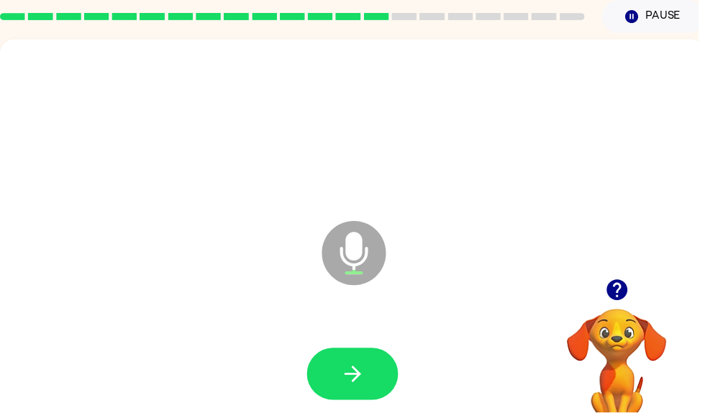
click at [366, 382] on icon "button" at bounding box center [356, 377] width 25 height 25
click at [346, 374] on icon "button" at bounding box center [356, 377] width 25 height 25
click at [345, 375] on icon "button" at bounding box center [356, 377] width 25 height 25
click at [363, 395] on button "button" at bounding box center [356, 377] width 92 height 53
click at [368, 379] on icon "button" at bounding box center [356, 377] width 25 height 25
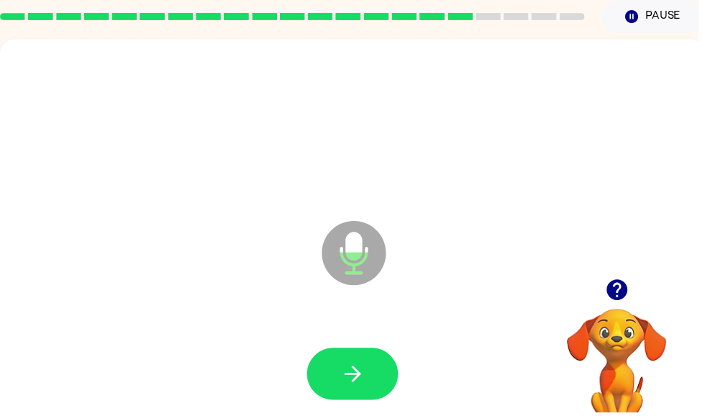
click at [368, 388] on icon "button" at bounding box center [356, 377] width 25 height 25
click at [376, 370] on button "button" at bounding box center [356, 377] width 92 height 53
click at [360, 365] on icon "button" at bounding box center [356, 377] width 25 height 25
click at [363, 368] on icon "button" at bounding box center [356, 377] width 25 height 25
click at [360, 378] on icon "button" at bounding box center [355, 377] width 17 height 17
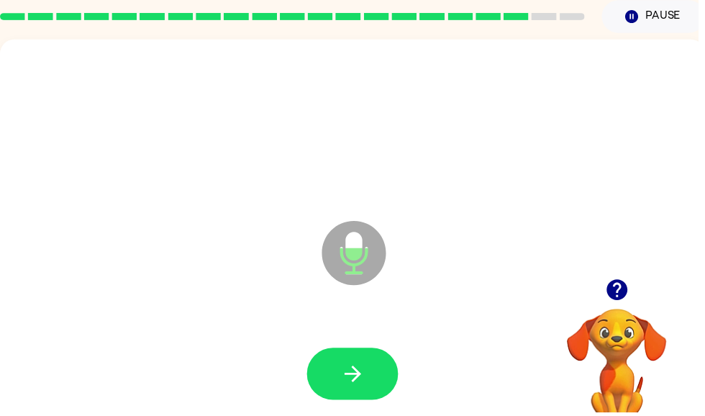
click at [372, 359] on button "button" at bounding box center [356, 377] width 92 height 53
click at [347, 365] on icon "button" at bounding box center [356, 377] width 25 height 25
click at [372, 373] on button "button" at bounding box center [356, 377] width 92 height 53
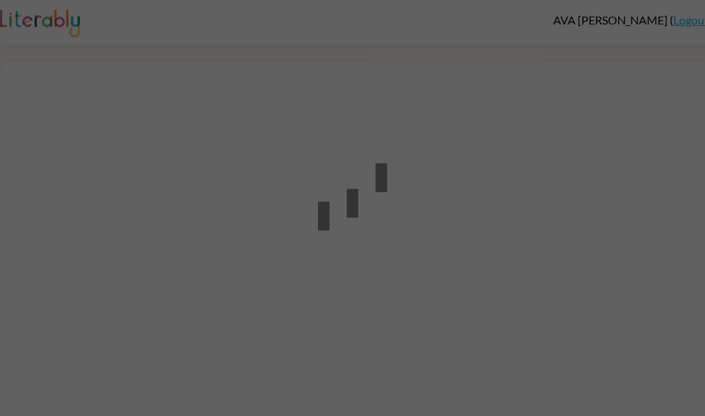
scroll to position [1, 0]
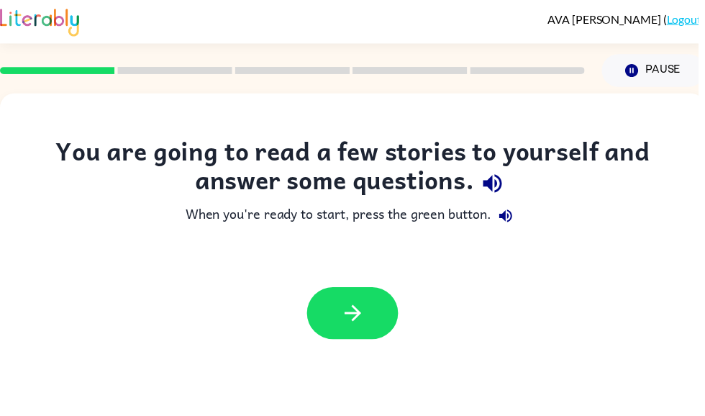
click at [360, 316] on icon "button" at bounding box center [355, 316] width 17 height 17
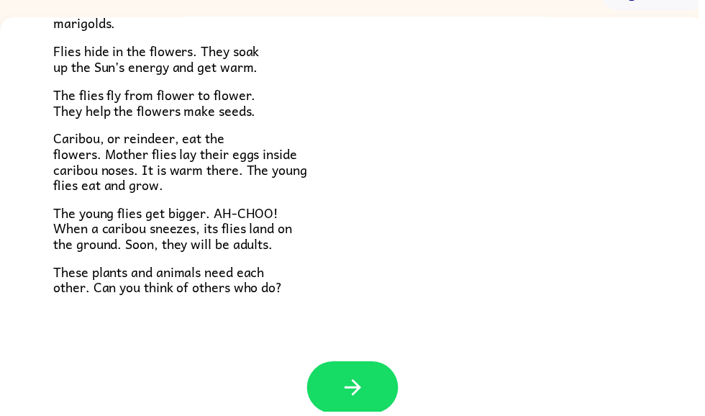
scroll to position [78, 0]
click at [356, 382] on icon "button" at bounding box center [355, 390] width 17 height 17
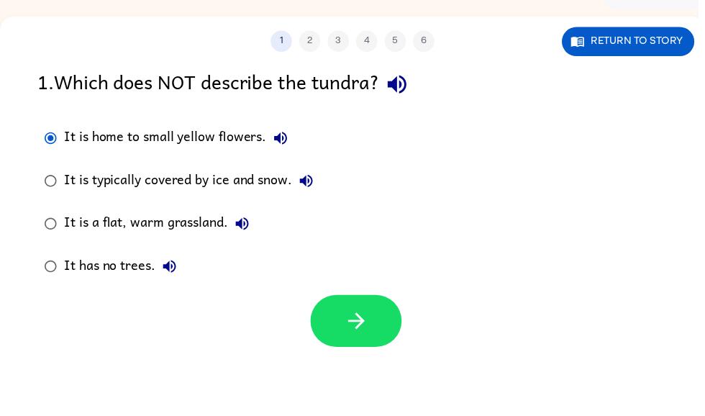
click at [357, 314] on icon "button" at bounding box center [359, 323] width 25 height 25
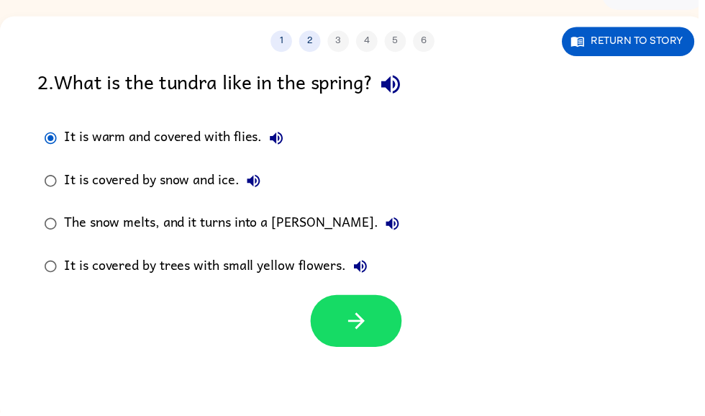
click at [329, 337] on button "button" at bounding box center [360, 324] width 92 height 53
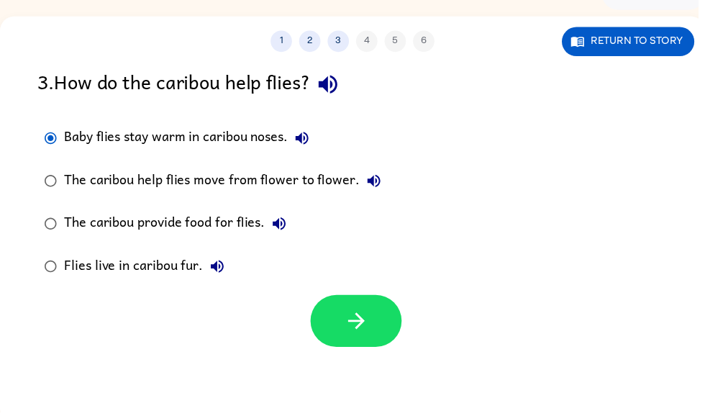
click at [365, 309] on button "button" at bounding box center [360, 324] width 92 height 53
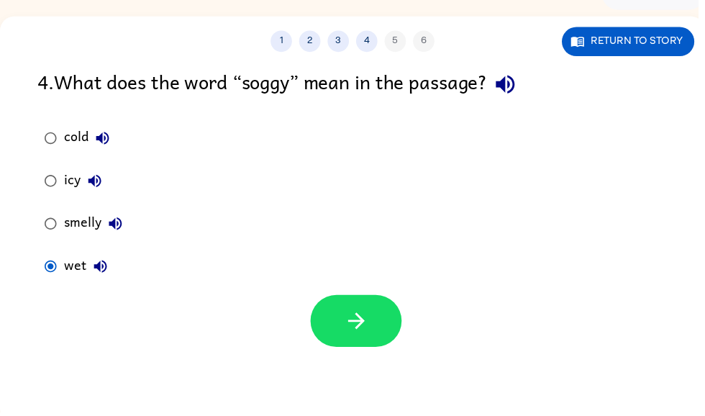
click at [346, 348] on button "button" at bounding box center [360, 324] width 92 height 53
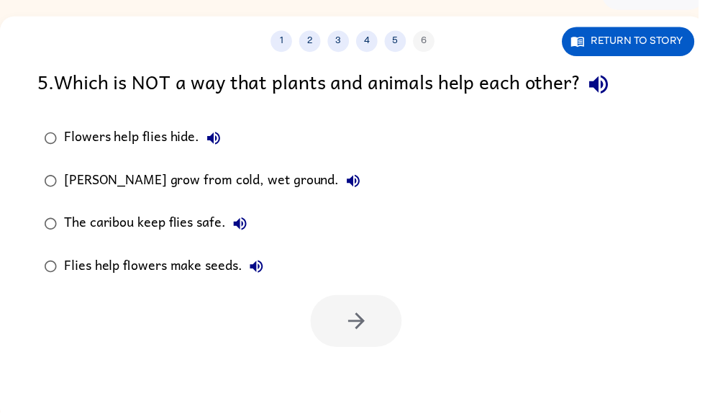
click at [37, 290] on label "Flies help flowers make seeds." at bounding box center [204, 268] width 348 height 43
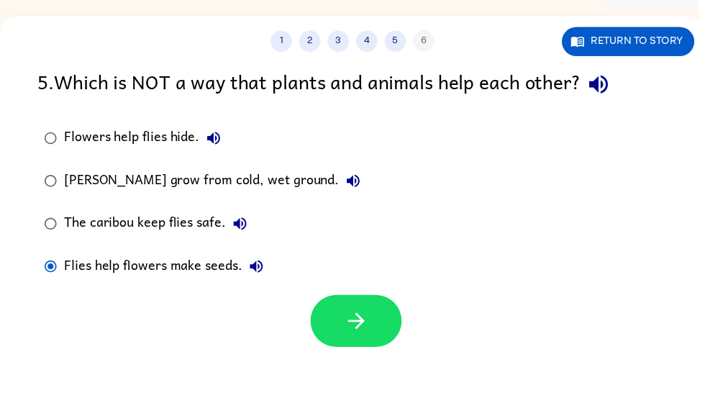
click at [343, 314] on button "button" at bounding box center [360, 324] width 92 height 53
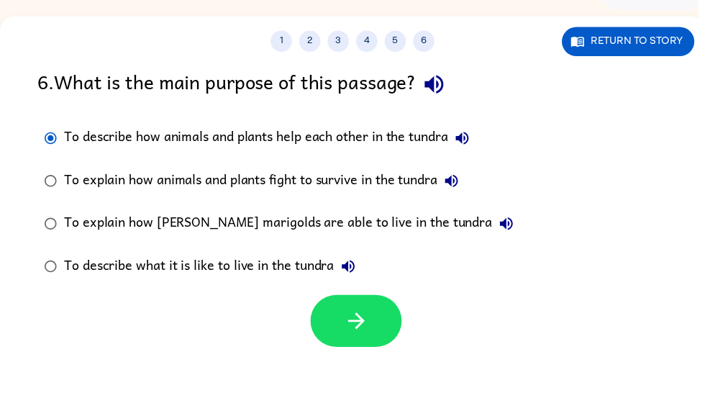
click at [370, 329] on icon "button" at bounding box center [359, 323] width 25 height 25
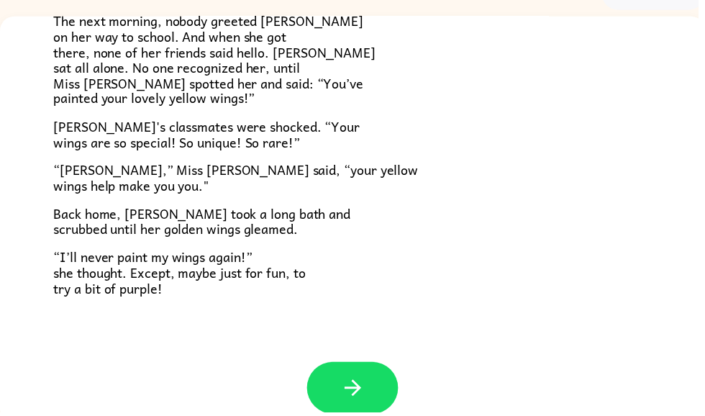
scroll to position [389, 0]
click at [381, 378] on button "button" at bounding box center [356, 392] width 92 height 53
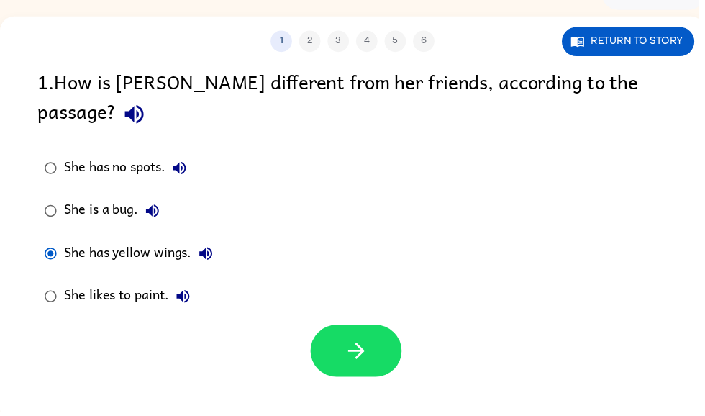
click at [382, 328] on button "button" at bounding box center [360, 354] width 92 height 53
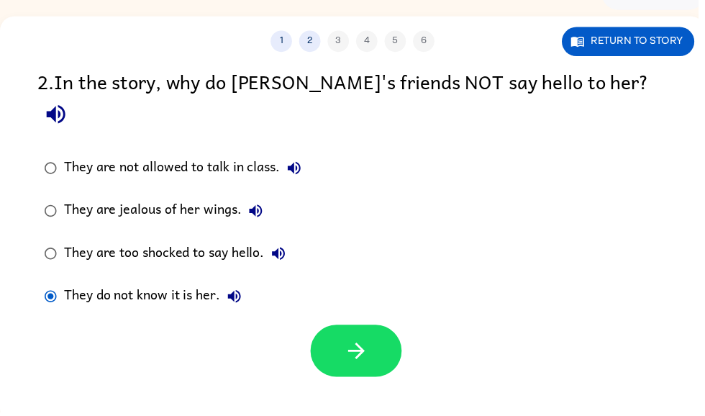
click at [382, 328] on button "button" at bounding box center [360, 354] width 92 height 53
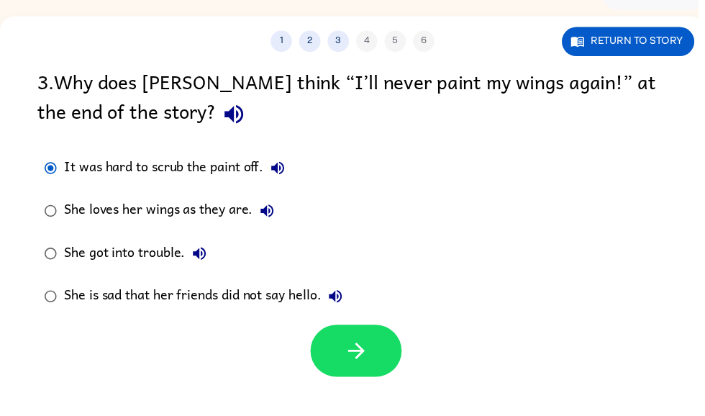
click at [345, 356] on button "button" at bounding box center [360, 354] width 92 height 53
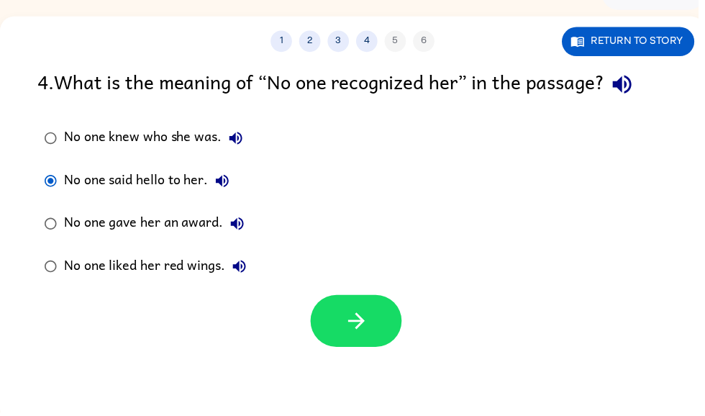
click at [355, 321] on icon "button" at bounding box center [359, 323] width 25 height 25
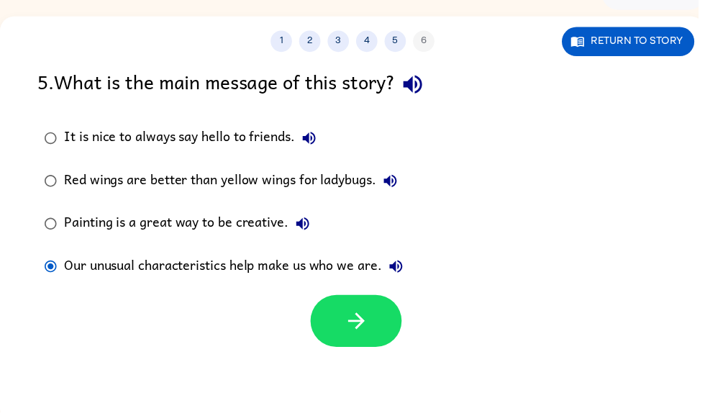
click at [347, 317] on icon "button" at bounding box center [359, 323] width 25 height 25
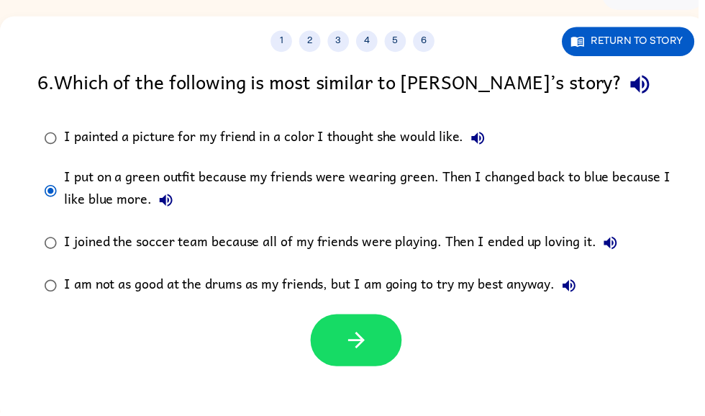
click at [373, 351] on button "button" at bounding box center [360, 343] width 92 height 53
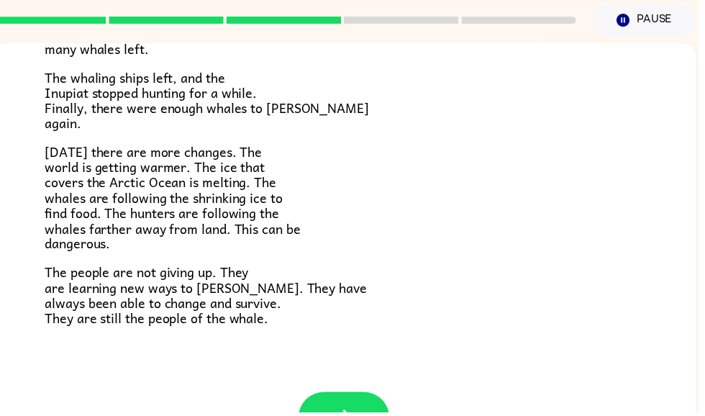
scroll to position [52, 0]
click at [368, 396] on button "button" at bounding box center [347, 422] width 92 height 53
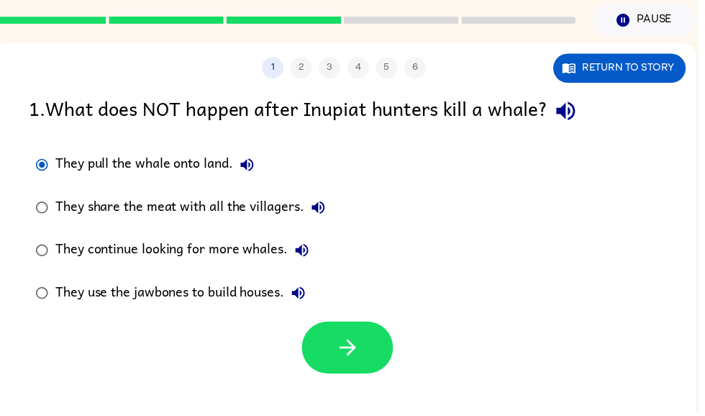
click at [344, 355] on icon "button" at bounding box center [351, 350] width 25 height 25
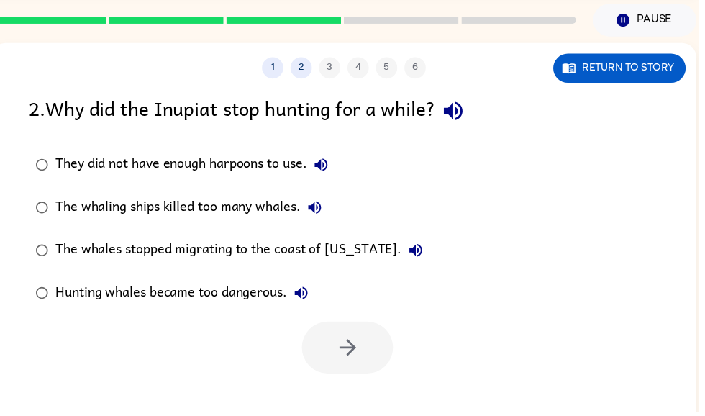
click at [35, 149] on label "They did not have enough harpoons to use." at bounding box center [232, 166] width 420 height 43
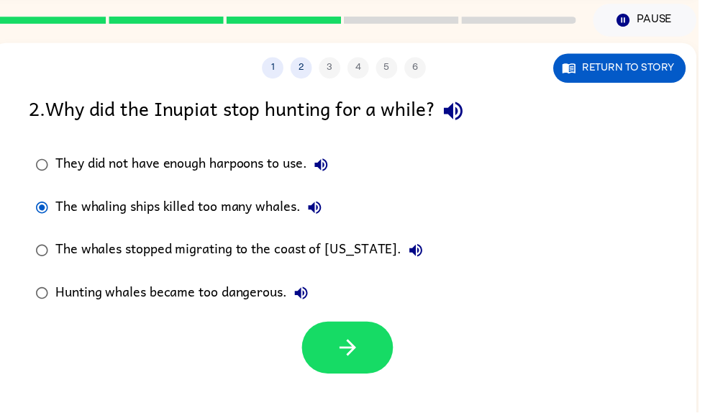
click at [344, 363] on icon "button" at bounding box center [351, 350] width 25 height 25
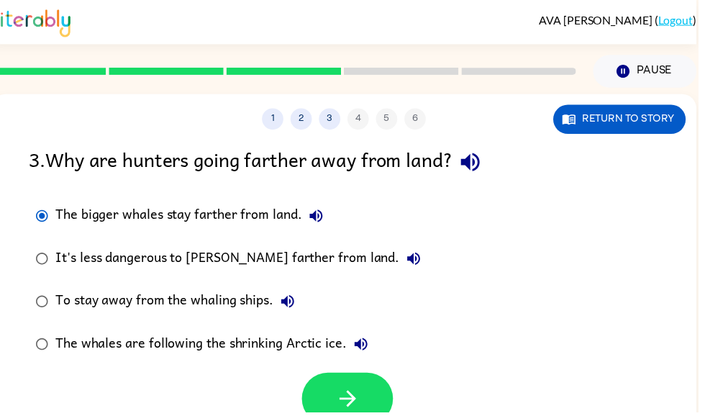
click at [345, 383] on button "button" at bounding box center [351, 402] width 92 height 53
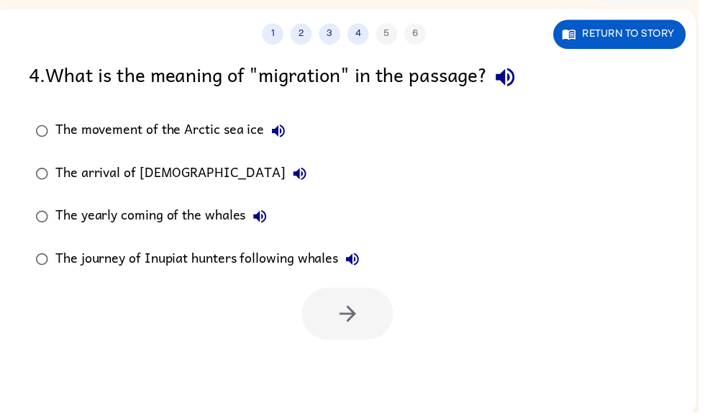
scroll to position [86, 0]
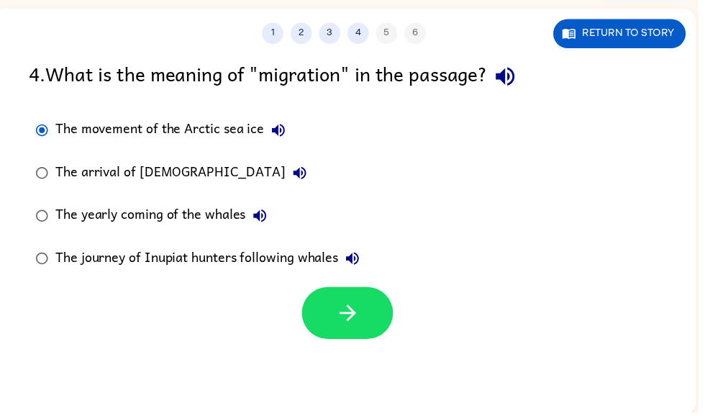
click at [355, 335] on button "button" at bounding box center [351, 316] width 92 height 53
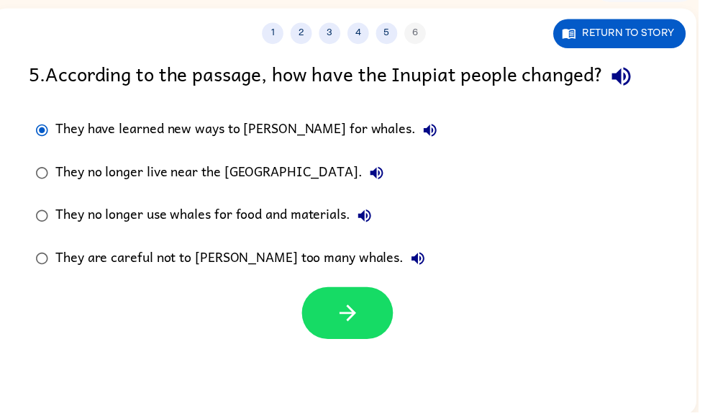
click at [340, 314] on icon "button" at bounding box center [351, 316] width 25 height 25
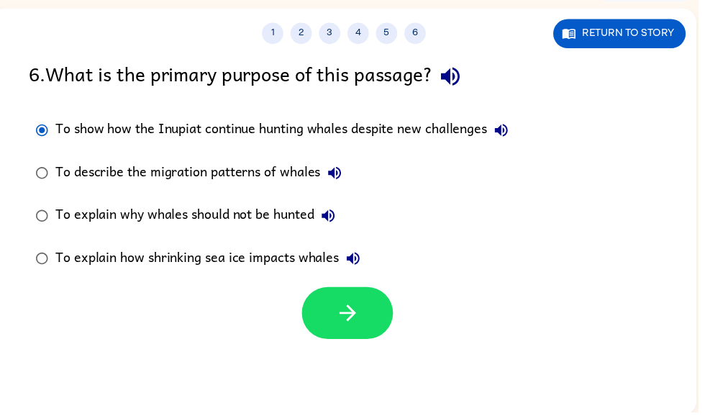
click at [341, 310] on icon "button" at bounding box center [351, 316] width 25 height 25
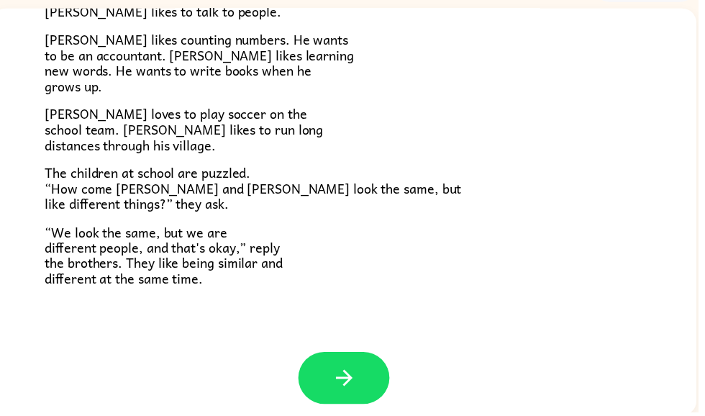
scroll to position [301, 0]
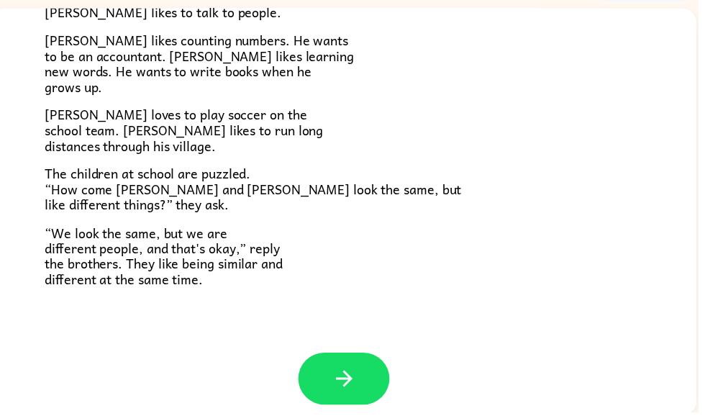
click at [338, 388] on button "button" at bounding box center [347, 382] width 92 height 53
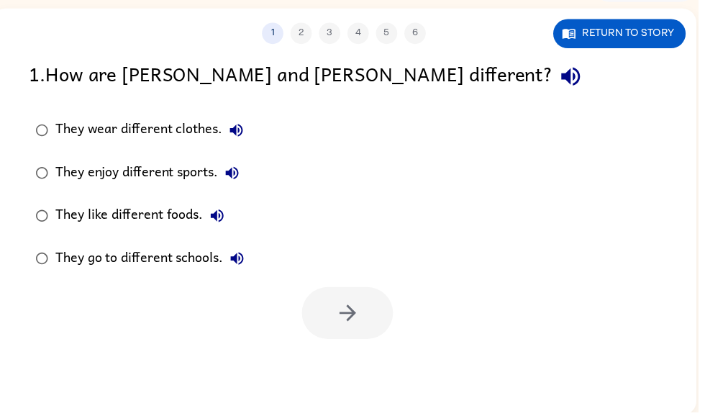
scroll to position [0, 0]
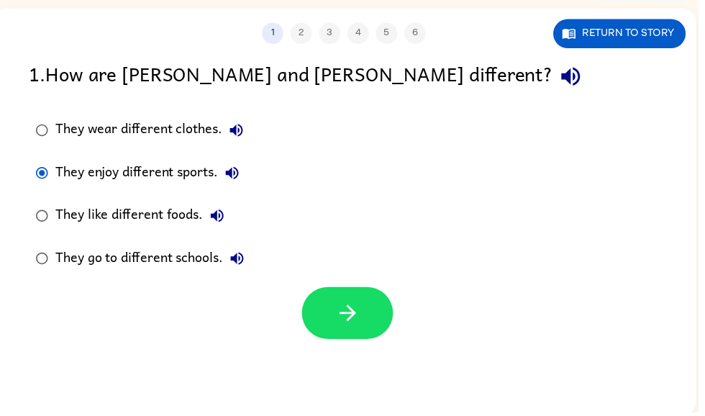
click at [339, 312] on icon "button" at bounding box center [351, 316] width 25 height 25
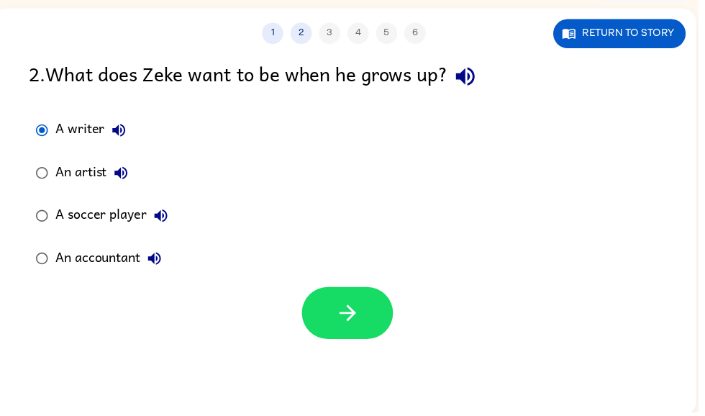
click at [326, 306] on button "button" at bounding box center [351, 316] width 92 height 53
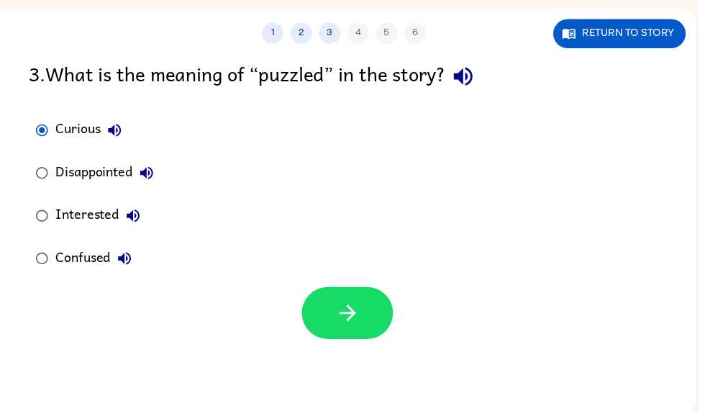
click at [332, 311] on button "button" at bounding box center [351, 316] width 92 height 53
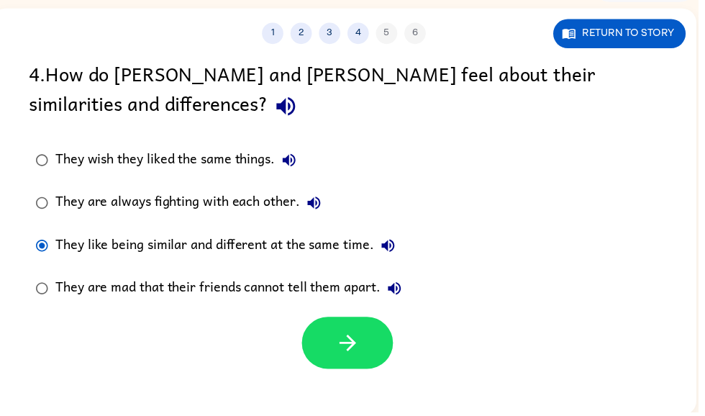
click at [350, 373] on button "button" at bounding box center [351, 346] width 92 height 53
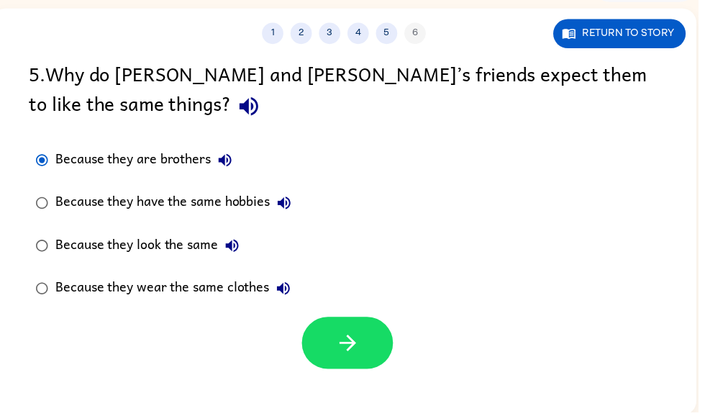
click at [329, 338] on button "button" at bounding box center [351, 346] width 92 height 53
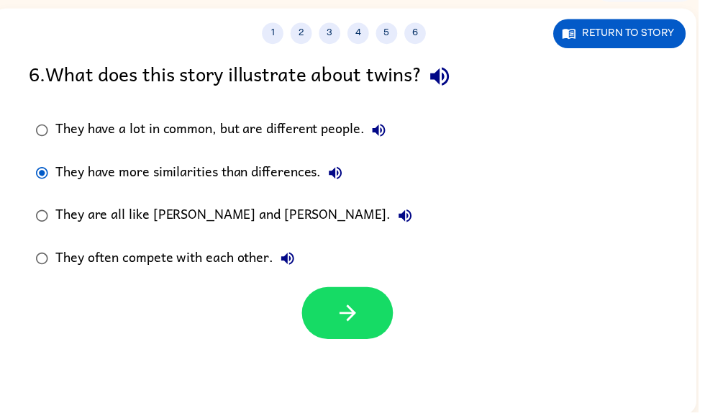
click at [366, 316] on button "button" at bounding box center [351, 316] width 92 height 53
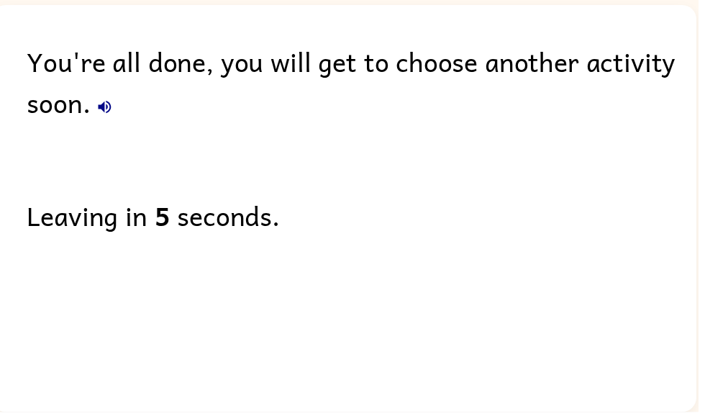
scroll to position [60, 0]
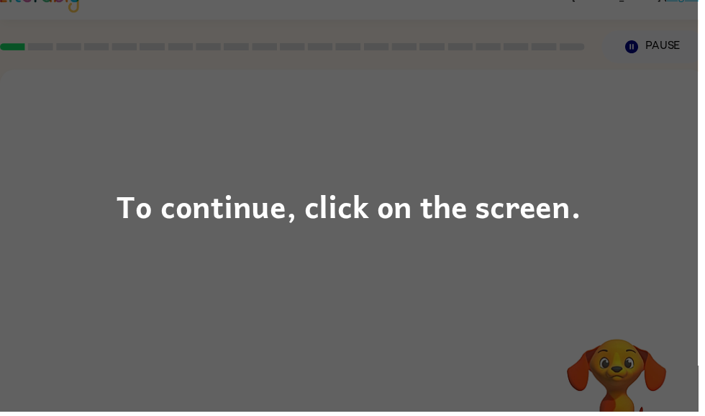
click at [583, 179] on div "To continue, click on the screen." at bounding box center [352, 208] width 705 height 416
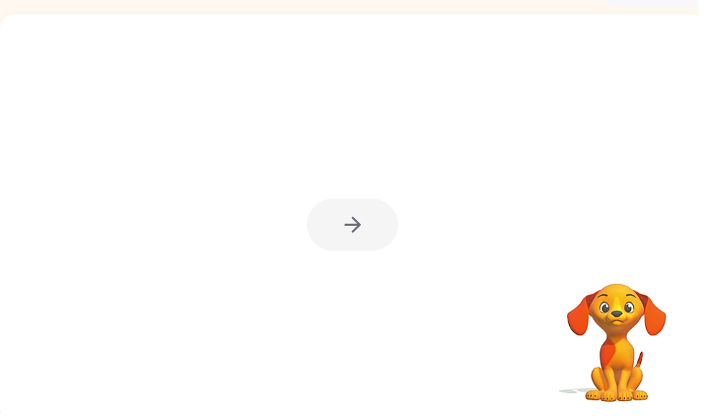
scroll to position [81, 0]
click at [365, 209] on div at bounding box center [356, 227] width 92 height 53
click at [364, 208] on div at bounding box center [356, 227] width 92 height 53
click at [366, 211] on div at bounding box center [356, 227] width 92 height 53
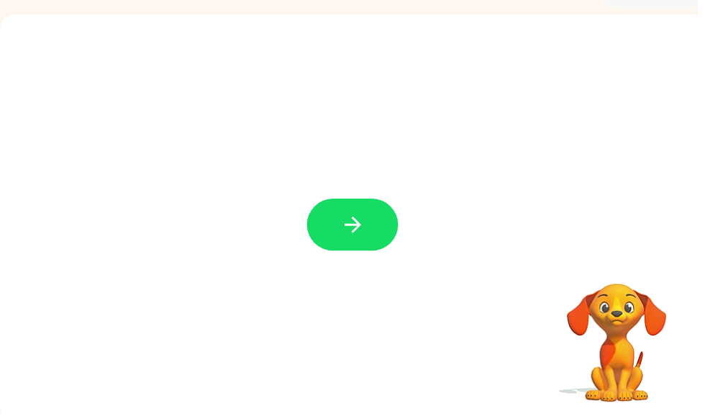
click at [373, 216] on button "button" at bounding box center [356, 227] width 92 height 53
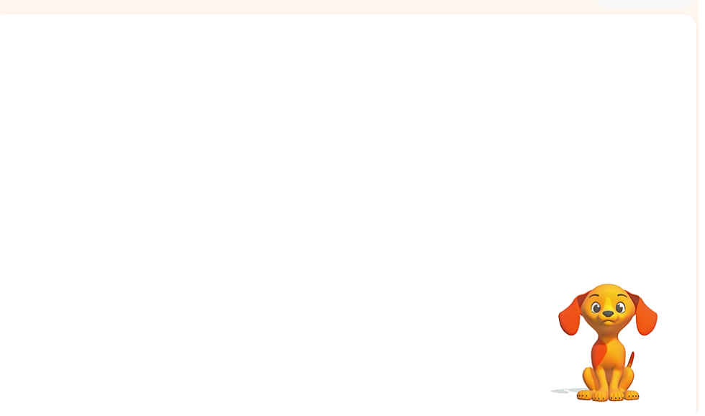
scroll to position [0, 9]
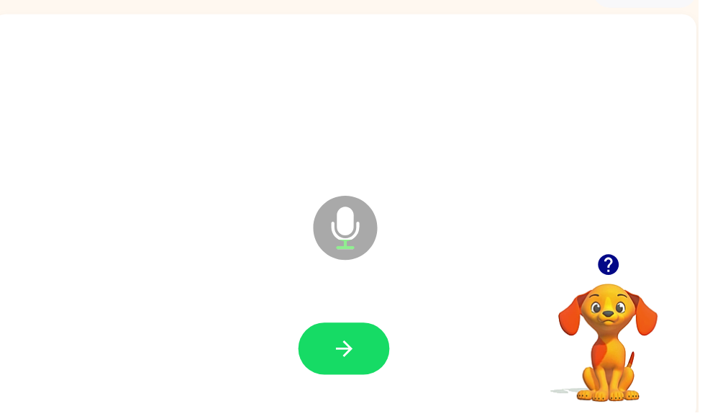
click at [359, 360] on icon "button" at bounding box center [347, 352] width 25 height 25
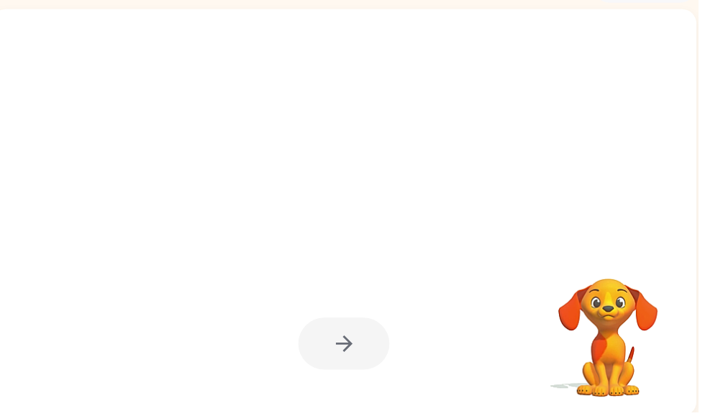
scroll to position [86, 0]
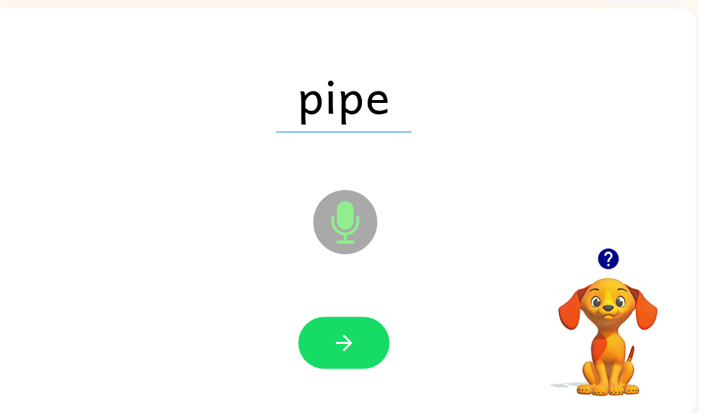
click at [353, 326] on button "button" at bounding box center [347, 346] width 92 height 53
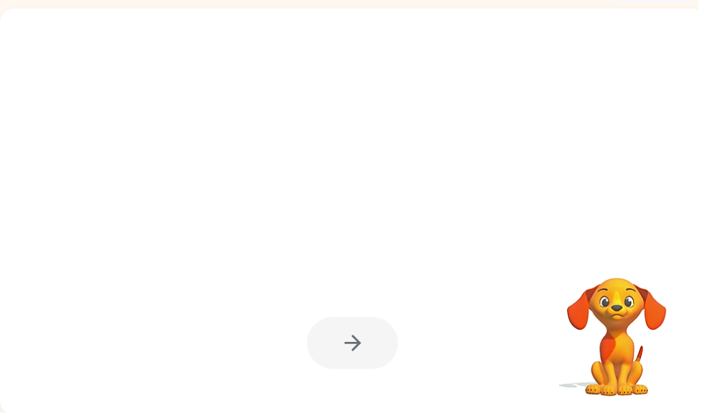
scroll to position [0, 0]
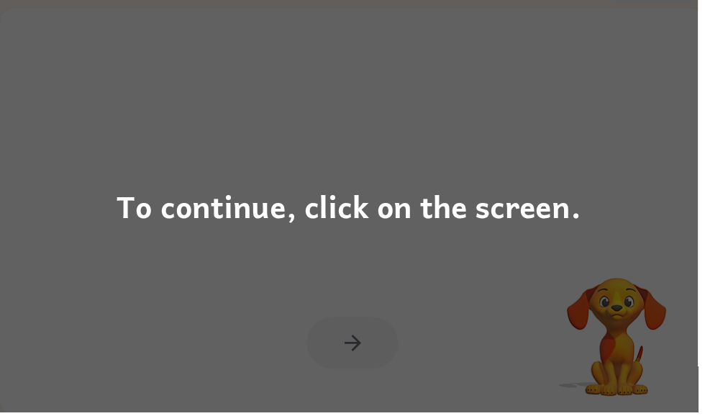
click at [488, 326] on div "To continue, click on the screen." at bounding box center [352, 208] width 705 height 416
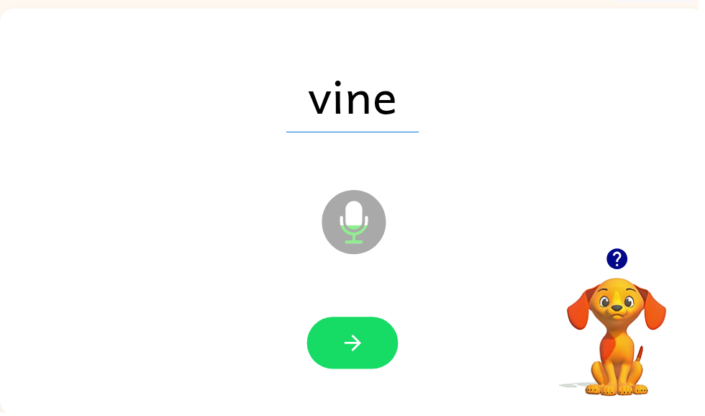
click at [368, 347] on icon "button" at bounding box center [356, 346] width 25 height 25
click at [370, 348] on button "button" at bounding box center [356, 346] width 92 height 53
click at [366, 335] on icon "button" at bounding box center [356, 346] width 25 height 25
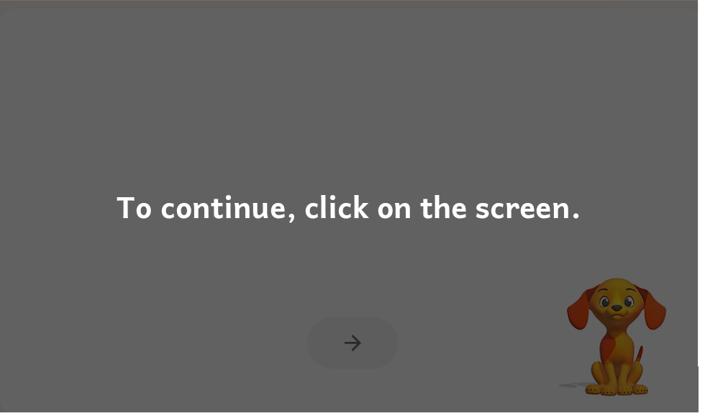
scroll to position [86, 0]
click at [565, 161] on div "To continue, click on the screen." at bounding box center [352, 208] width 705 height 416
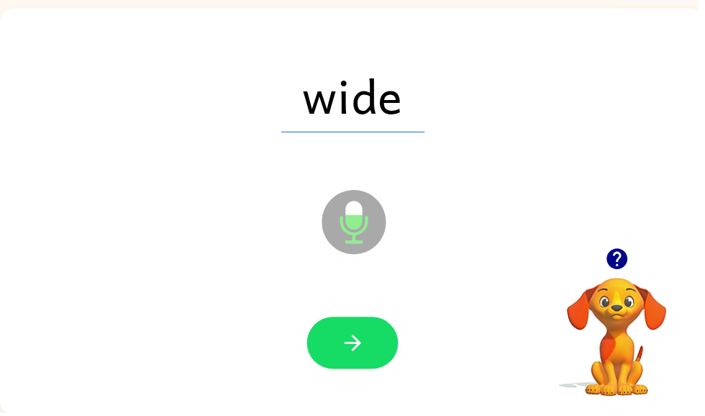
click at [363, 353] on icon "button" at bounding box center [356, 346] width 25 height 25
click at [367, 332] on button "button" at bounding box center [356, 346] width 92 height 53
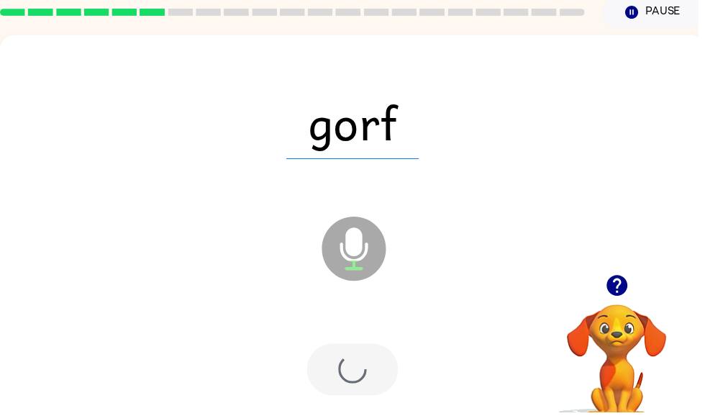
scroll to position [0, 0]
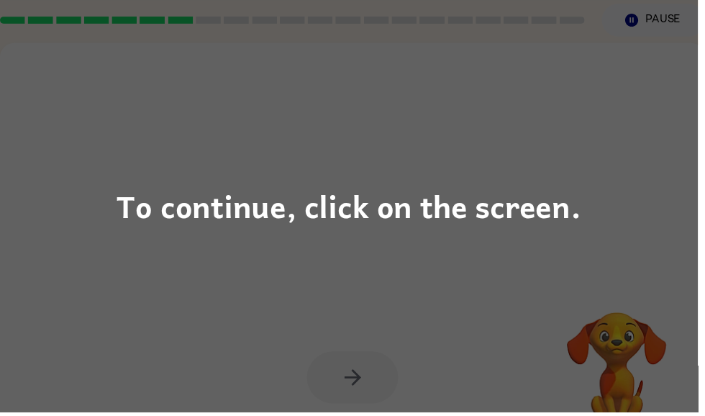
click at [499, 145] on div "To continue, click on the screen." at bounding box center [352, 208] width 705 height 416
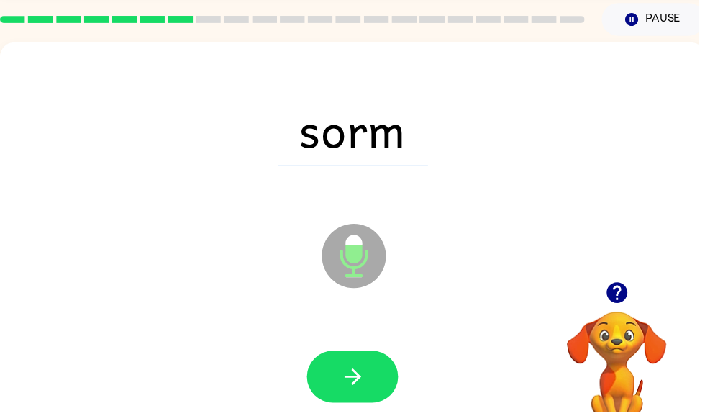
click at [370, 355] on button "button" at bounding box center [356, 380] width 92 height 53
click at [364, 366] on button "button" at bounding box center [356, 380] width 92 height 53
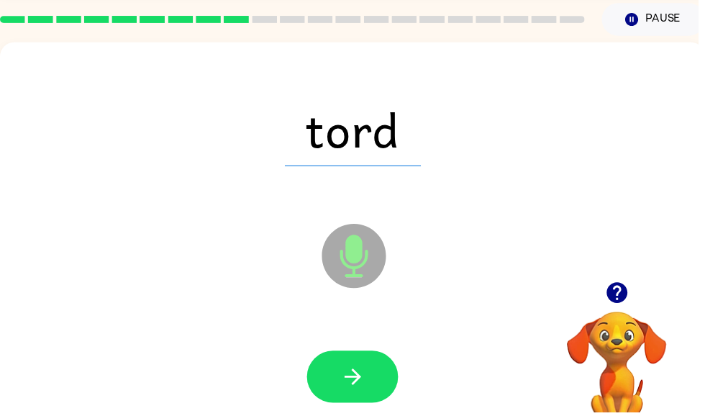
click at [376, 369] on button "button" at bounding box center [356, 380] width 92 height 53
click at [375, 376] on button "button" at bounding box center [356, 380] width 92 height 53
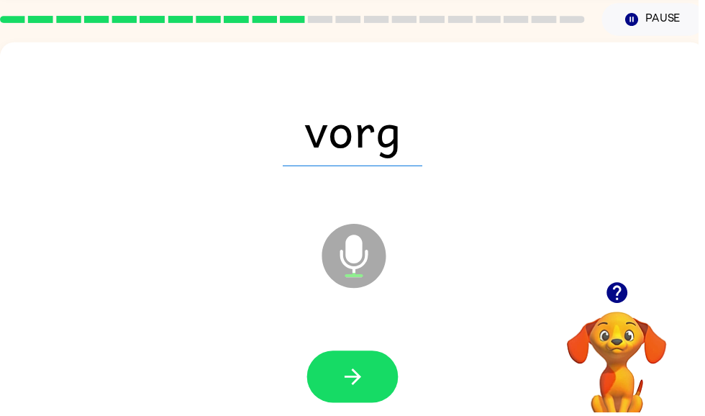
click at [368, 373] on icon "button" at bounding box center [356, 380] width 25 height 25
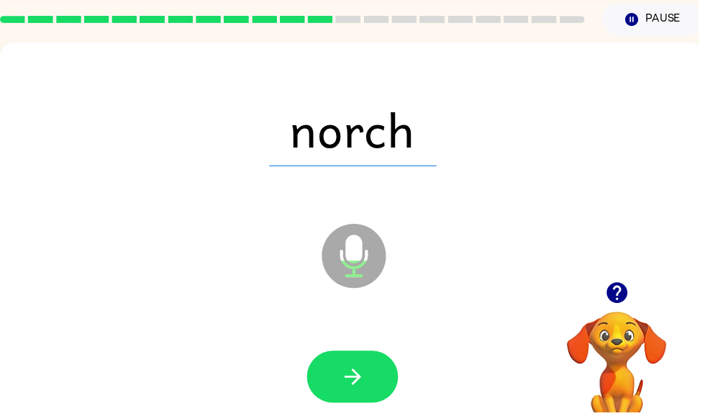
click at [362, 379] on icon "button" at bounding box center [355, 380] width 17 height 17
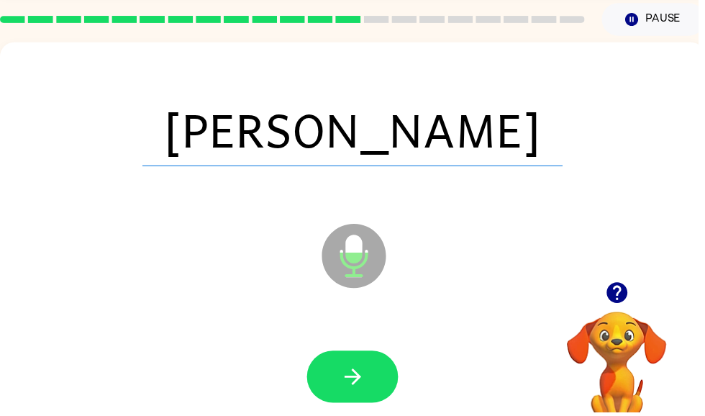
click at [365, 363] on button "button" at bounding box center [356, 380] width 92 height 53
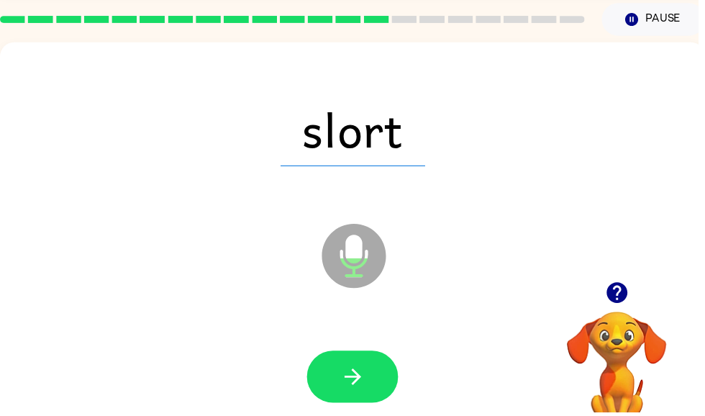
click at [373, 381] on button "button" at bounding box center [356, 380] width 92 height 53
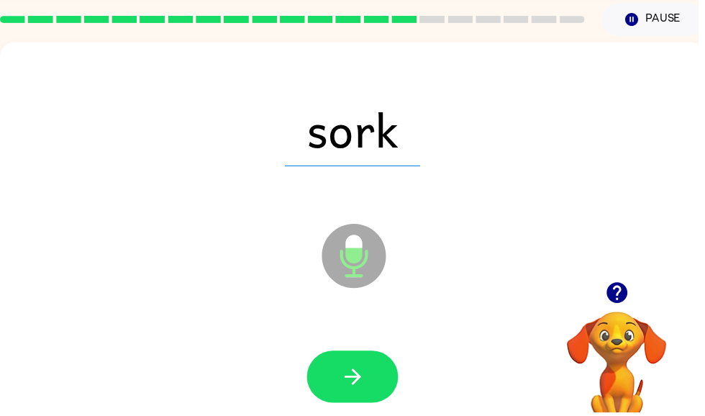
click at [370, 378] on button "button" at bounding box center [356, 380] width 92 height 53
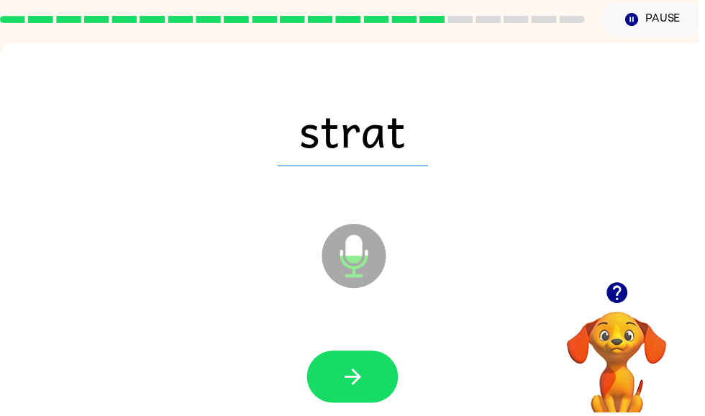
click at [353, 378] on icon "button" at bounding box center [356, 380] width 25 height 25
click at [353, 384] on icon "button" at bounding box center [356, 380] width 25 height 25
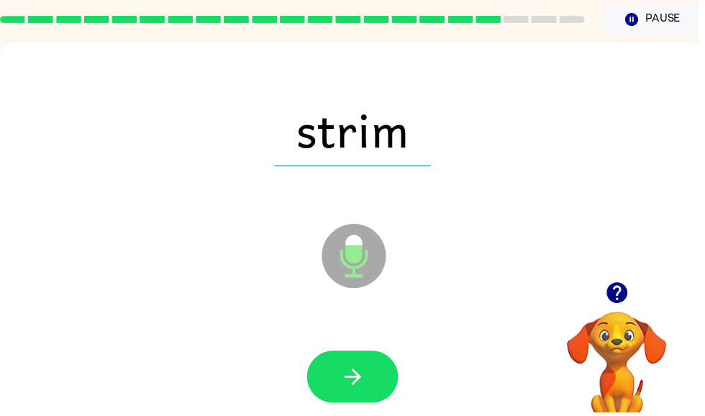
click at [350, 373] on icon "button" at bounding box center [356, 380] width 25 height 25
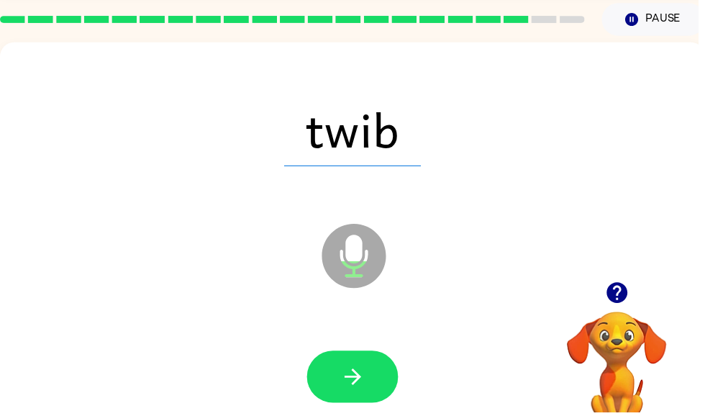
click at [353, 377] on icon "button" at bounding box center [356, 380] width 25 height 25
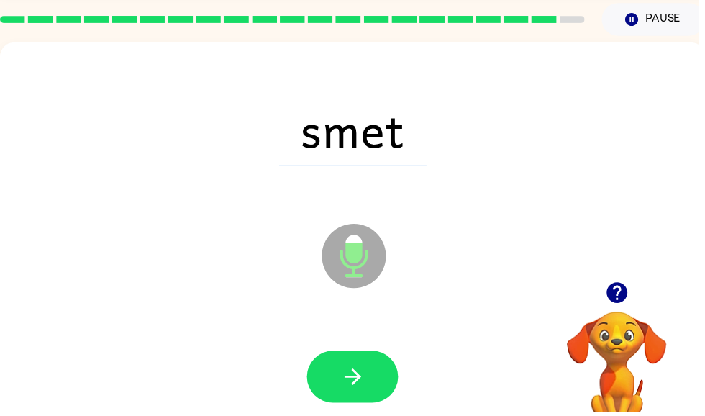
click at [355, 371] on icon "button" at bounding box center [356, 380] width 25 height 25
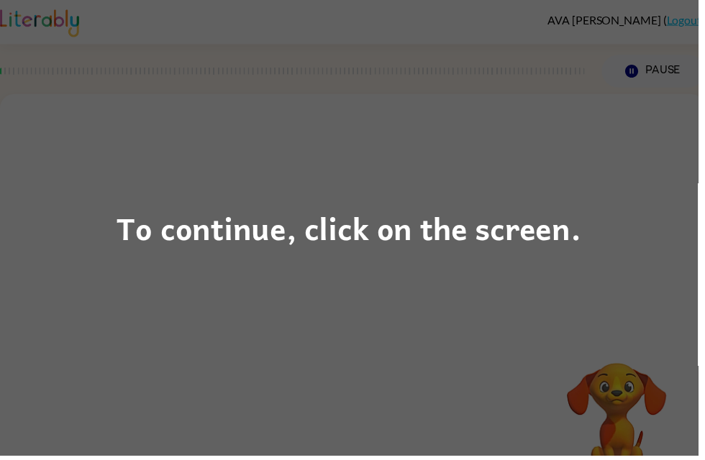
click at [664, 247] on div "To continue, click on the screen." at bounding box center [352, 230] width 705 height 460
click at [675, 85] on div "To continue, click on the screen." at bounding box center [352, 230] width 705 height 460
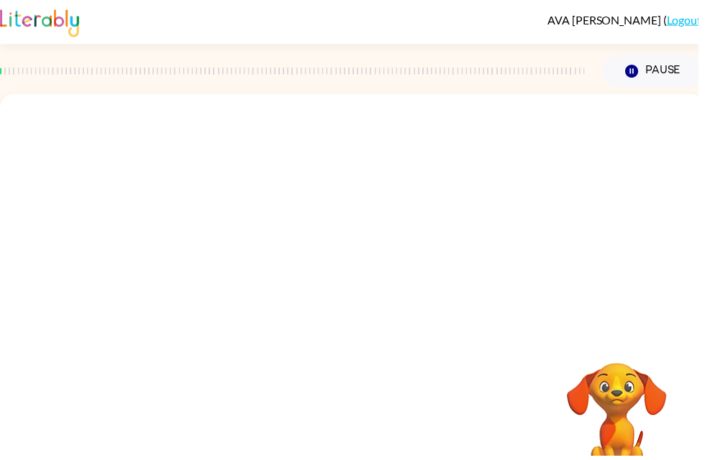
click at [673, 64] on button "Pause Pause" at bounding box center [660, 71] width 104 height 33
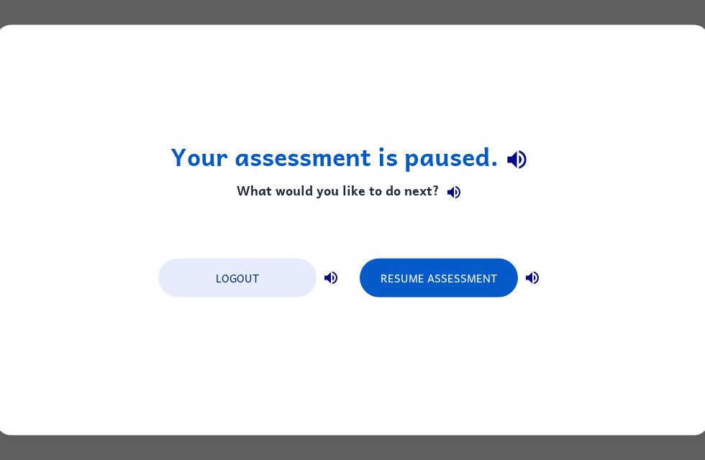
click at [255, 278] on button "Logout" at bounding box center [237, 278] width 158 height 39
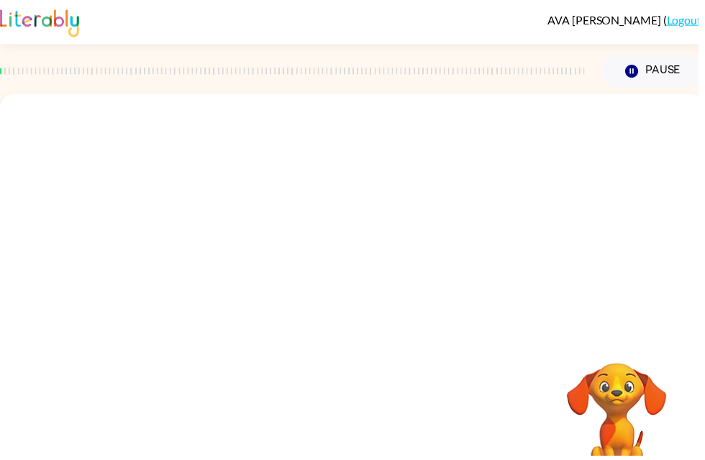
click at [677, 19] on link "Logout" at bounding box center [690, 20] width 35 height 14
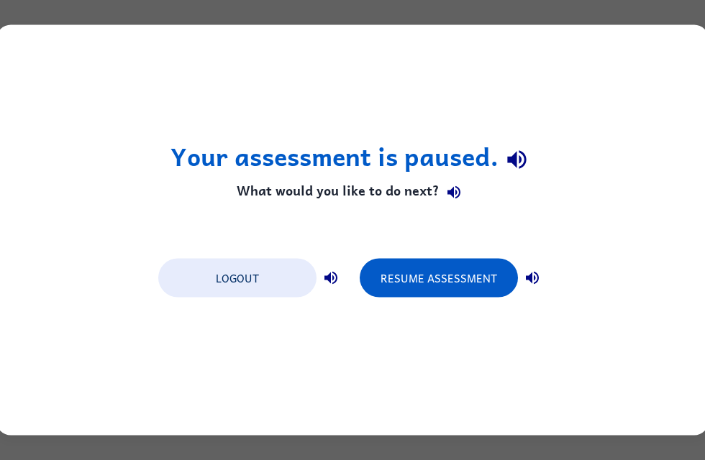
click at [279, 295] on button "Logout" at bounding box center [237, 278] width 158 height 39
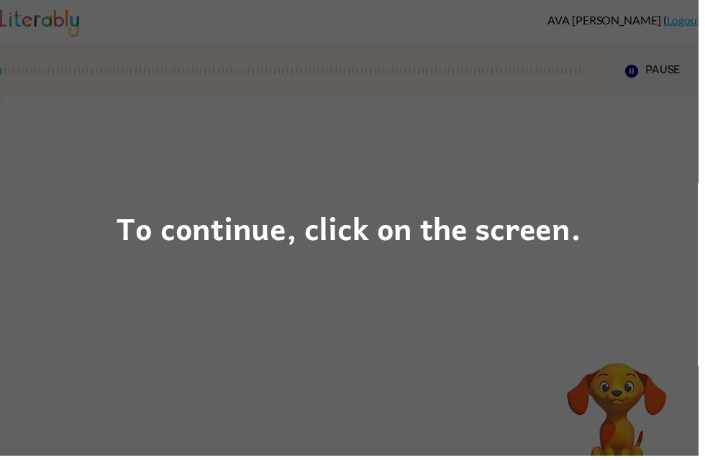
click at [627, 222] on div "To continue, click on the screen." at bounding box center [352, 230] width 705 height 460
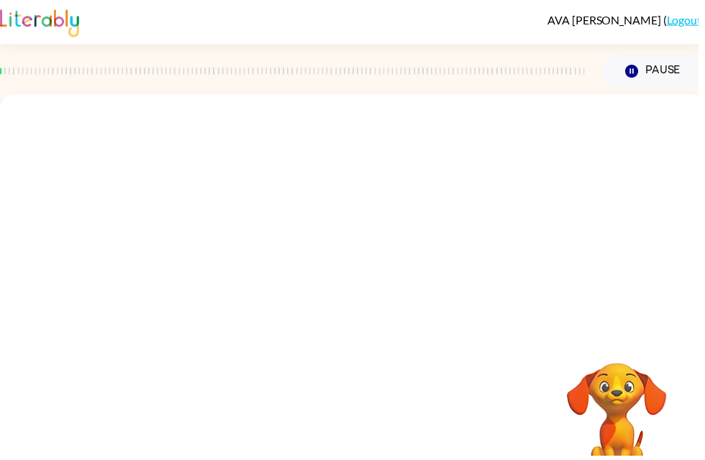
click at [682, 76] on button "Pause Pause" at bounding box center [660, 71] width 104 height 33
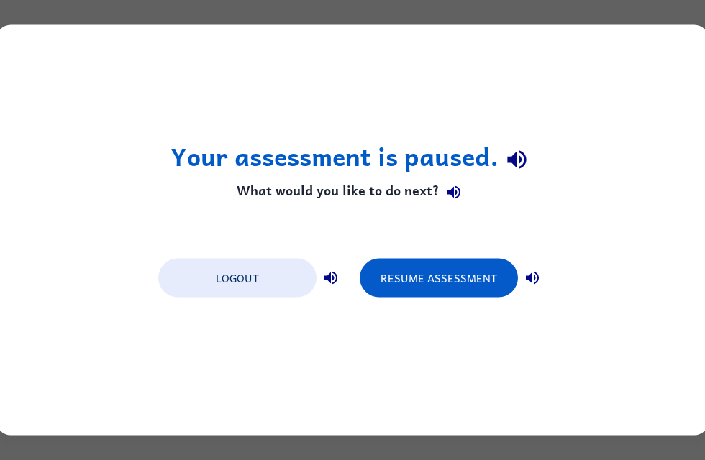
click at [441, 273] on button "Resume Assessment" at bounding box center [439, 278] width 158 height 39
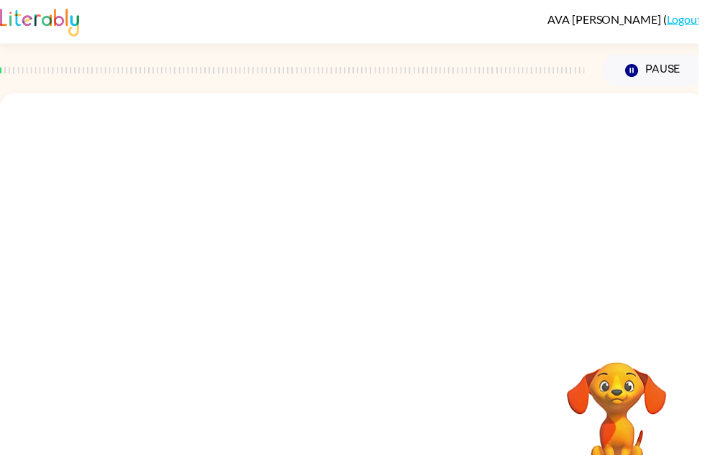
click at [676, 74] on button "Pause Pause" at bounding box center [660, 71] width 104 height 33
